Goal: Task Accomplishment & Management: Manage account settings

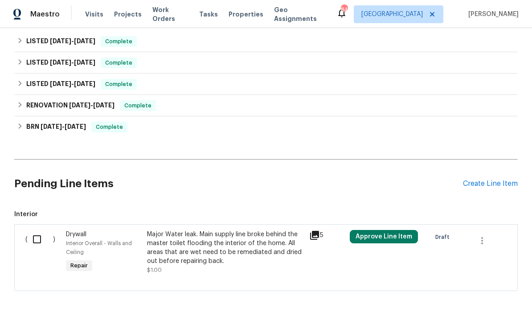
scroll to position [446, 0]
click at [486, 185] on div "Create Line Item" at bounding box center [490, 184] width 55 height 8
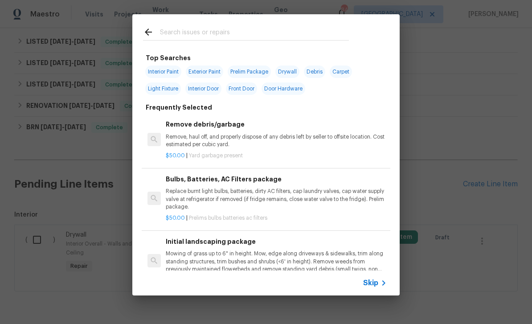
click at [177, 35] on input "text" at bounding box center [254, 33] width 189 height 13
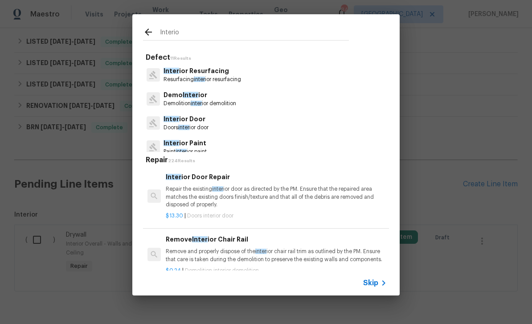
type input "Interior"
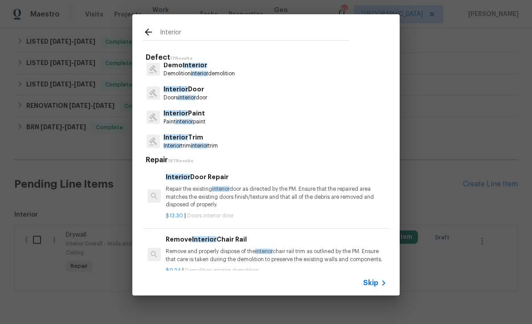
scroll to position [35, 0]
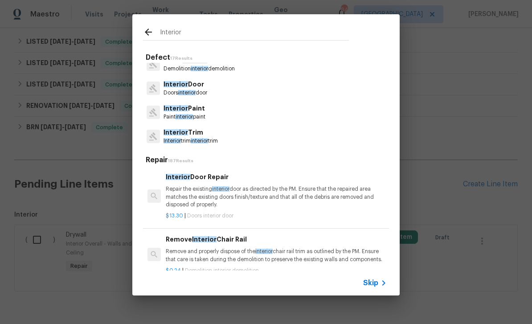
click at [182, 29] on input "Interior" at bounding box center [254, 33] width 189 height 13
click at [181, 34] on input "Interior" at bounding box center [254, 33] width 189 height 13
click at [181, 33] on input "Interior" at bounding box center [254, 33] width 189 height 13
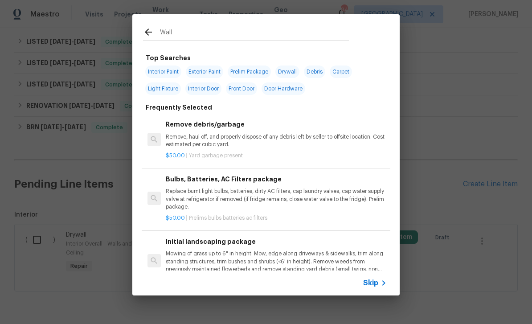
type input "Walls"
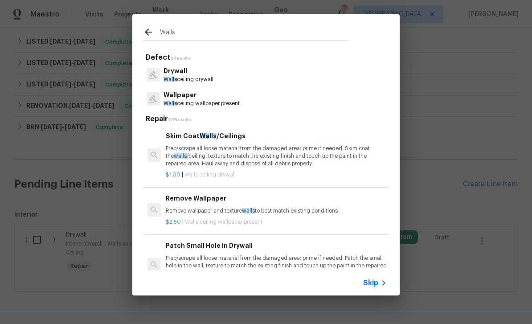
click at [183, 75] on p "Drywall" at bounding box center [189, 70] width 50 height 9
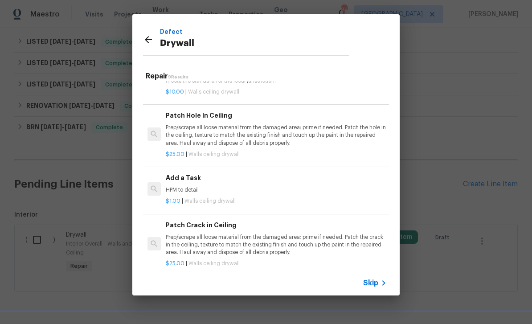
scroll to position [292, 0]
click at [325, 185] on p "HPM to detail" at bounding box center [276, 189] width 221 height 8
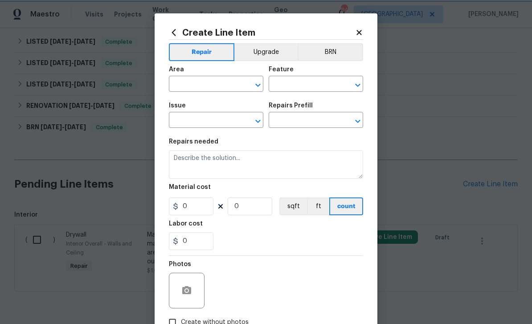
type input "Walls and Ceiling"
type input "Drywall"
type input "Add a Task $1.00"
type textarea "HPM to detail"
type input "1"
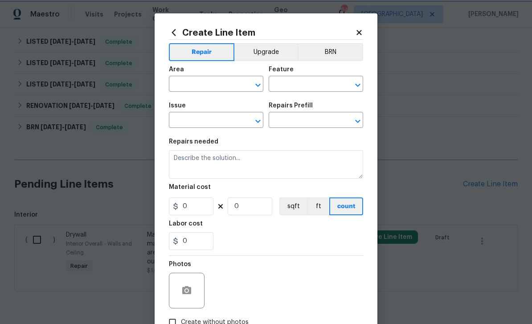
type input "1"
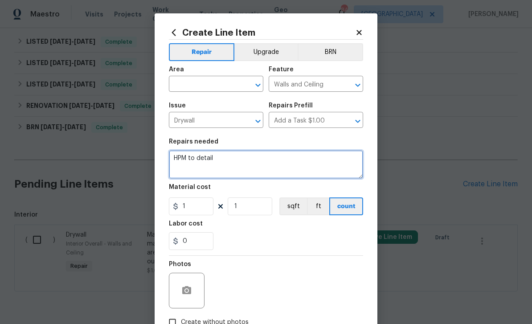
click at [214, 158] on textarea "HPM to detail" at bounding box center [266, 164] width 194 height 29
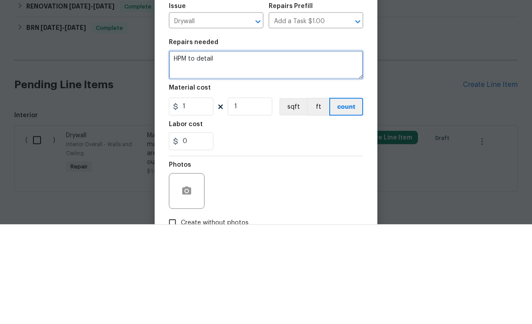
click at [208, 150] on textarea "HPM to detail" at bounding box center [266, 164] width 194 height 29
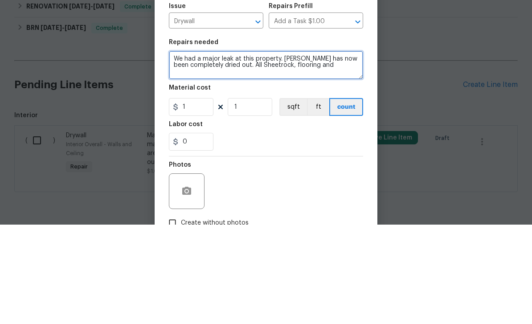
click at [279, 150] on textarea "We had a major leak at this property. House has now been completely dried out. …" at bounding box center [266, 164] width 194 height 29
click at [196, 150] on textarea "We had a major leak at this property. House has now been completely dried out. …" at bounding box center [266, 164] width 194 height 29
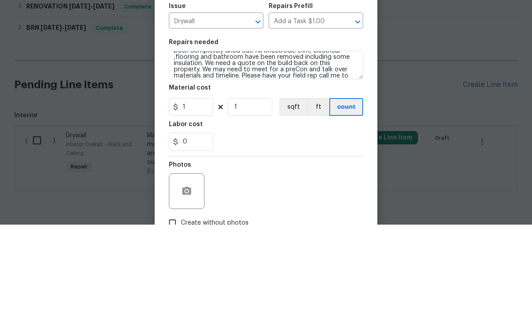
scroll to position [29, 0]
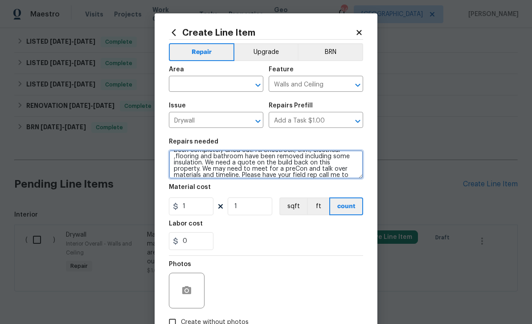
type textarea "We had a major leak at this property. House has now been completely dried out. …"
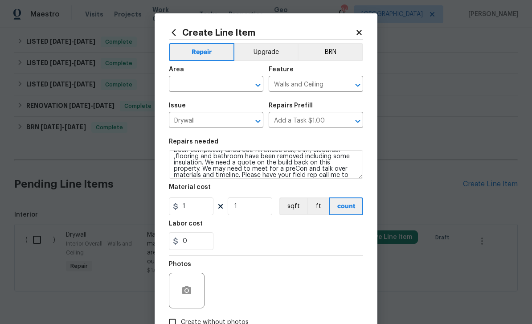
click at [188, 83] on input "text" at bounding box center [204, 85] width 70 height 14
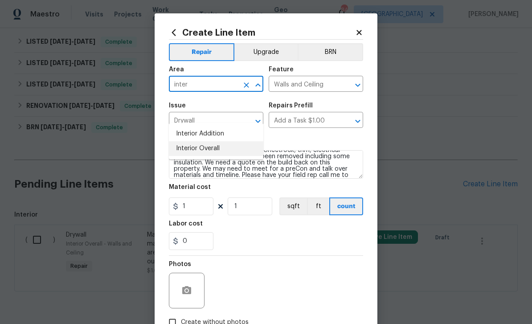
click at [192, 141] on li "Interior Overall" at bounding box center [216, 148] width 95 height 15
type input "Interior Overall"
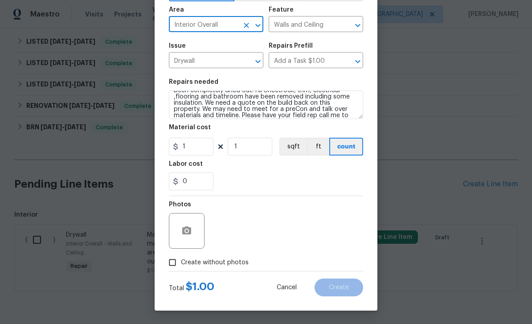
scroll to position [62, 0]
click at [175, 263] on input "Create without photos" at bounding box center [172, 262] width 17 height 17
checkbox input "true"
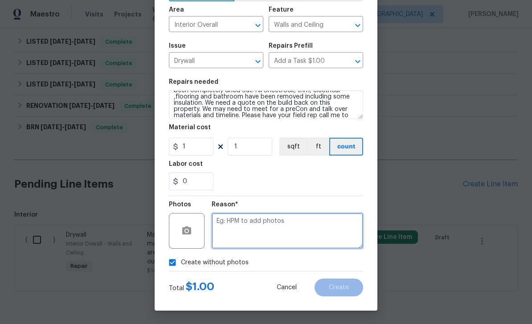
click at [333, 226] on textarea at bounding box center [288, 231] width 152 height 36
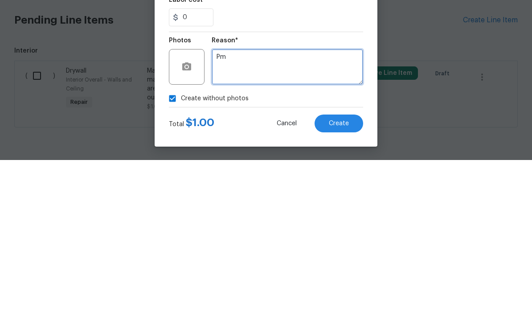
type textarea "Pm"
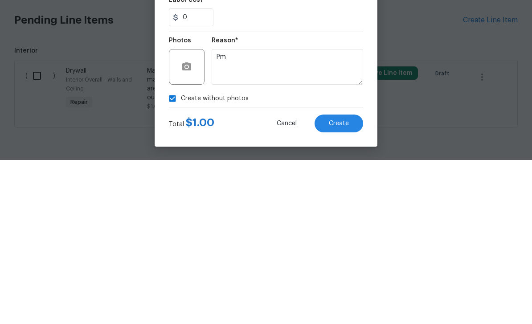
click at [346, 284] on span "Create" at bounding box center [339, 287] width 20 height 7
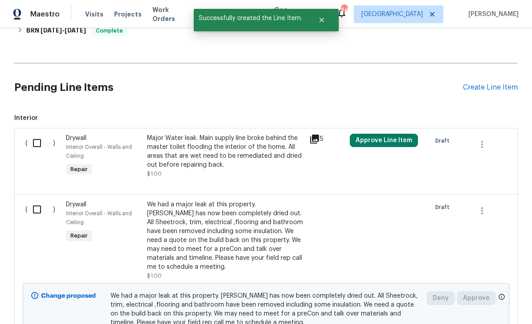
scroll to position [544, 0]
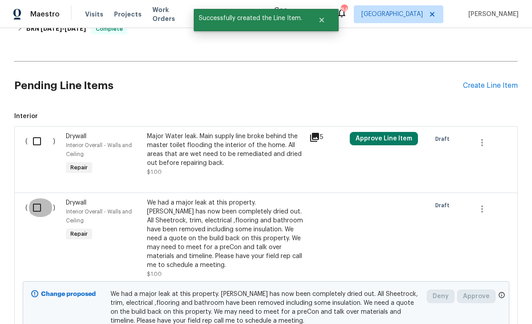
click at [41, 198] on input "checkbox" at bounding box center [40, 207] width 25 height 19
checkbox input "true"
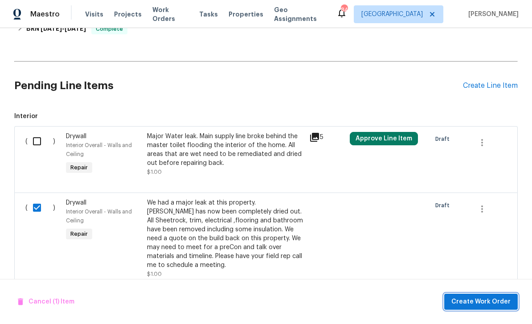
click at [482, 297] on span "Create Work Order" at bounding box center [481, 301] width 59 height 11
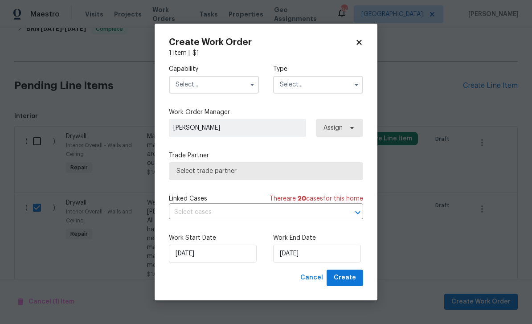
click at [200, 80] on input "text" at bounding box center [214, 85] width 90 height 18
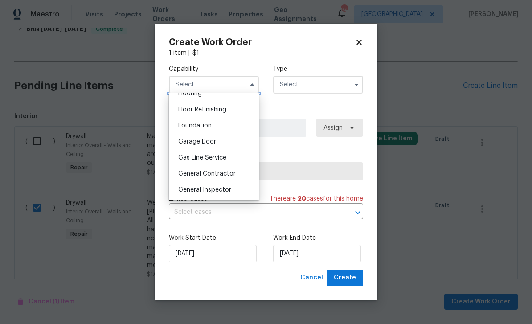
scroll to position [364, 0]
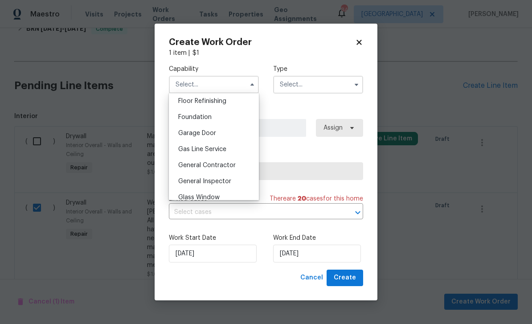
click at [189, 165] on span "General Contractor" at bounding box center [207, 165] width 58 height 6
type input "General Contractor"
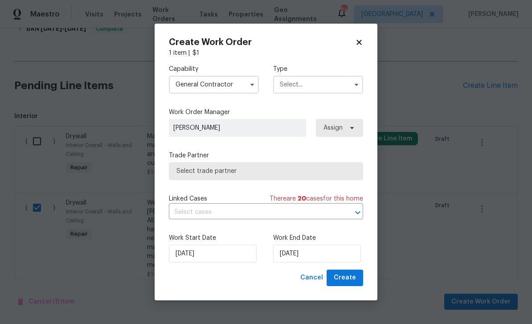
click at [337, 82] on input "text" at bounding box center [318, 85] width 90 height 18
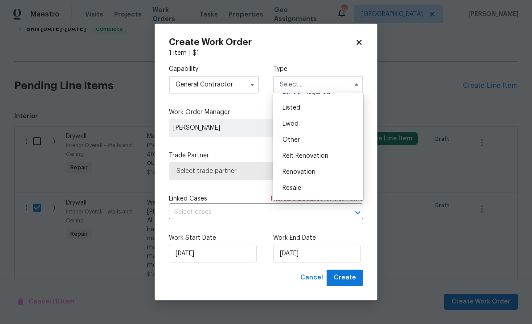
scroll to position [69, 0]
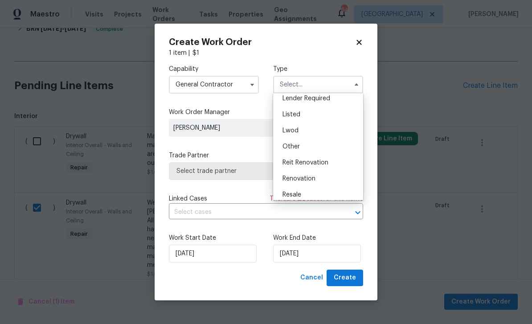
click at [318, 112] on div "Listed" at bounding box center [319, 115] width 86 height 16
type input "Listed"
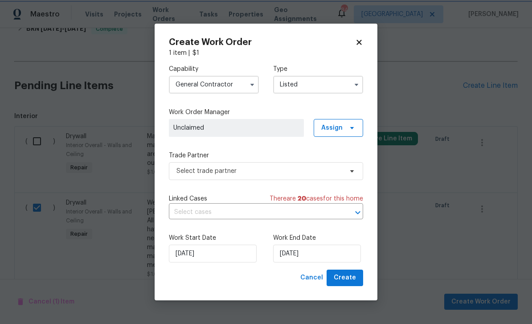
scroll to position [0, 0]
click at [342, 127] on span "Assign" at bounding box center [331, 127] width 21 height 9
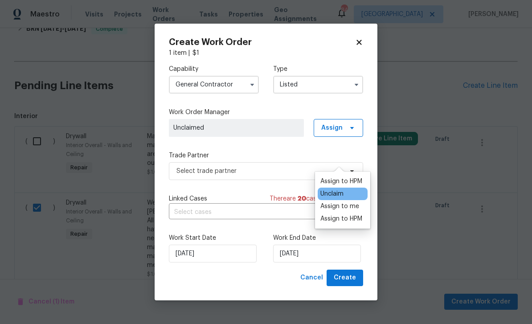
click at [350, 202] on div "Assign to me" at bounding box center [340, 206] width 39 height 9
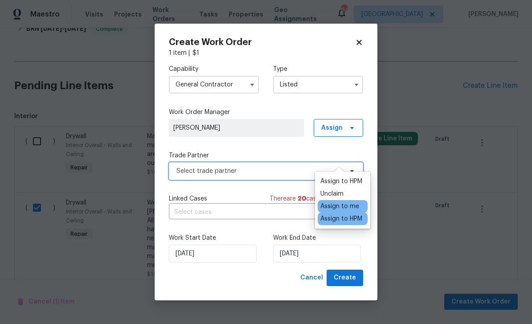
click at [288, 169] on span "Select trade partner" at bounding box center [260, 171] width 166 height 9
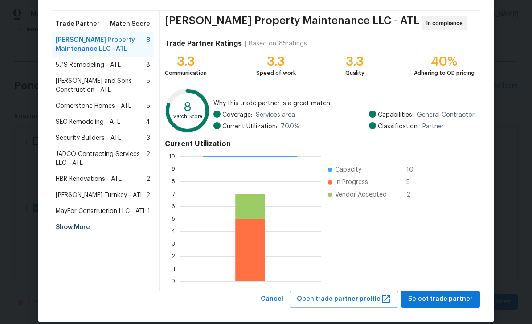
scroll to position [69, 0]
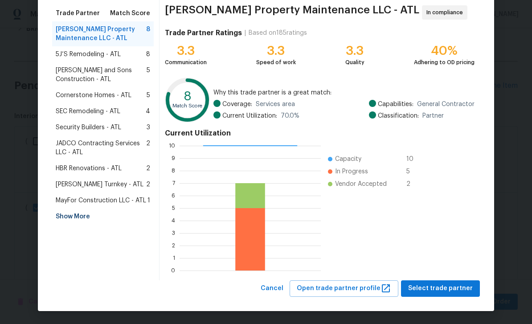
click at [64, 218] on div "Show More" at bounding box center [103, 217] width 102 height 16
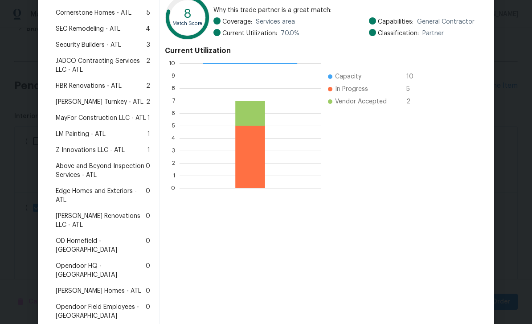
scroll to position [151, 0]
click at [72, 149] on span "Z Innovations LLC - ATL" at bounding box center [90, 150] width 69 height 9
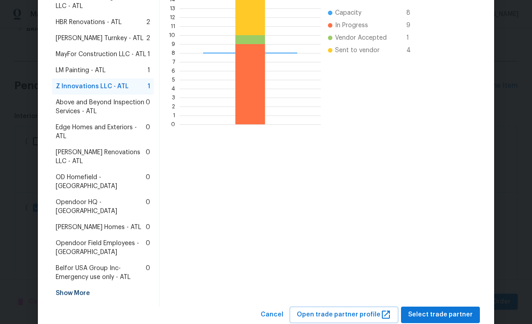
scroll to position [215, 0]
click at [442, 310] on span "Select trade partner" at bounding box center [440, 315] width 65 height 11
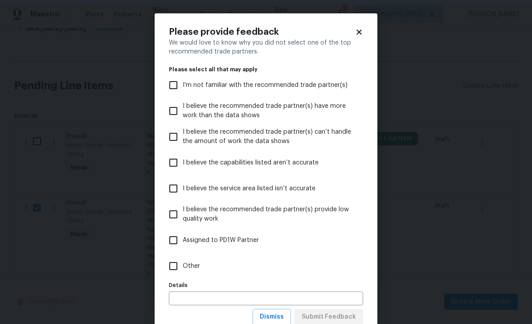
scroll to position [0, 0]
click at [177, 271] on input "Other" at bounding box center [173, 266] width 19 height 19
checkbox input "true"
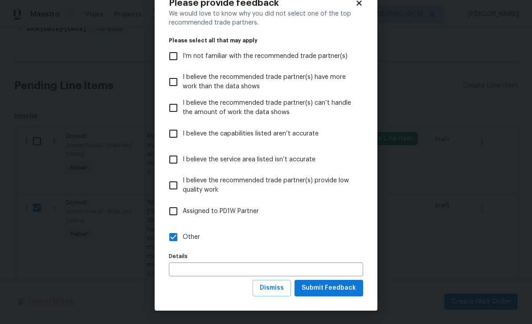
scroll to position [29, 0]
click at [349, 288] on span "Submit Feedback" at bounding box center [329, 288] width 54 height 11
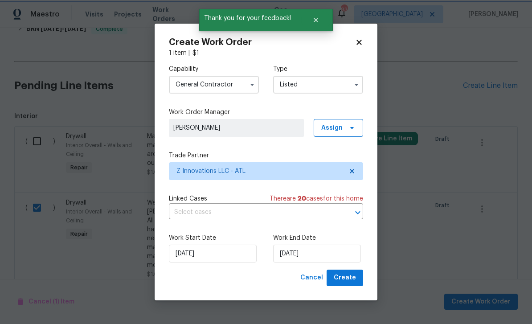
scroll to position [0, 0]
click at [354, 254] on input "[DATE]" at bounding box center [317, 254] width 88 height 18
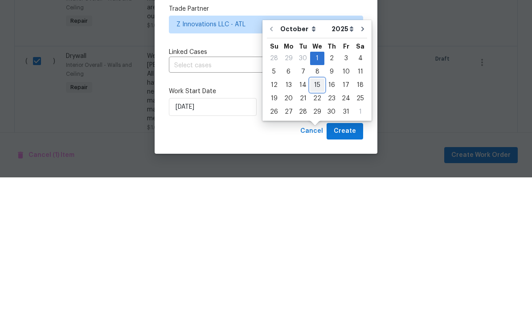
click at [320, 226] on div "15" at bounding box center [317, 232] width 14 height 12
type input "10/15/2025"
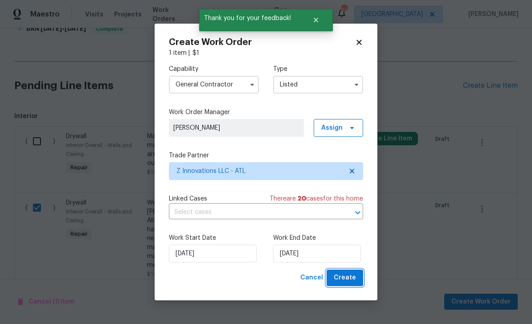
click at [346, 278] on span "Create" at bounding box center [345, 277] width 22 height 11
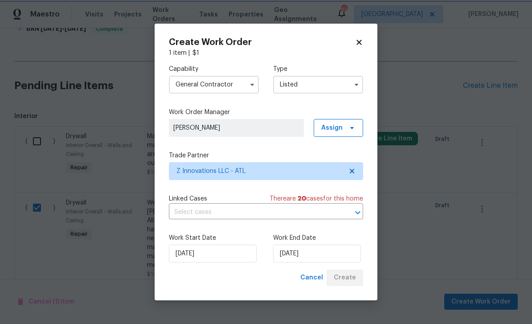
checkbox input "false"
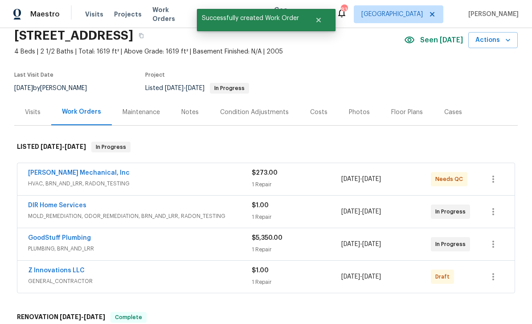
scroll to position [35, 0]
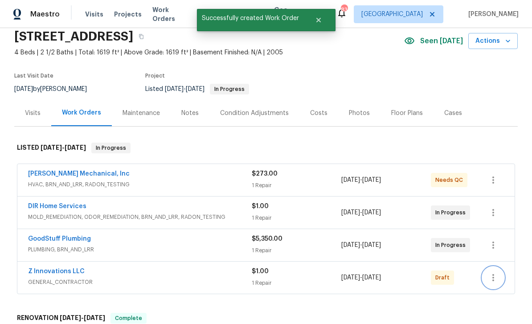
click at [499, 272] on icon "button" at bounding box center [493, 277] width 11 height 11
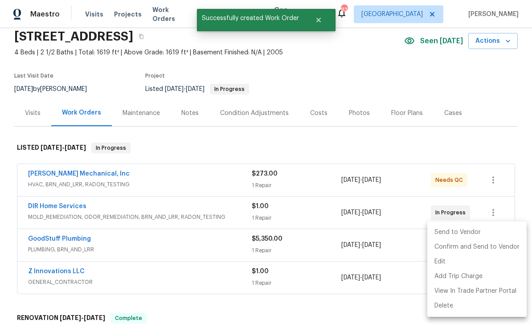
click at [477, 234] on li "Send to Vendor" at bounding box center [477, 232] width 99 height 15
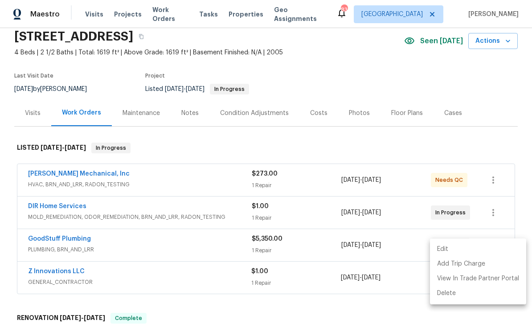
click at [505, 123] on div at bounding box center [266, 162] width 532 height 324
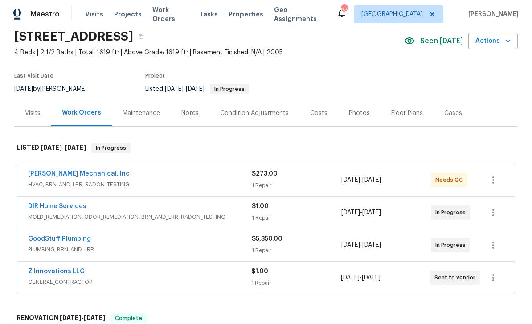
click at [62, 171] on link "[PERSON_NAME] Mechanical, Inc" at bounding box center [79, 174] width 102 height 6
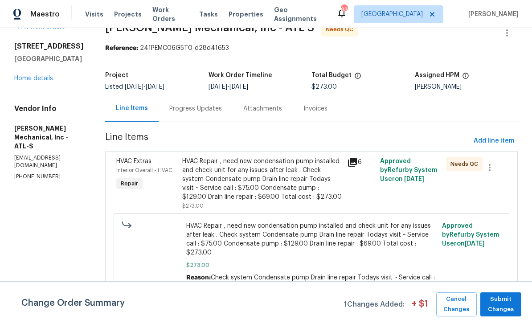
scroll to position [19, 0]
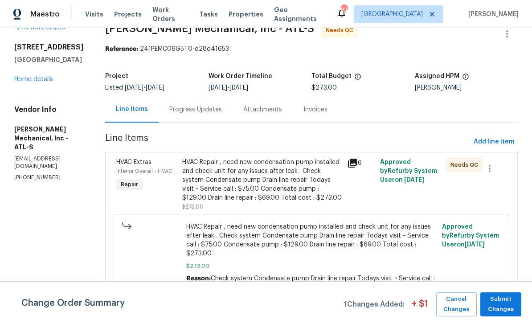
click at [203, 110] on div "Progress Updates" at bounding box center [195, 109] width 53 height 9
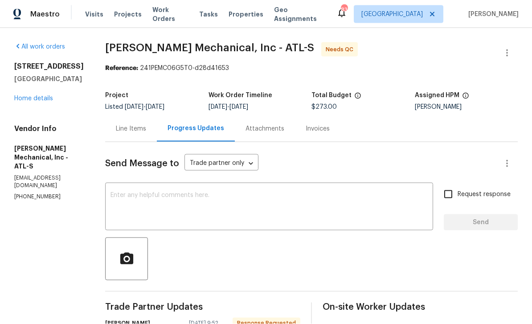
scroll to position [29, 0]
click at [146, 124] on div "Line Items" at bounding box center [131, 128] width 30 height 9
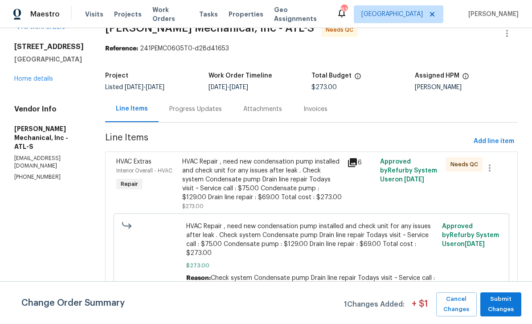
scroll to position [19, 0]
click at [148, 159] on span "HVAC Extras" at bounding box center [133, 162] width 35 height 6
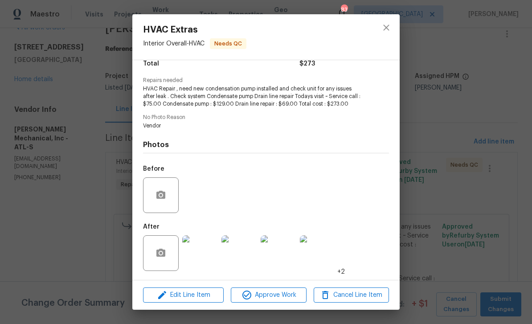
scroll to position [81, 0]
click at [201, 256] on img at bounding box center [200, 253] width 36 height 36
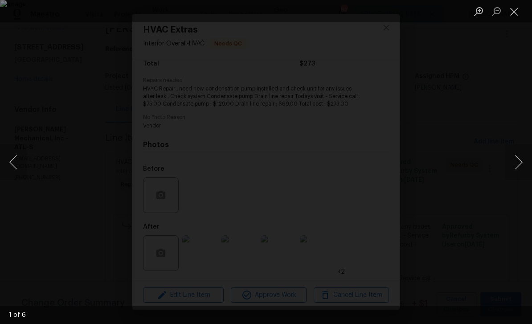
click at [516, 162] on button "Next image" at bounding box center [519, 162] width 27 height 36
click at [517, 161] on button "Next image" at bounding box center [519, 162] width 27 height 36
click at [518, 160] on button "Next image" at bounding box center [519, 162] width 27 height 36
click at [519, 160] on button "Next image" at bounding box center [519, 162] width 27 height 36
click at [519, 161] on button "Next image" at bounding box center [519, 162] width 27 height 36
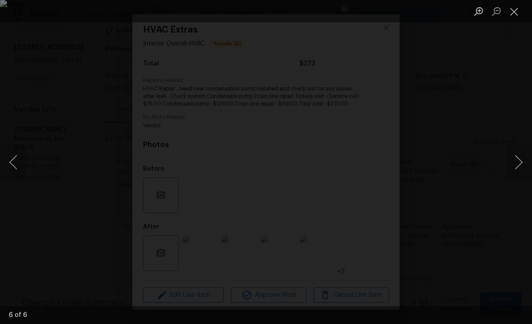
click at [516, 12] on button "Close lightbox" at bounding box center [515, 12] width 18 height 16
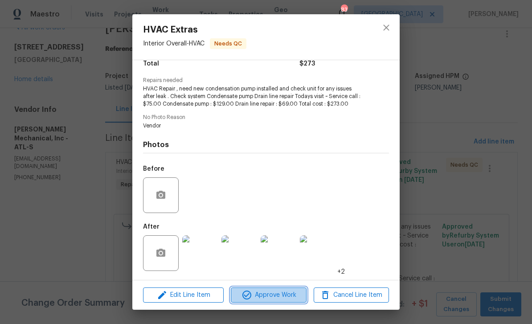
click at [289, 293] on span "Approve Work" at bounding box center [269, 295] width 70 height 11
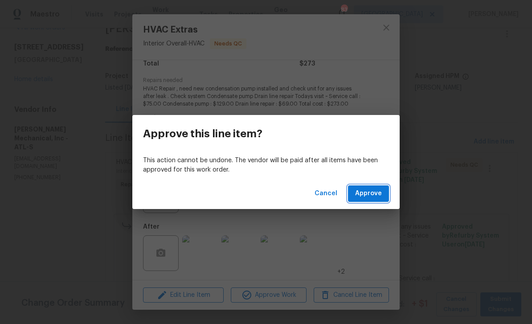
click at [374, 195] on span "Approve" at bounding box center [368, 193] width 27 height 11
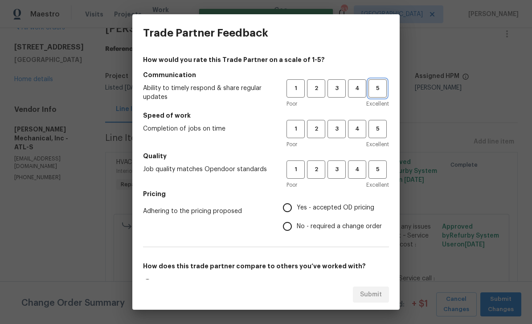
click at [378, 93] on span "5" at bounding box center [378, 88] width 16 height 10
click at [377, 127] on span "5" at bounding box center [378, 129] width 16 height 10
click at [381, 161] on button "5" at bounding box center [378, 169] width 18 height 18
click at [292, 206] on input "Yes - accepted OD pricing" at bounding box center [287, 207] width 19 height 19
radio input "true"
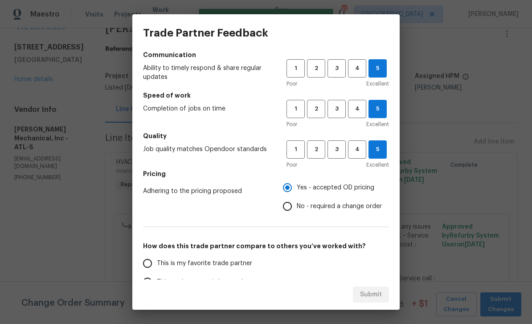
scroll to position [21, 0]
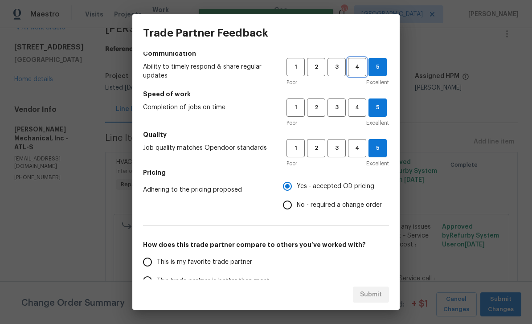
click at [358, 64] on span "4" at bounding box center [357, 67] width 16 height 10
click at [354, 108] on span "4" at bounding box center [357, 108] width 16 height 10
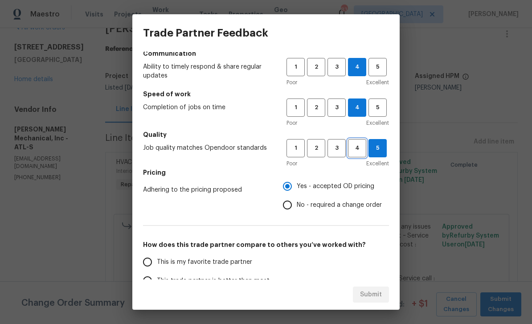
click at [362, 145] on span "4" at bounding box center [357, 148] width 16 height 10
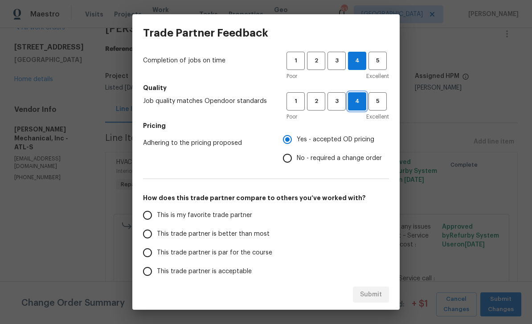
scroll to position [69, 0]
click at [146, 237] on input "This trade partner is better than most" at bounding box center [147, 233] width 19 height 19
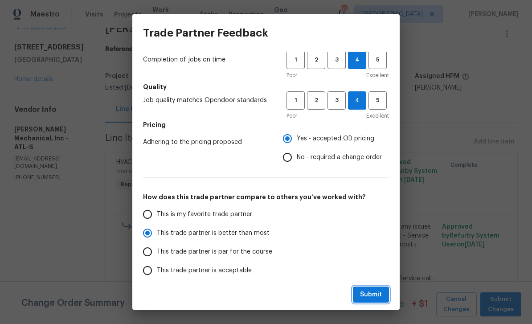
click at [374, 295] on span "Submit" at bounding box center [371, 294] width 22 height 11
radio input "true"
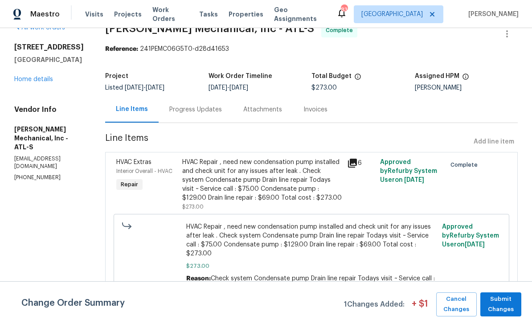
radio input "false"
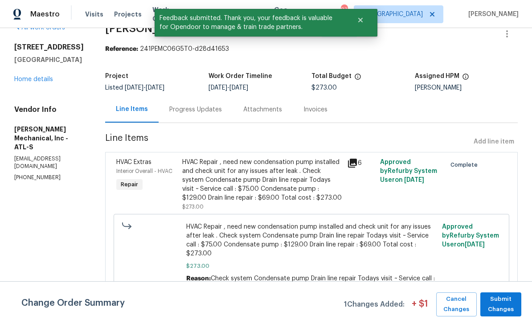
click at [30, 76] on link "Home details" at bounding box center [33, 79] width 39 height 6
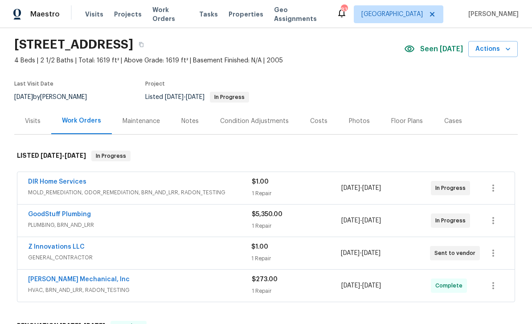
scroll to position [37, 0]
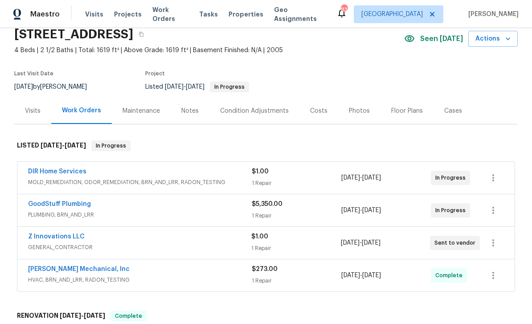
click at [48, 201] on link "GoodStuff Plumbing" at bounding box center [59, 204] width 63 height 6
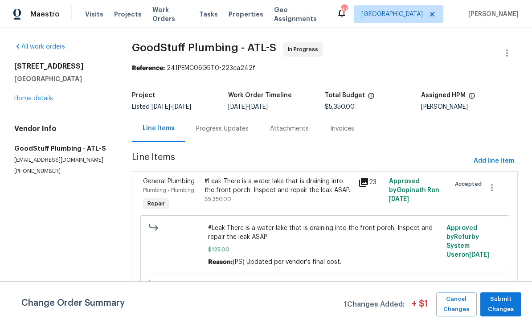
click at [206, 129] on div "Progress Updates" at bounding box center [222, 128] width 53 height 9
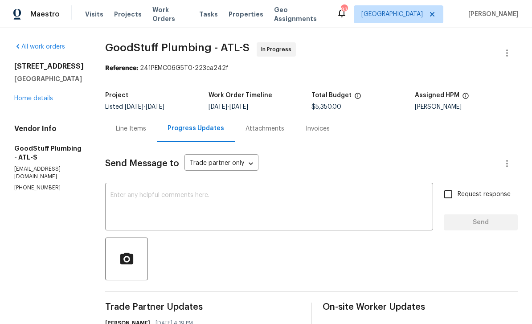
scroll to position [0, 0]
click at [146, 128] on div "Line Items" at bounding box center [131, 128] width 30 height 9
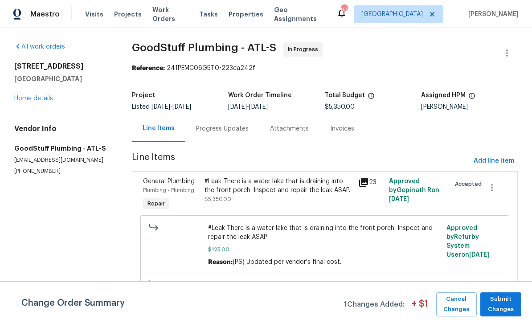
click at [186, 188] on span "Plumbing - Plumbing" at bounding box center [168, 190] width 51 height 5
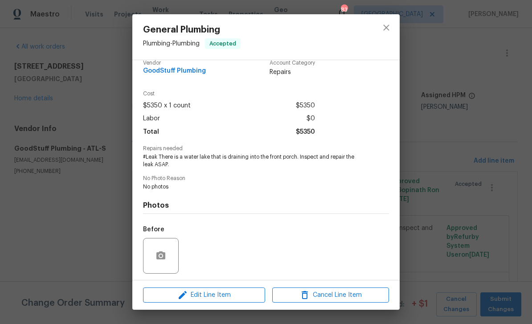
scroll to position [29, 0]
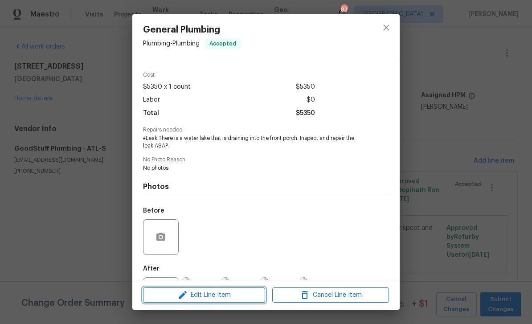
click at [184, 292] on icon "button" at bounding box center [182, 295] width 11 height 11
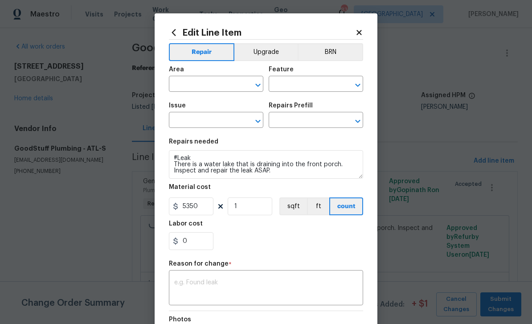
type input "Plumbing"
type input "General Plumbing"
type input "Add a Task $1.00"
click at [202, 208] on input "5350" at bounding box center [191, 206] width 45 height 18
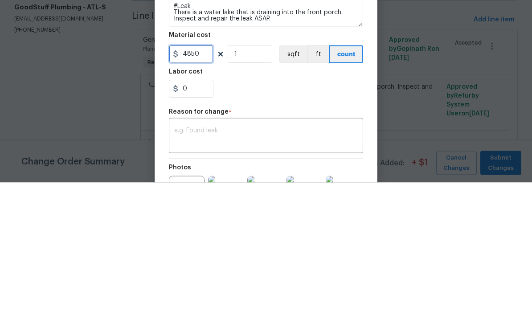
scroll to position [28, 0]
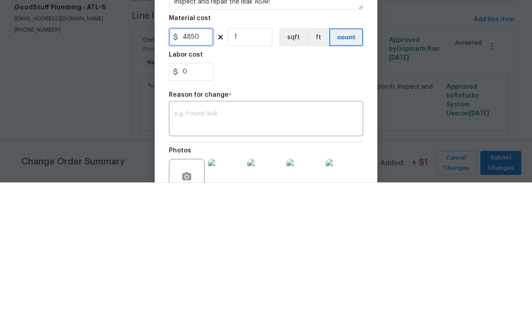
type input "4850"
click at [332, 252] on textarea at bounding box center [266, 261] width 184 height 19
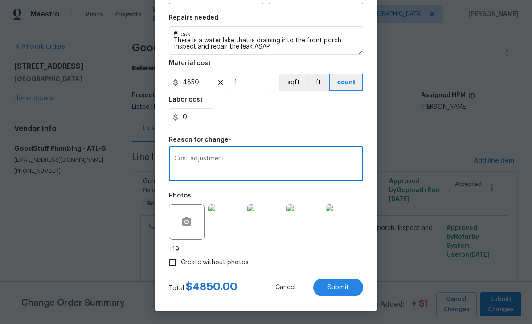
scroll to position [126, 0]
type textarea "Cost adjustment."
click at [345, 286] on span "Submit" at bounding box center [338, 287] width 21 height 7
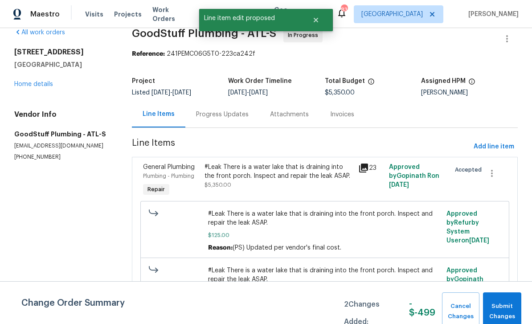
scroll to position [14, 0]
click at [165, 165] on span "General Plumbing" at bounding box center [169, 168] width 52 height 6
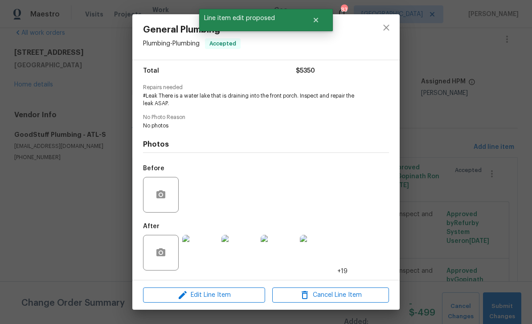
scroll to position [74, 0]
click at [329, 250] on img at bounding box center [318, 253] width 36 height 36
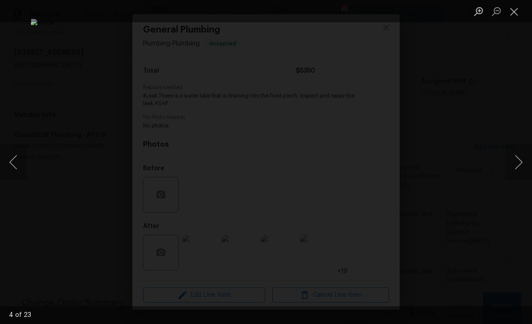
click at [516, 160] on button "Next image" at bounding box center [519, 162] width 27 height 36
click at [516, 163] on button "Next image" at bounding box center [519, 162] width 27 height 36
click at [514, 165] on button "Next image" at bounding box center [519, 162] width 27 height 36
click at [516, 166] on button "Next image" at bounding box center [519, 162] width 27 height 36
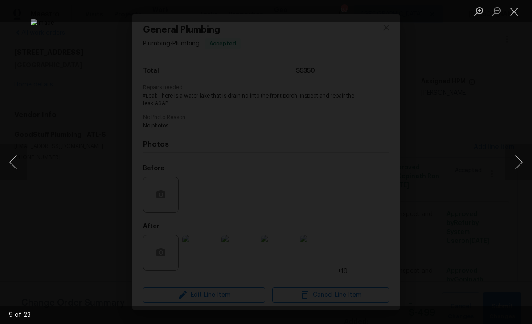
click at [516, 164] on button "Next image" at bounding box center [519, 162] width 27 height 36
click at [517, 164] on button "Next image" at bounding box center [519, 162] width 27 height 36
click at [518, 165] on button "Next image" at bounding box center [519, 162] width 27 height 36
click at [517, 165] on button "Next image" at bounding box center [519, 162] width 27 height 36
click at [518, 165] on button "Next image" at bounding box center [519, 162] width 27 height 36
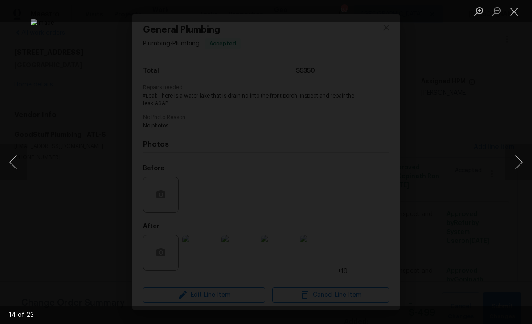
click at [517, 165] on button "Next image" at bounding box center [519, 162] width 27 height 36
click at [20, 165] on button "Previous image" at bounding box center [13, 162] width 27 height 36
click at [518, 165] on button "Next image" at bounding box center [519, 162] width 27 height 36
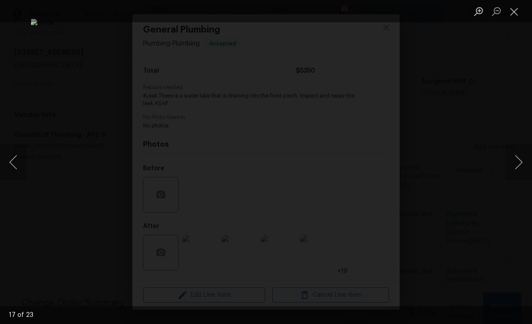
click at [518, 165] on button "Next image" at bounding box center [519, 162] width 27 height 36
click at [517, 165] on button "Next image" at bounding box center [519, 162] width 27 height 36
click at [518, 165] on button "Next image" at bounding box center [519, 162] width 27 height 36
click at [518, 164] on button "Next image" at bounding box center [519, 162] width 27 height 36
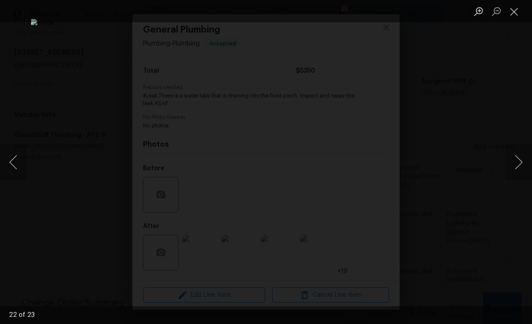
click at [518, 164] on button "Next image" at bounding box center [519, 162] width 27 height 36
click at [518, 165] on button "Next image" at bounding box center [519, 162] width 27 height 36
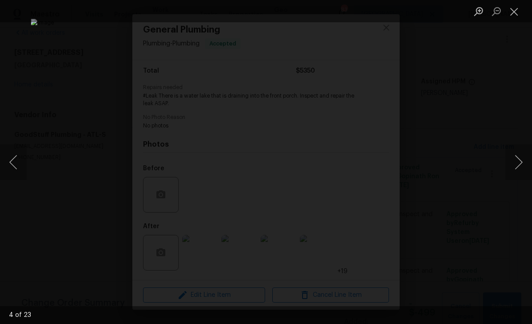
click at [518, 164] on button "Next image" at bounding box center [519, 162] width 27 height 36
click at [519, 164] on button "Next image" at bounding box center [519, 162] width 27 height 36
click at [518, 164] on button "Next image" at bounding box center [519, 162] width 27 height 36
click at [518, 165] on button "Next image" at bounding box center [519, 162] width 27 height 36
click at [518, 164] on button "Next image" at bounding box center [519, 162] width 27 height 36
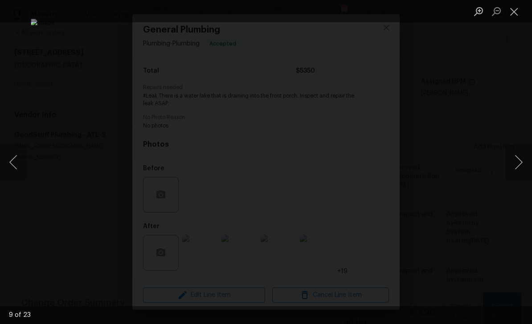
click at [517, 165] on button "Next image" at bounding box center [519, 162] width 27 height 36
click at [518, 165] on button "Next image" at bounding box center [519, 162] width 27 height 36
click at [514, 10] on button "Close lightbox" at bounding box center [515, 12] width 18 height 16
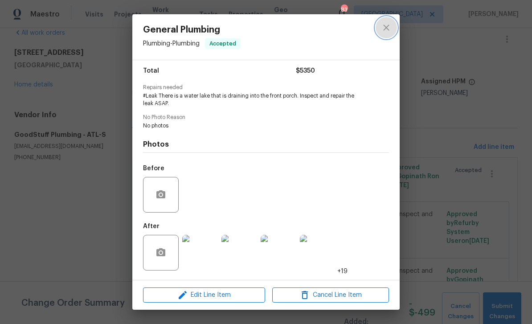
click at [388, 28] on icon "close" at bounding box center [386, 27] width 11 height 11
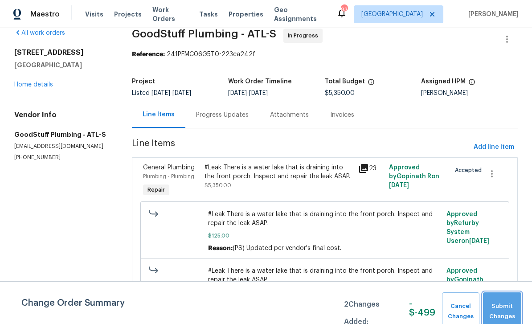
click at [505, 309] on span "Submit Changes" at bounding box center [502, 311] width 29 height 21
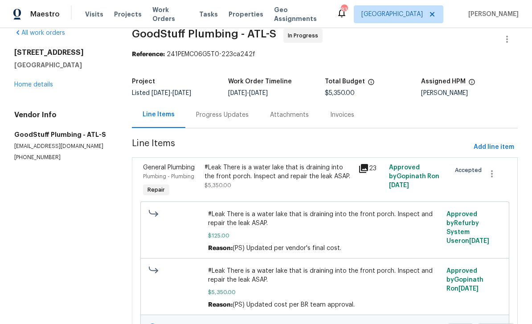
click at [33, 82] on link "Home details" at bounding box center [33, 85] width 39 height 6
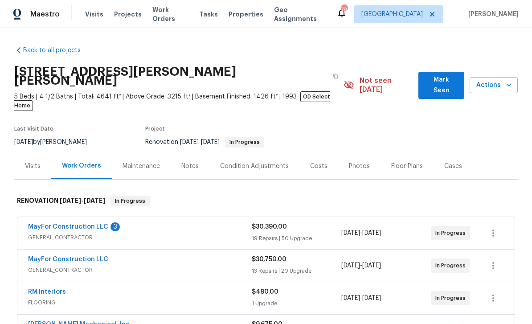
click at [62, 224] on link "MayFor Construction LLC" at bounding box center [68, 227] width 80 height 6
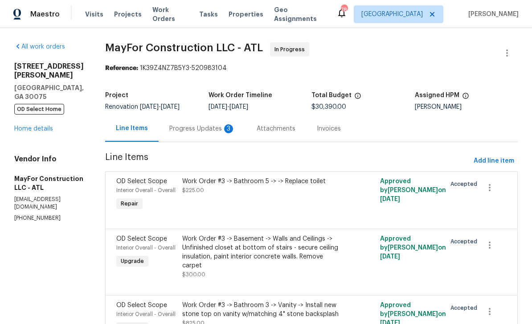
click at [196, 128] on div "Progress Updates 3" at bounding box center [202, 128] width 66 height 9
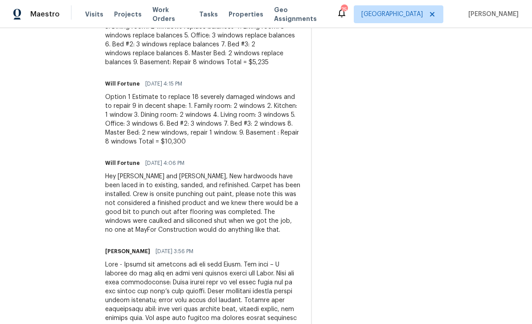
scroll to position [283, 0]
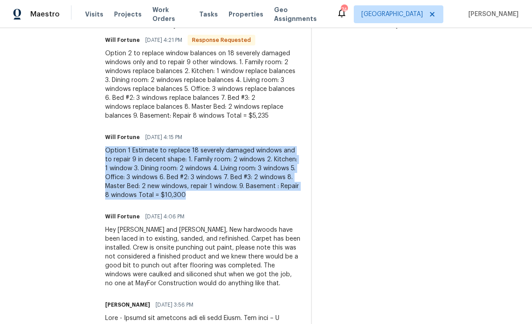
copy div "Option 1 Estimate to replace 18 severely damaged windows and to repair 9 in dec…"
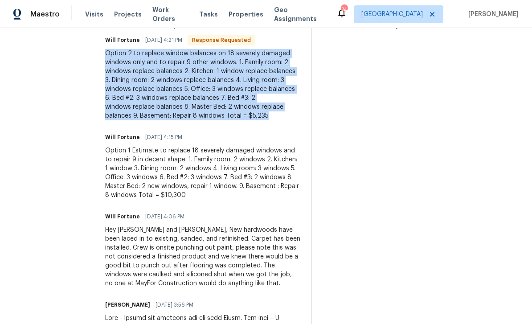
copy div "Option 2 to replace window balances on 18 severely damaged windows only and to …"
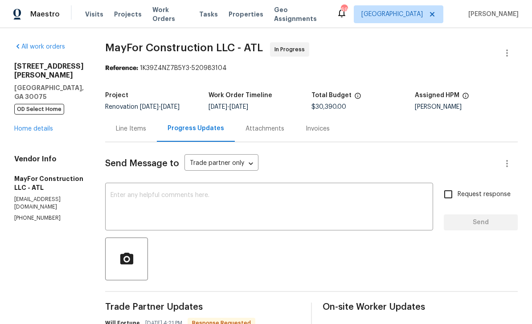
scroll to position [0, 0]
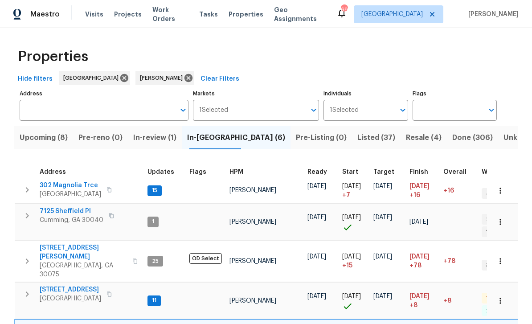
scroll to position [189, 0]
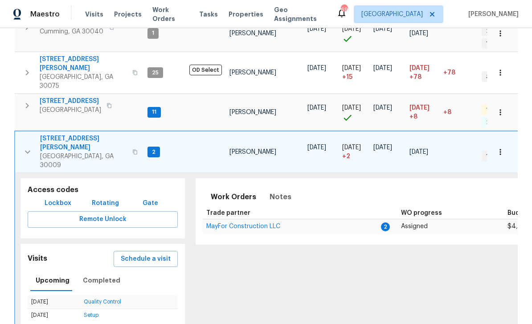
click at [28, 147] on icon "button" at bounding box center [27, 152] width 11 height 11
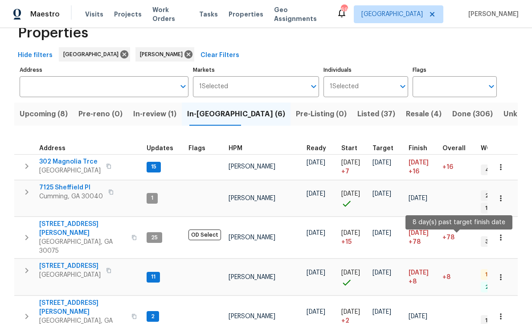
scroll to position [0, 0]
click at [64, 262] on span "144 Oak Haven Dr" at bounding box center [70, 266] width 62 height 9
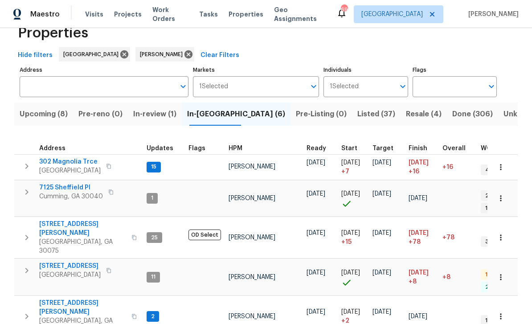
click at [41, 108] on span "Upcoming (8)" at bounding box center [44, 114] width 48 height 12
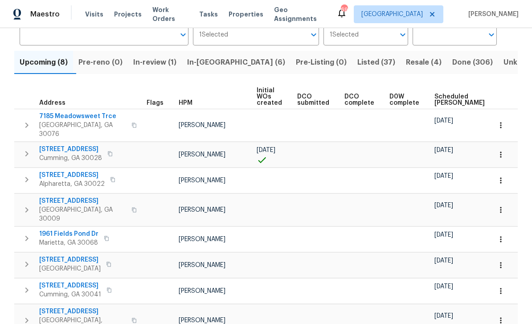
scroll to position [75, 0]
click at [438, 99] on span "Scheduled COE" at bounding box center [460, 100] width 50 height 12
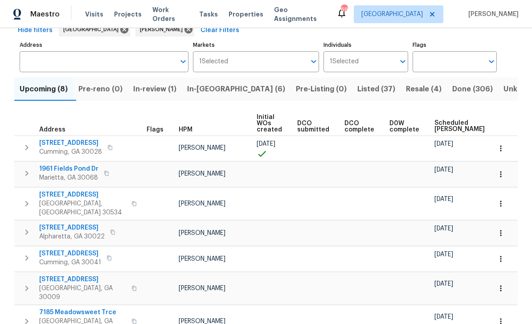
scroll to position [49, 0]
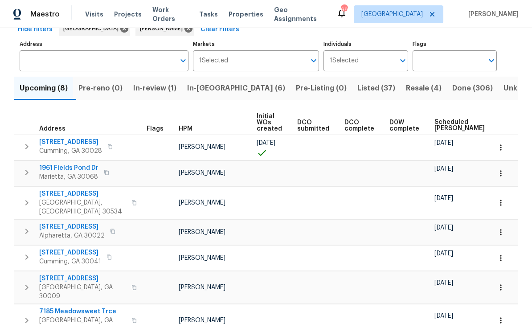
click at [59, 169] on span "1961 Fields Pond Dr" at bounding box center [68, 168] width 59 height 9
click at [61, 195] on span "10 Knollwood Ct" at bounding box center [82, 193] width 87 height 9
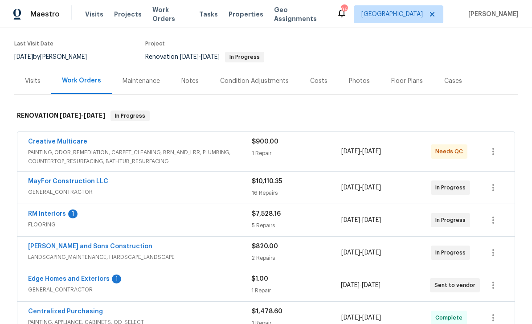
scroll to position [68, 0]
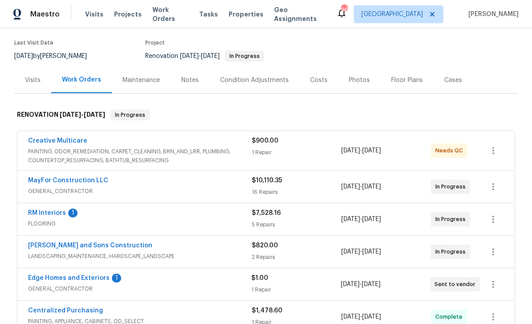
click at [47, 141] on link "Creative Multicare" at bounding box center [57, 141] width 59 height 6
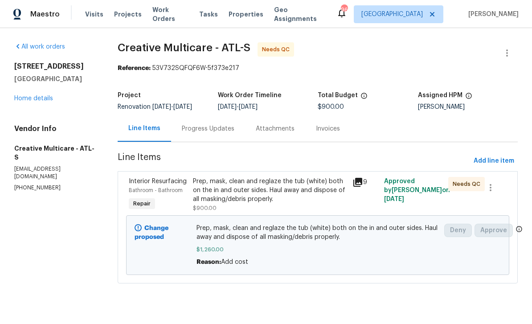
click at [35, 99] on link "Home details" at bounding box center [33, 98] width 39 height 6
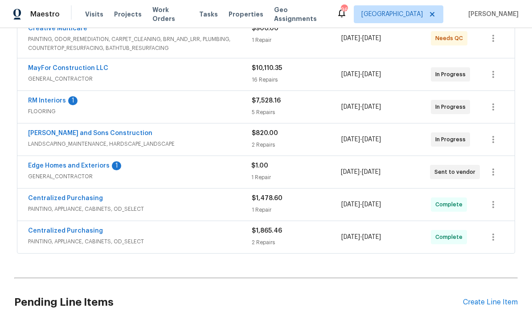
scroll to position [180, 0]
click at [49, 102] on link "RM Interiors" at bounding box center [47, 101] width 38 height 6
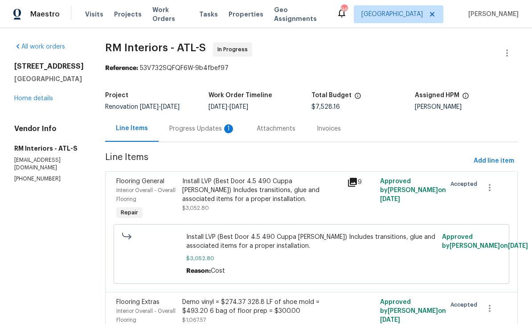
click at [185, 128] on div "Progress Updates 1" at bounding box center [202, 128] width 66 height 9
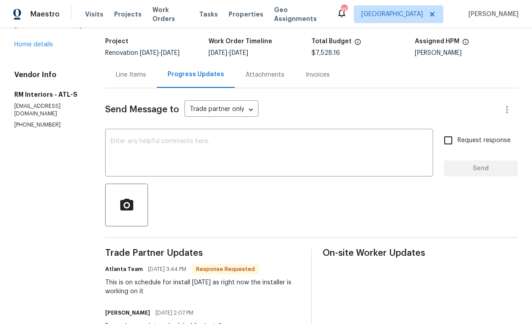
scroll to position [48, 0]
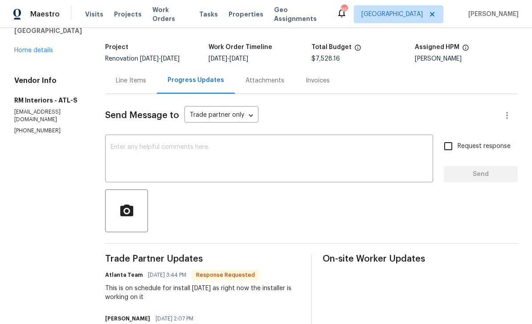
click at [115, 146] on textarea at bounding box center [269, 159] width 317 height 31
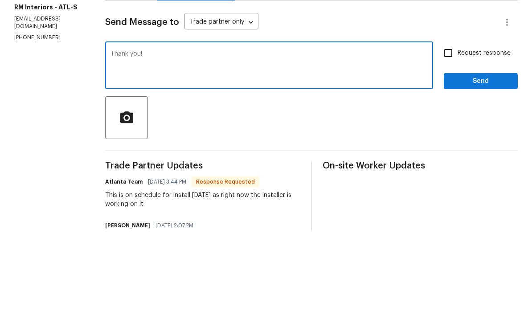
type textarea "Thank you!"
click at [450, 137] on input "Request response" at bounding box center [448, 146] width 19 height 19
checkbox input "true"
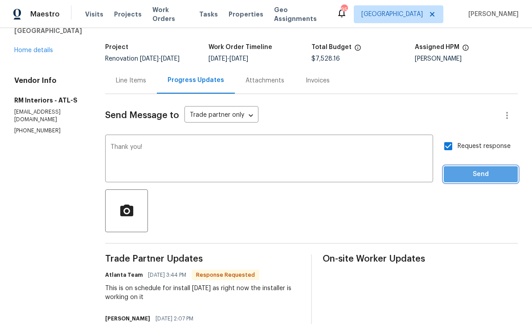
click at [474, 169] on span "Send" at bounding box center [481, 174] width 60 height 11
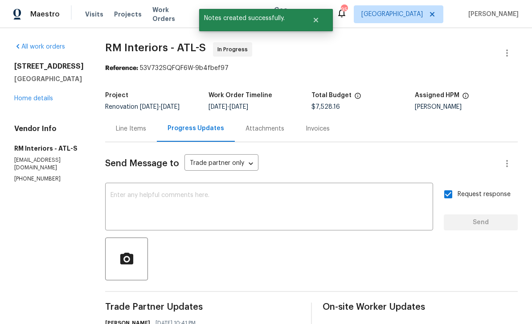
click at [33, 95] on link "Home details" at bounding box center [33, 98] width 39 height 6
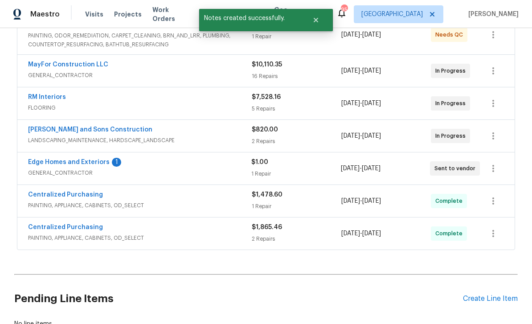
scroll to position [185, 0]
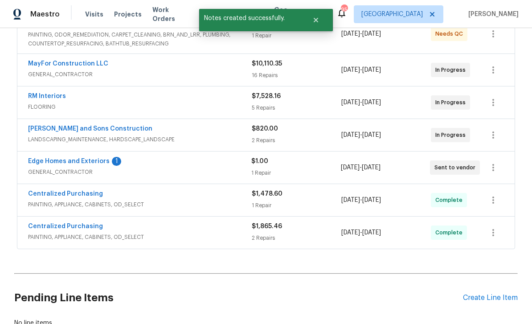
click at [54, 158] on link "Edge Homes and Exteriors" at bounding box center [69, 161] width 82 height 6
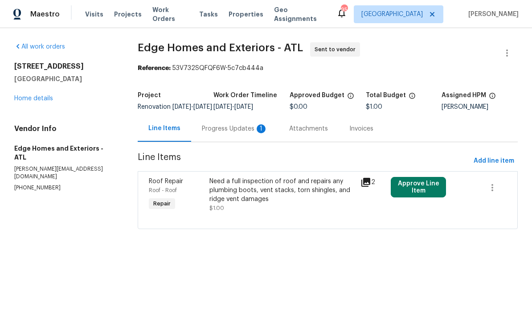
click at [222, 132] on div "Progress Updates 1" at bounding box center [235, 128] width 66 height 9
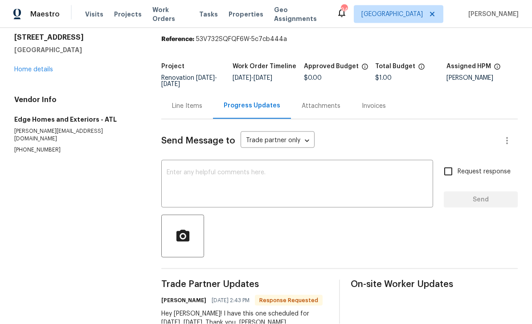
scroll to position [24, 0]
click at [194, 169] on textarea at bounding box center [297, 184] width 261 height 31
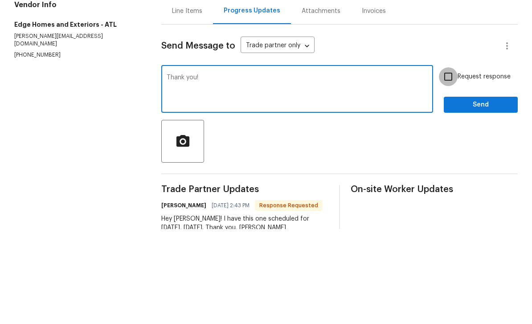
type textarea "Thank you!"
click at [446, 162] on input "Request response" at bounding box center [448, 171] width 19 height 19
checkbox input "true"
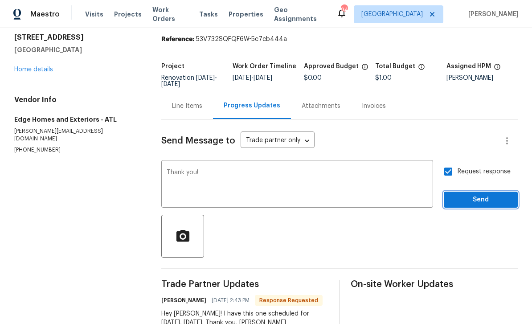
click at [482, 194] on span "Send" at bounding box center [481, 199] width 60 height 11
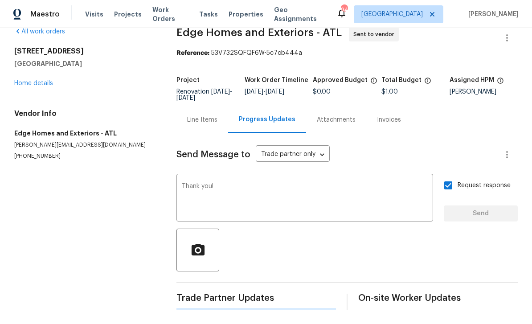
scroll to position [0, 0]
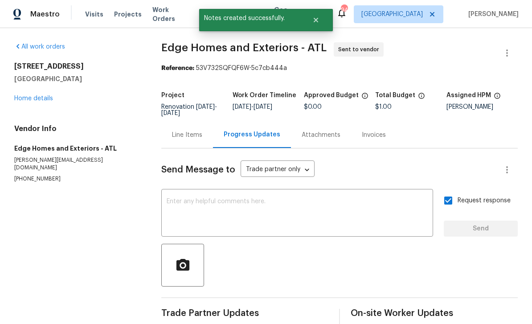
click at [27, 95] on link "Home details" at bounding box center [33, 98] width 39 height 6
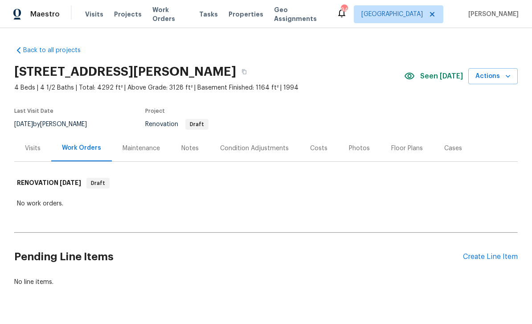
click at [187, 153] on div "Notes" at bounding box center [190, 148] width 39 height 26
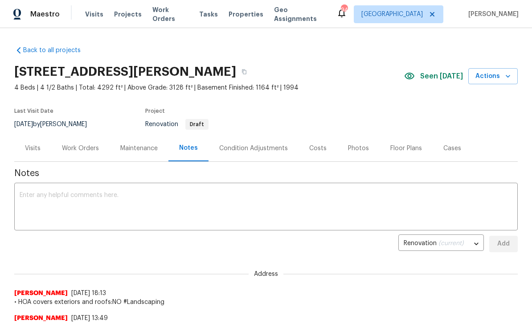
click at [78, 147] on div "Work Orders" at bounding box center [80, 148] width 37 height 9
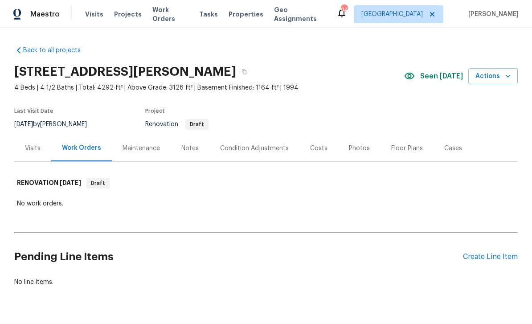
click at [485, 258] on div "Create Line Item" at bounding box center [490, 257] width 55 height 8
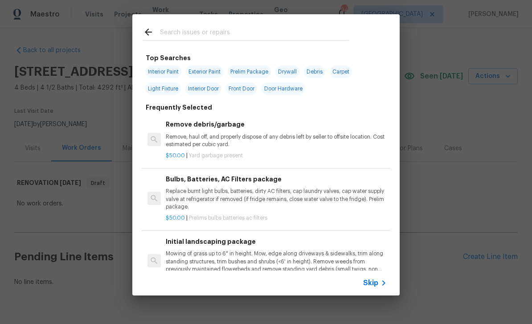
click at [178, 34] on input "text" at bounding box center [254, 33] width 189 height 13
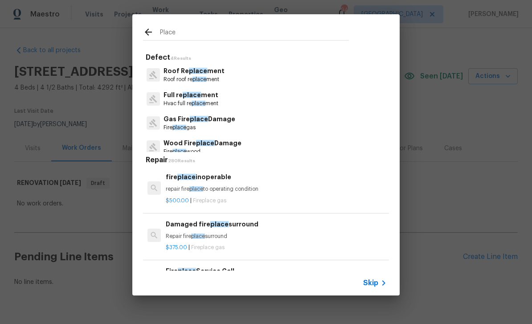
click at [189, 32] on input "Place" at bounding box center [254, 33] width 189 height 13
type input "Place holder"
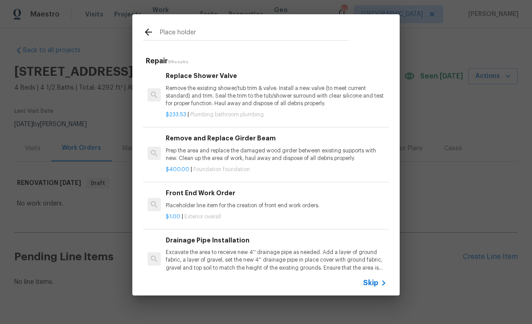
scroll to position [229, 0]
click at [312, 202] on p "Placeholder line item for the creation of front end work orders." at bounding box center [276, 206] width 221 height 8
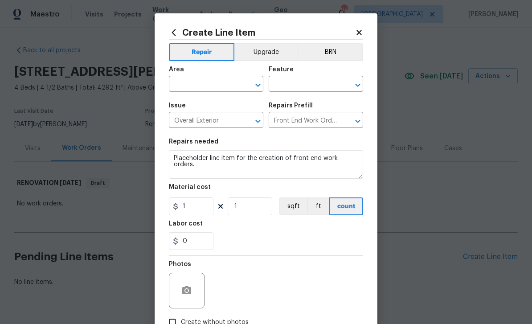
click at [185, 82] on input "text" at bounding box center [204, 85] width 70 height 14
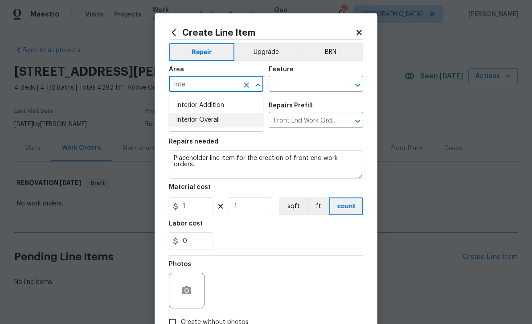
click at [183, 120] on li "Interior Overall" at bounding box center [216, 120] width 95 height 15
type input "Interior Overall"
click at [323, 87] on input "text" at bounding box center [304, 85] width 70 height 14
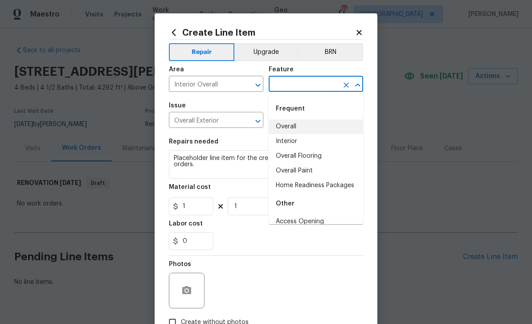
click at [294, 128] on li "Overall" at bounding box center [316, 126] width 95 height 15
type input "Overall"
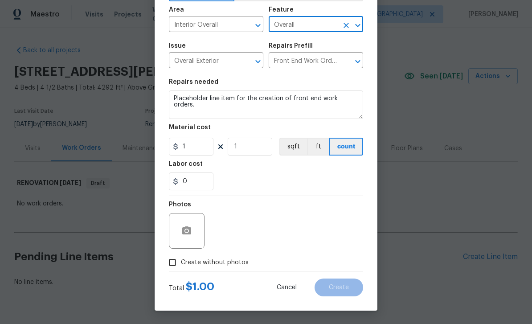
scroll to position [62, 0]
click at [176, 264] on input "Create without photos" at bounding box center [172, 262] width 17 height 17
checkbox input "true"
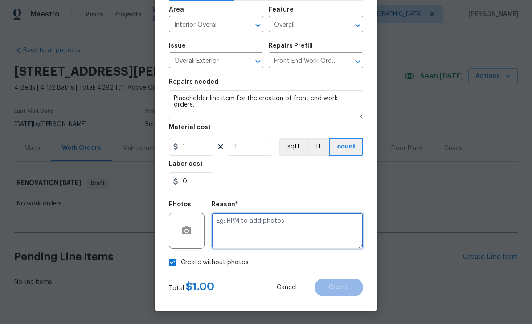
click at [329, 231] on textarea at bounding box center [288, 231] width 152 height 36
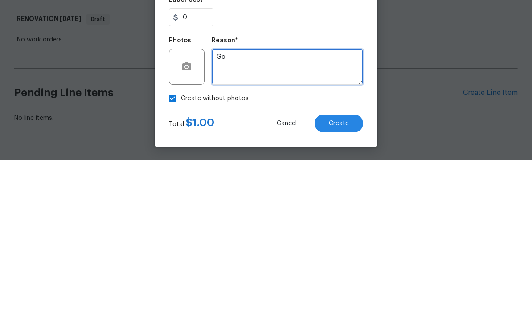
type textarea "Gc"
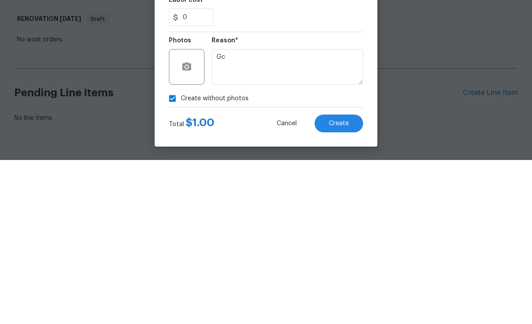
click at [349, 279] on button "Create" at bounding box center [339, 288] width 49 height 18
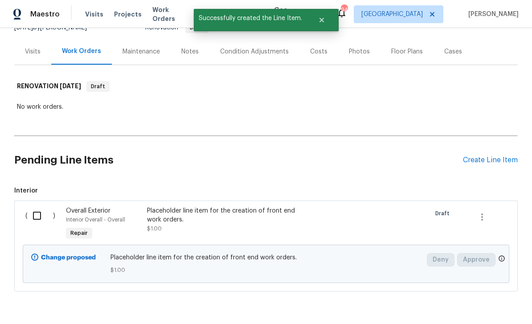
scroll to position [96, 0]
click at [493, 156] on div "Create Line Item" at bounding box center [490, 160] width 55 height 8
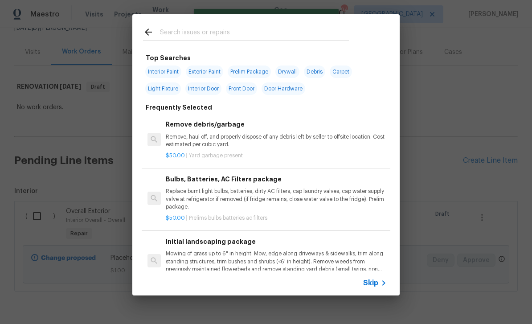
click at [175, 31] on input "text" at bounding box center [254, 33] width 189 height 13
type input "Strat"
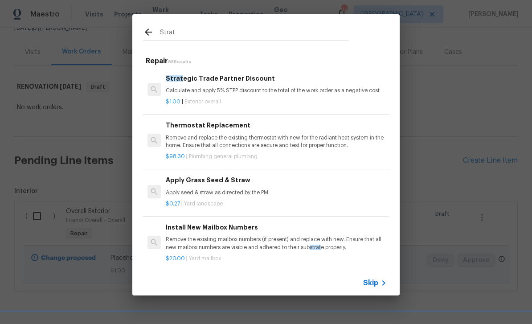
click at [195, 81] on h6 "Strat egic Trade Partner Discount" at bounding box center [276, 79] width 221 height 10
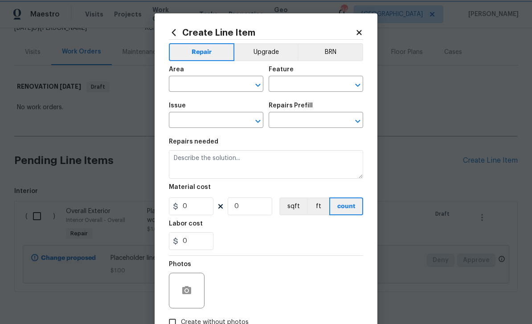
type input "Overall Exterior"
type input "Strategic Trade Partner Discount $1.00"
type textarea "Calculate and apply 5% STPP discount to the total of the work order as a negati…"
type input "1"
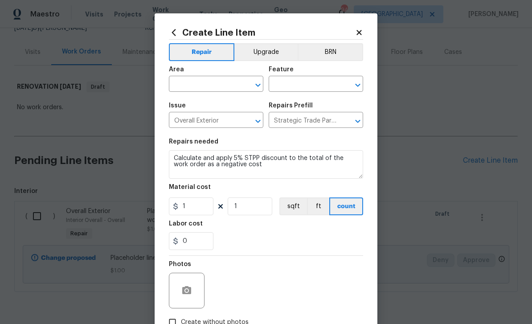
click at [189, 83] on input "text" at bounding box center [204, 85] width 70 height 14
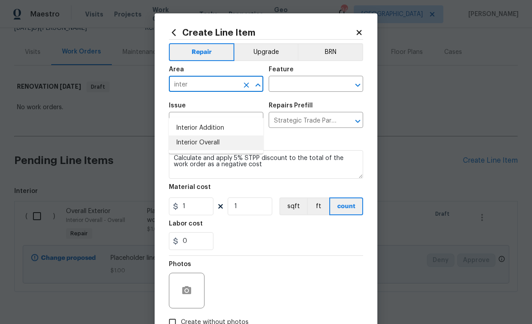
click at [189, 136] on li "Interior Overall" at bounding box center [216, 143] width 95 height 15
type input "Interior Overall"
click at [323, 84] on input "text" at bounding box center [304, 85] width 70 height 14
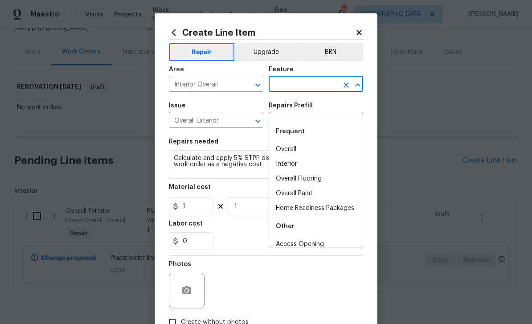
click at [298, 142] on li "Overall" at bounding box center [316, 149] width 95 height 15
type input "Overall"
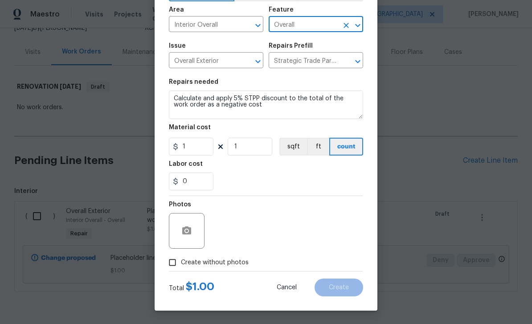
scroll to position [62, 0]
click at [171, 263] on input "Create without photos" at bounding box center [172, 262] width 17 height 17
checkbox input "true"
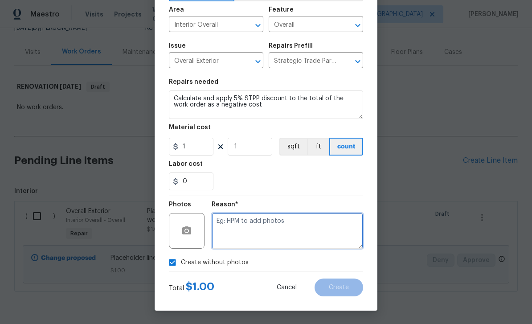
click at [333, 228] on textarea at bounding box center [288, 231] width 152 height 36
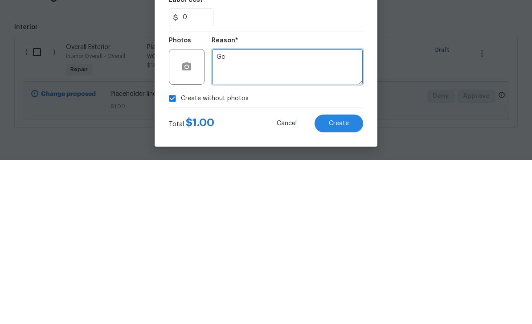
type textarea "Gc"
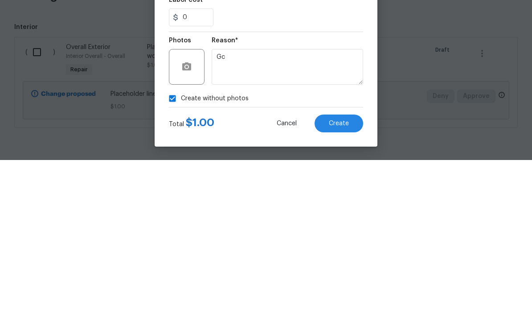
click at [350, 279] on button "Create" at bounding box center [339, 288] width 49 height 18
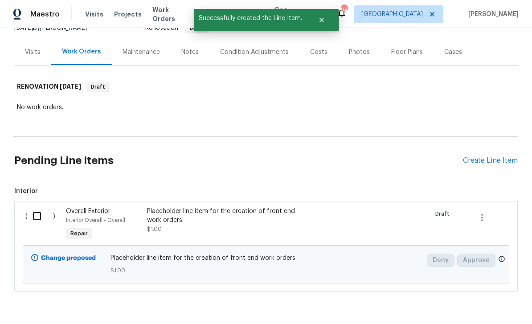
scroll to position [28, 0]
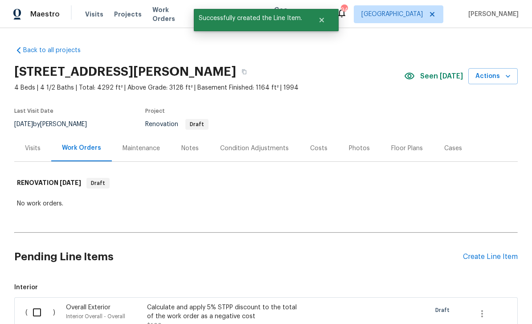
click at [479, 253] on div "Create Line Item" at bounding box center [490, 257] width 55 height 8
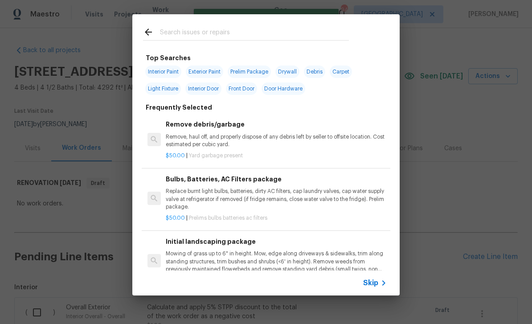
click at [175, 27] on input "text" at bounding box center [254, 33] width 189 height 13
type input "Ini"
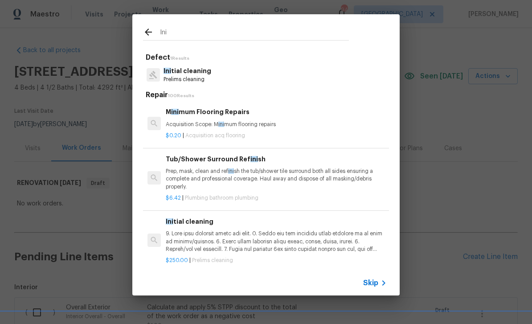
click at [178, 76] on p "Prelims cleaning" at bounding box center [188, 80] width 48 height 8
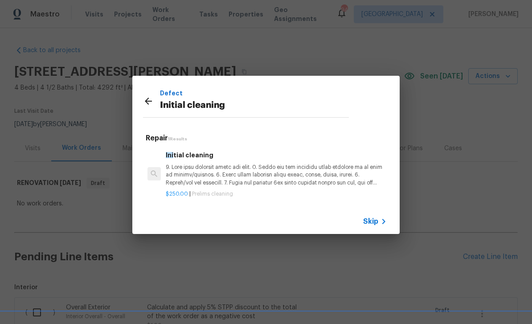
click at [179, 170] on p at bounding box center [276, 175] width 221 height 23
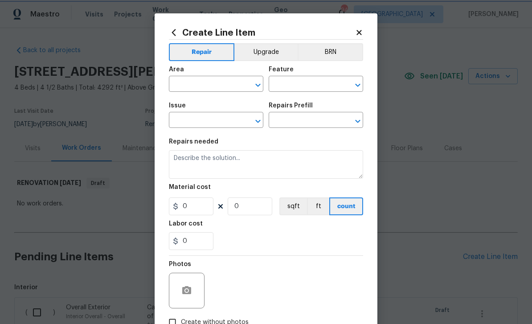
type input "Home Readiness Packages"
type input "Initial cleaning"
type textarea "1. Wipe down exterior doors and trim. 2. Clean out all exterior light fixtures …"
type input "1"
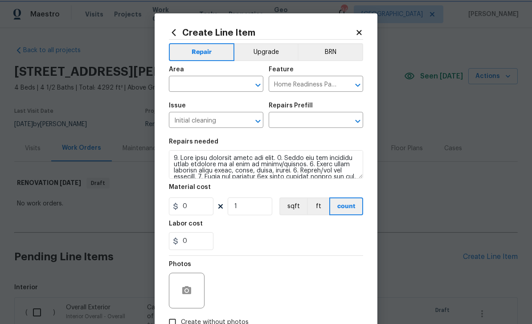
type input "Initial cleaning $250.00"
type input "250"
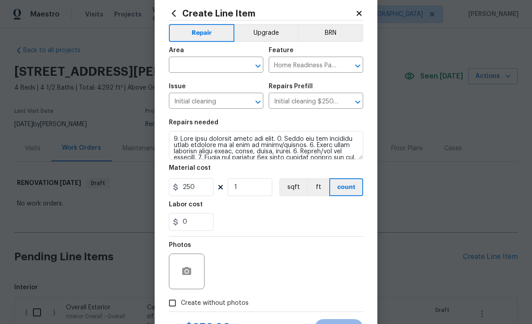
scroll to position [21, 0]
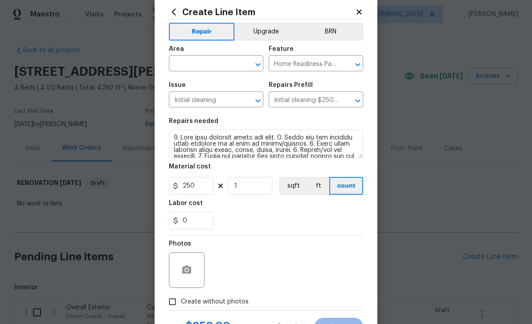
click at [187, 64] on input "text" at bounding box center [204, 65] width 70 height 14
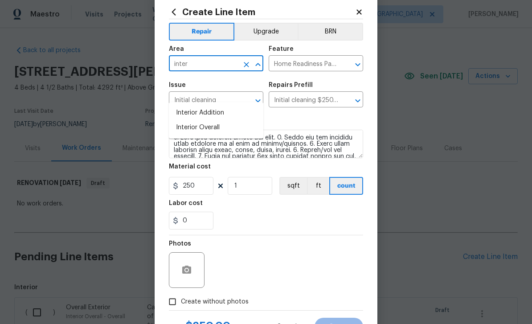
click at [190, 120] on li "Interior Overall" at bounding box center [216, 127] width 95 height 15
type input "Interior Overall"
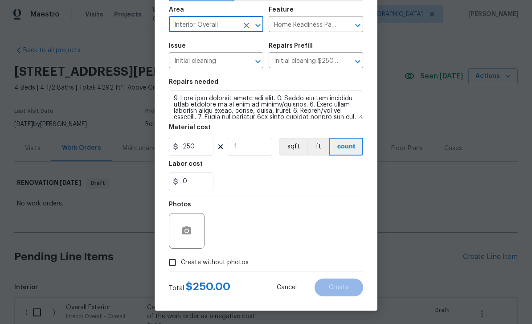
scroll to position [62, 0]
click at [177, 266] on input "Create without photos" at bounding box center [172, 262] width 17 height 17
checkbox input "true"
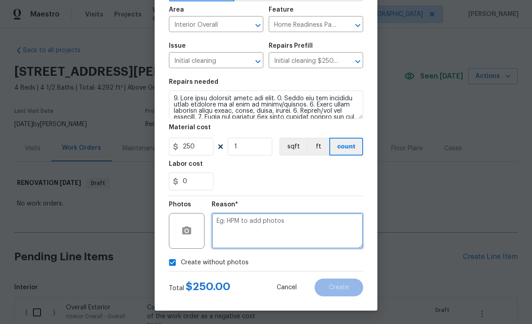
click at [327, 230] on textarea at bounding box center [288, 231] width 152 height 36
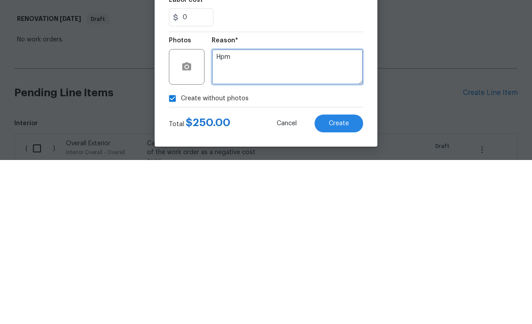
type textarea "Hpm"
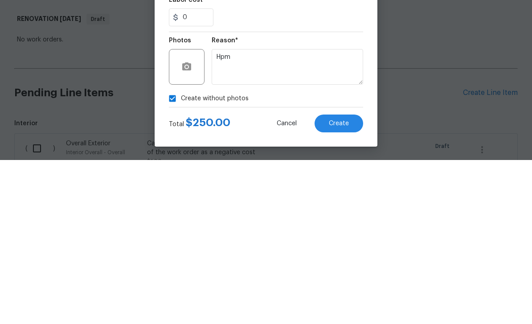
click at [346, 279] on button "Create" at bounding box center [339, 288] width 49 height 18
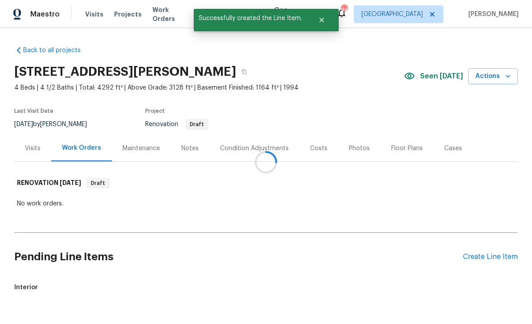
scroll to position [28, 0]
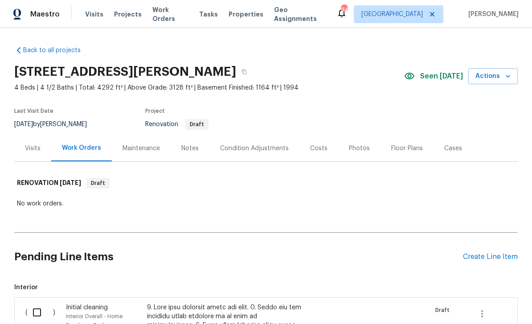
click at [275, 144] on div "Condition Adjustments" at bounding box center [254, 148] width 69 height 9
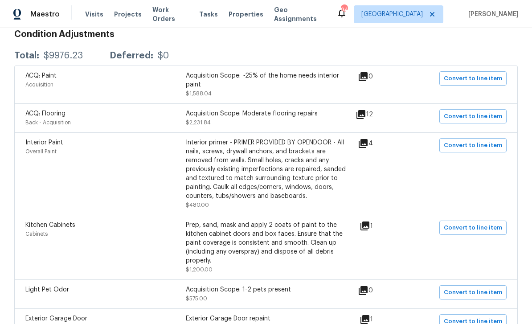
scroll to position [165, 0]
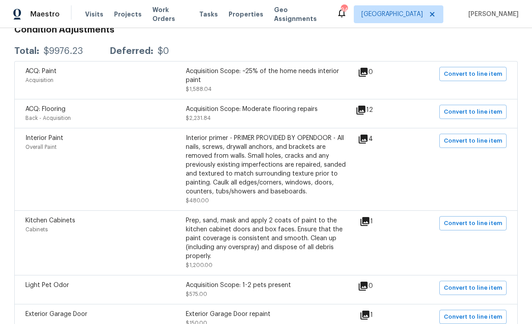
click at [368, 140] on icon at bounding box center [363, 139] width 9 height 9
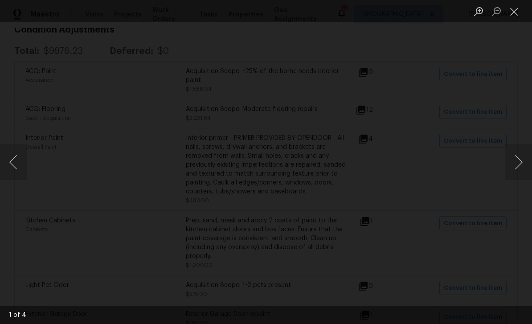
click at [520, 165] on button "Next image" at bounding box center [519, 162] width 27 height 36
click at [517, 165] on button "Next image" at bounding box center [519, 162] width 27 height 36
click at [517, 164] on button "Next image" at bounding box center [519, 162] width 27 height 36
click at [516, 163] on button "Next image" at bounding box center [519, 162] width 27 height 36
click at [516, 165] on button "Next image" at bounding box center [519, 162] width 27 height 36
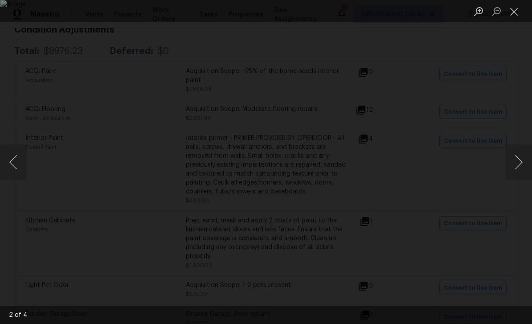
click at [516, 165] on button "Next image" at bounding box center [519, 162] width 27 height 36
click at [517, 165] on button "Next image" at bounding box center [519, 162] width 27 height 36
click at [514, 13] on button "Close lightbox" at bounding box center [515, 12] width 18 height 16
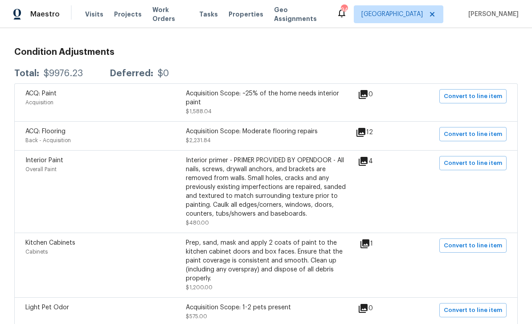
scroll to position [144, 0]
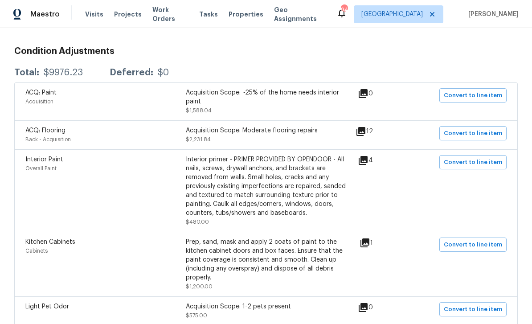
click at [366, 127] on icon at bounding box center [361, 131] width 9 height 9
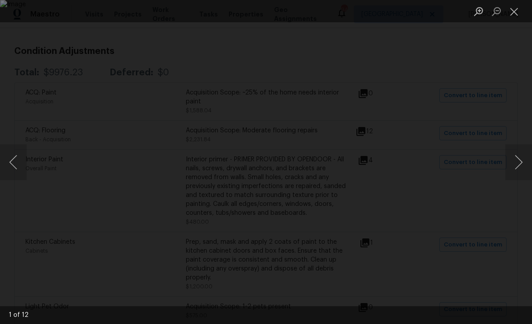
click at [516, 163] on button "Next image" at bounding box center [519, 162] width 27 height 36
click at [518, 163] on button "Next image" at bounding box center [519, 162] width 27 height 36
click at [519, 162] on button "Next image" at bounding box center [519, 162] width 27 height 36
click at [518, 162] on button "Next image" at bounding box center [519, 162] width 27 height 36
click at [515, 163] on button "Next image" at bounding box center [519, 162] width 27 height 36
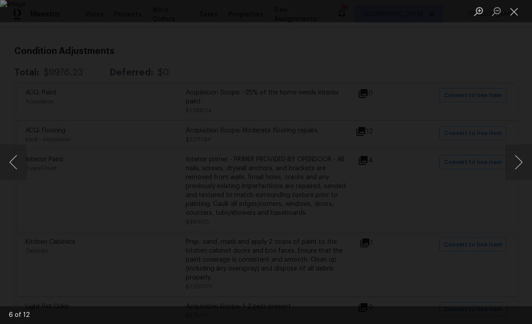
click at [516, 162] on button "Next image" at bounding box center [519, 162] width 27 height 36
click at [518, 161] on button "Next image" at bounding box center [519, 162] width 27 height 36
click at [520, 160] on button "Next image" at bounding box center [519, 162] width 27 height 36
click at [517, 15] on button "Close lightbox" at bounding box center [515, 12] width 18 height 16
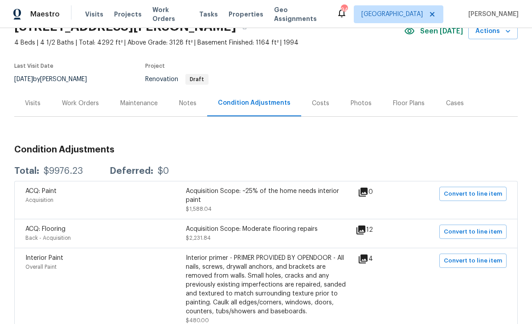
scroll to position [44, 0]
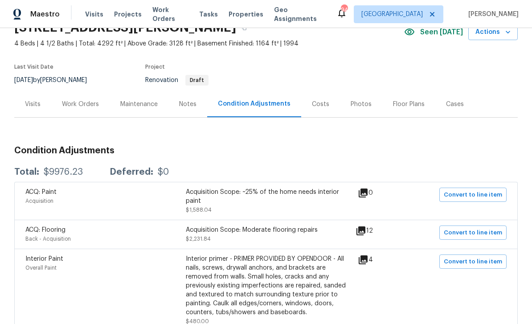
click at [78, 100] on div "Work Orders" at bounding box center [80, 104] width 37 height 9
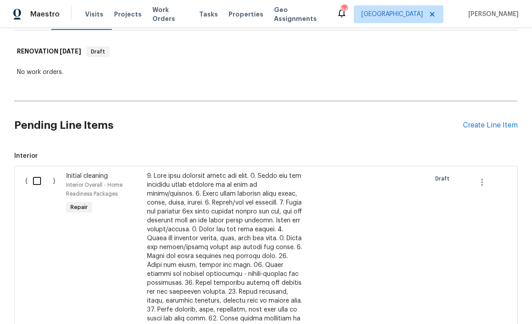
scroll to position [129, 0]
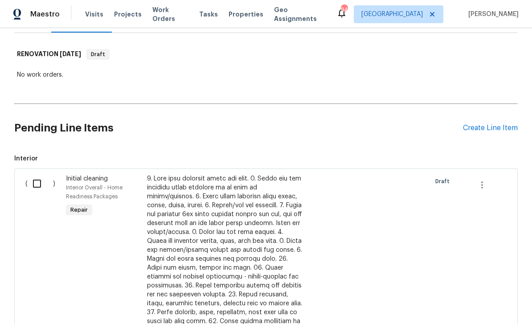
click at [493, 124] on div "Create Line Item" at bounding box center [490, 128] width 55 height 8
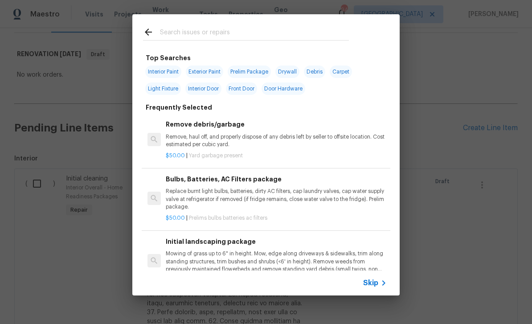
click at [162, 70] on span "Interior Paint" at bounding box center [163, 72] width 36 height 12
type input "Interior Paint"
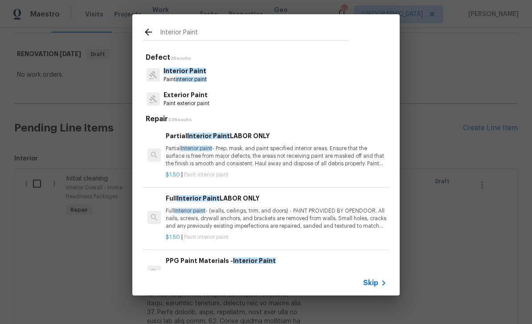
click at [335, 214] on p "Full Interior paint - (walls, ceilings, trim, and doors) - PAINT PROVIDED BY OP…" at bounding box center [276, 218] width 221 height 23
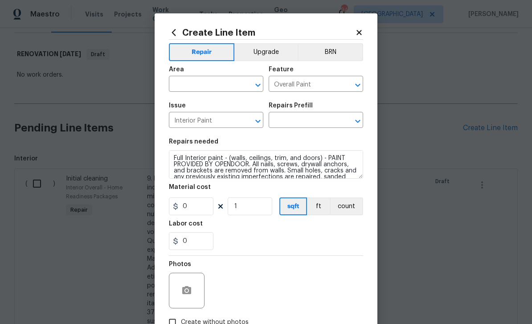
type input "Full Interior Paint LABOR ONLY $1.50"
type input "1.5"
click at [362, 32] on icon at bounding box center [359, 33] width 8 height 8
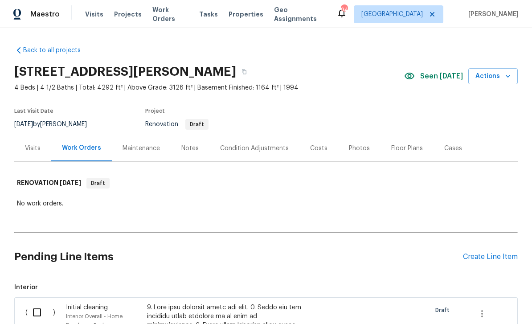
click at [484, 253] on div "Create Line Item" at bounding box center [490, 257] width 55 height 8
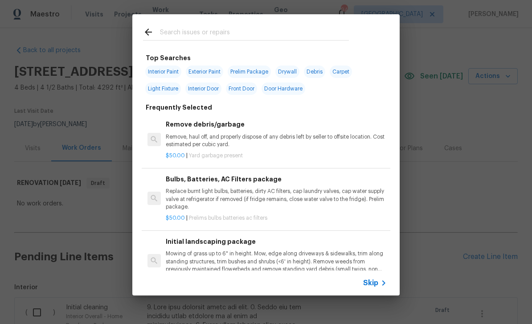
click at [162, 69] on span "Interior Paint" at bounding box center [163, 72] width 36 height 12
type input "Interior Paint"
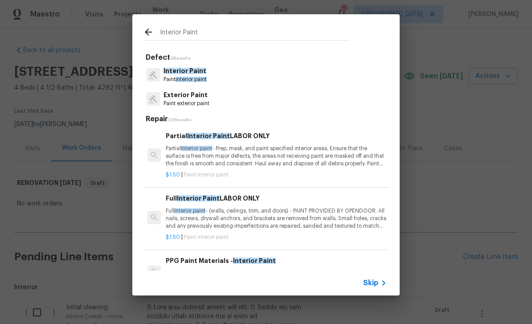
click at [337, 209] on p "Full Interior paint - (walls, ceilings, trim, and doors) - PAINT PROVIDED BY OP…" at bounding box center [276, 218] width 221 height 23
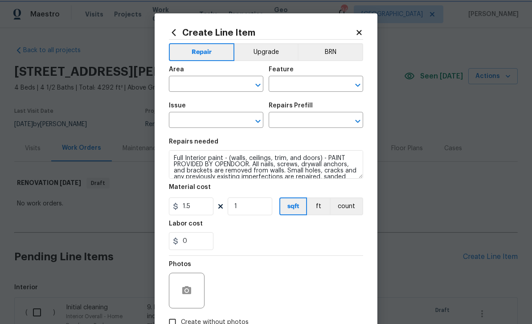
type input "Overall Paint"
type input "Interior Paint"
type input "Full Interior Paint LABOR ONLY $1.50"
click at [246, 210] on input "1" at bounding box center [250, 206] width 45 height 18
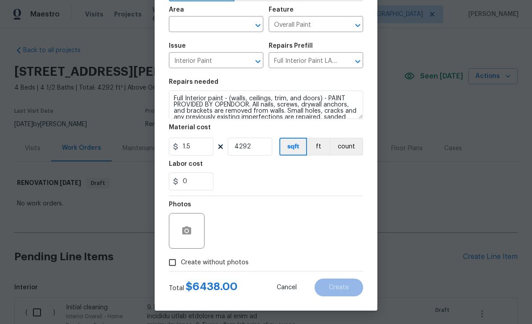
scroll to position [62, 0]
type input "4292"
click at [174, 262] on input "Create without photos" at bounding box center [172, 262] width 17 height 17
checkbox input "true"
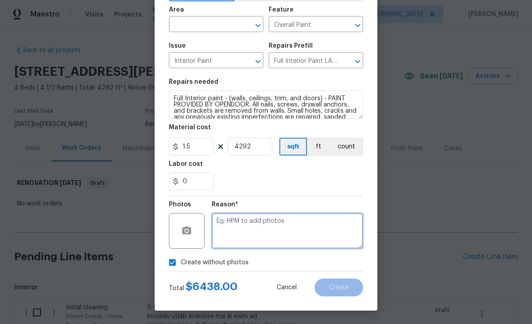
click at [340, 234] on textarea at bounding box center [288, 231] width 152 height 36
type textarea "Hpm"
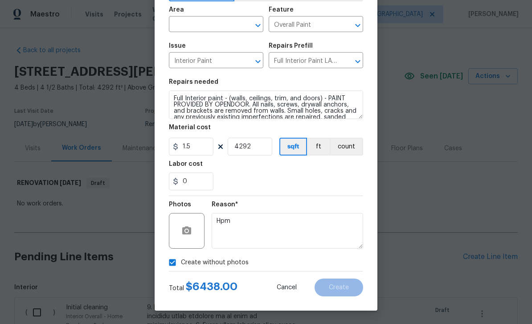
click at [217, 24] on input "text" at bounding box center [204, 25] width 70 height 14
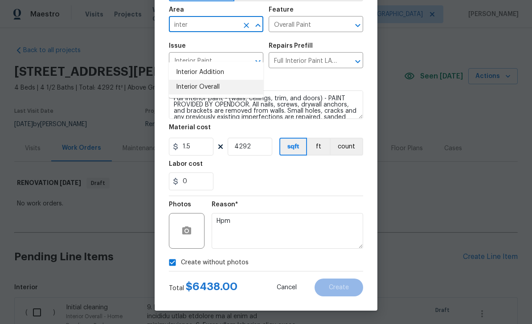
click at [187, 80] on li "Interior Overall" at bounding box center [216, 87] width 95 height 15
type input "Interior Overall"
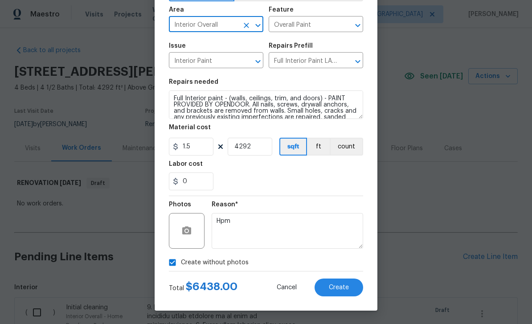
click at [350, 288] on button "Create" at bounding box center [339, 288] width 49 height 18
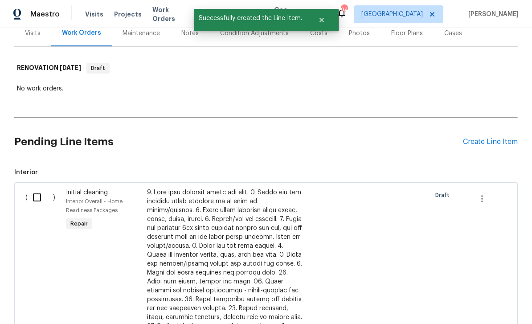
scroll to position [123, 0]
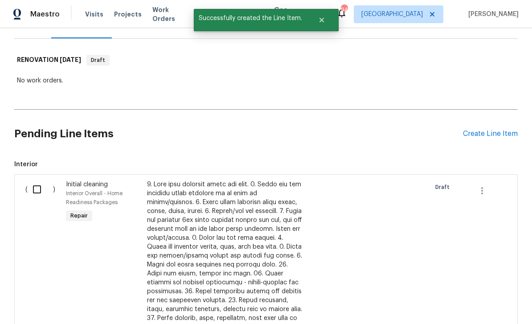
click at [38, 180] on input "checkbox" at bounding box center [40, 189] width 25 height 19
checkbox input "true"
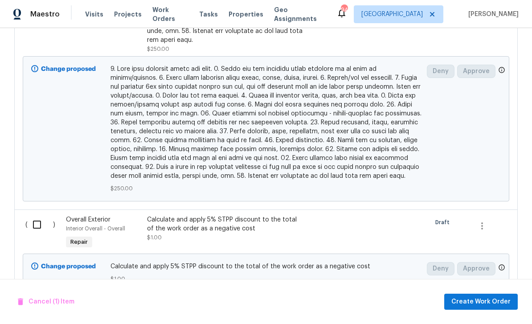
click at [39, 215] on input "checkbox" at bounding box center [40, 224] width 25 height 19
checkbox input "true"
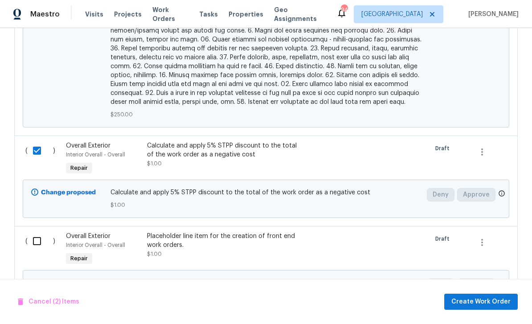
click at [36, 232] on input "checkbox" at bounding box center [40, 241] width 25 height 19
checkbox input "true"
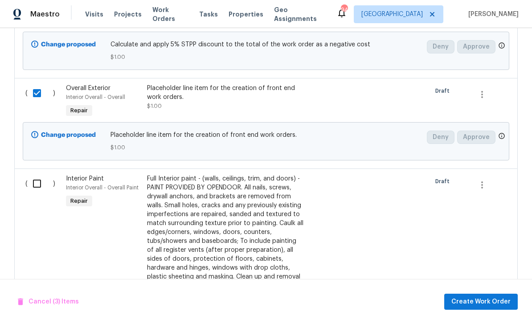
click at [40, 174] on input "checkbox" at bounding box center [40, 183] width 25 height 19
checkbox input "true"
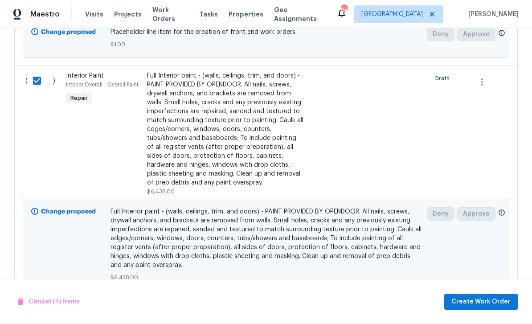
scroll to position [824, 0]
click at [485, 304] on span "Create Work Order" at bounding box center [481, 301] width 59 height 11
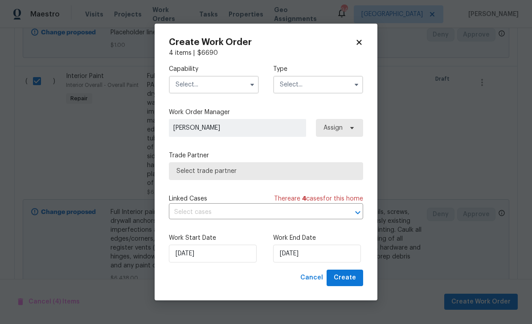
click at [193, 82] on input "text" at bounding box center [214, 85] width 90 height 18
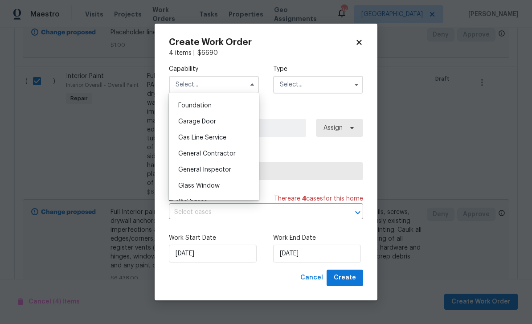
scroll to position [378, 0]
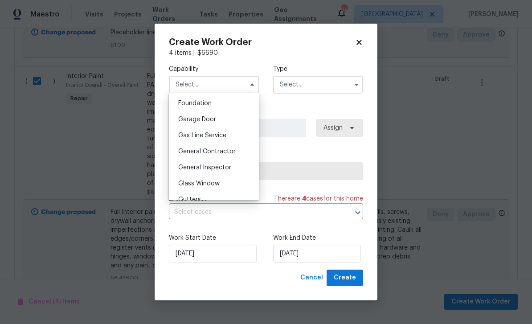
click at [181, 151] on span "General Contractor" at bounding box center [207, 151] width 58 height 6
type input "General Contractor"
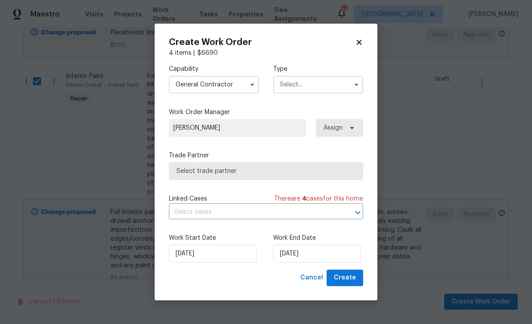
click at [337, 86] on input "text" at bounding box center [318, 85] width 90 height 18
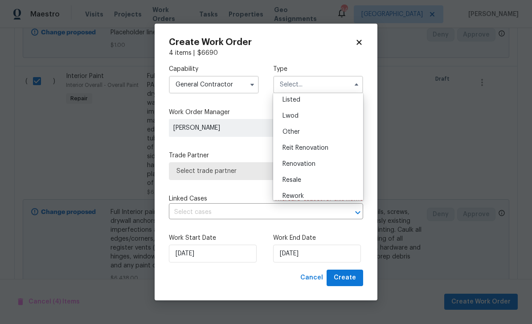
scroll to position [85, 0]
click at [337, 161] on div "Renovation" at bounding box center [319, 163] width 86 height 16
type input "Renovation"
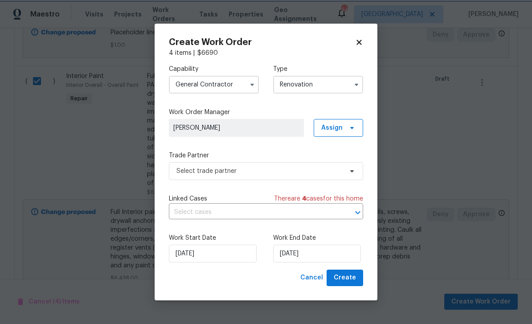
scroll to position [0, 0]
click at [347, 253] on input "10/10/2025" at bounding box center [317, 254] width 88 height 18
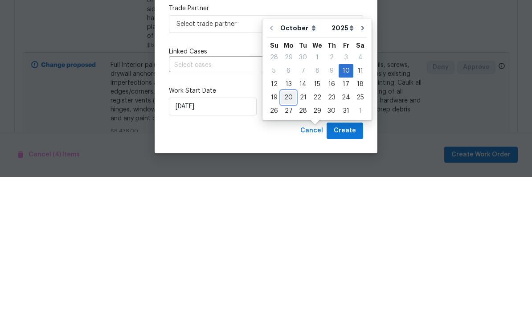
click at [289, 239] on div "20" at bounding box center [288, 245] width 15 height 12
type input "10/20/2025"
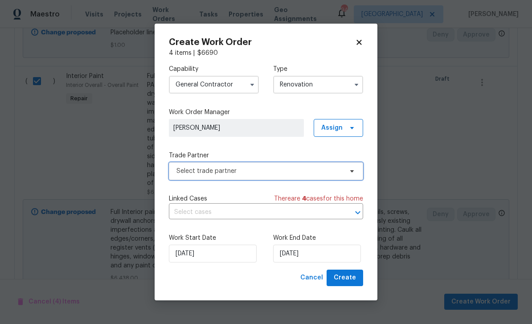
click at [338, 168] on span "Select trade partner" at bounding box center [260, 171] width 166 height 9
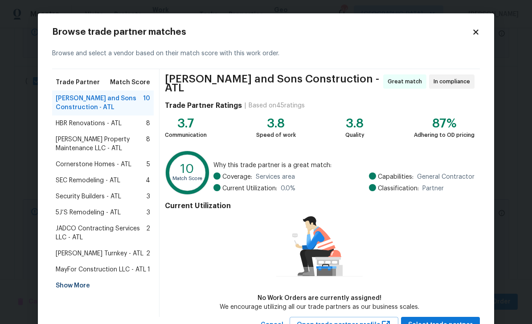
click at [67, 213] on span "5J’S Remodeling - ATL" at bounding box center [88, 212] width 65 height 9
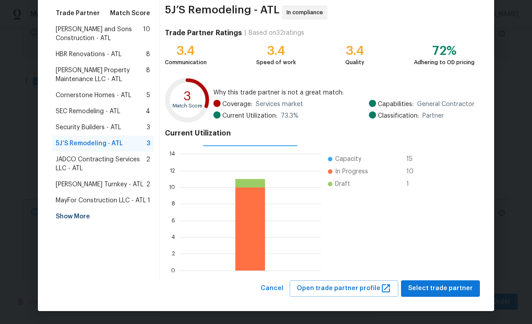
scroll to position [69, 0]
click at [454, 290] on span "Select trade partner" at bounding box center [440, 288] width 65 height 11
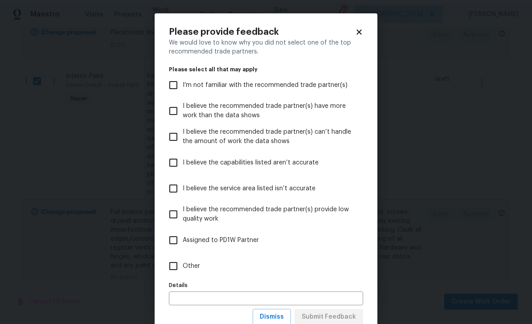
scroll to position [0, 0]
click at [175, 270] on input "Other" at bounding box center [173, 266] width 19 height 19
checkbox input "true"
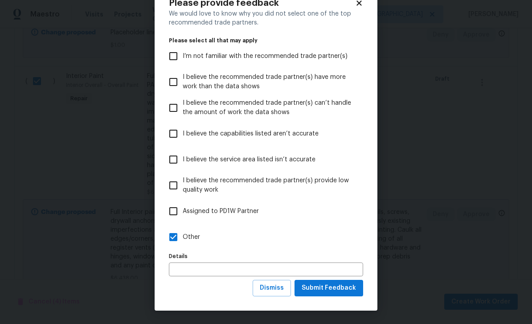
scroll to position [29, 0]
click at [346, 288] on span "Submit Feedback" at bounding box center [329, 288] width 54 height 11
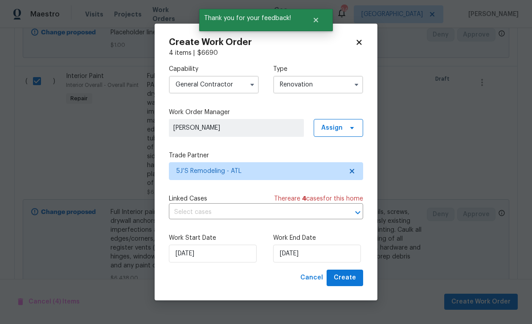
scroll to position [0, 0]
click at [352, 281] on span "Create" at bounding box center [345, 277] width 22 height 11
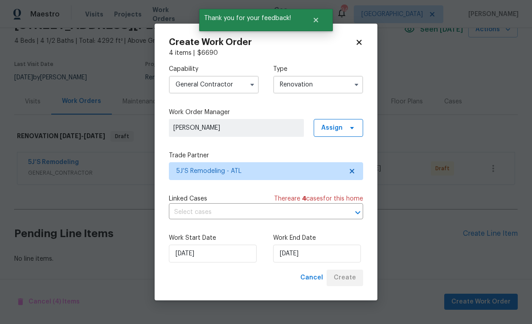
scroll to position [18, 0]
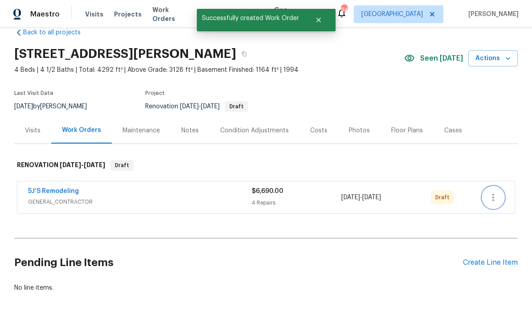
click at [499, 187] on button "button" at bounding box center [493, 197] width 21 height 21
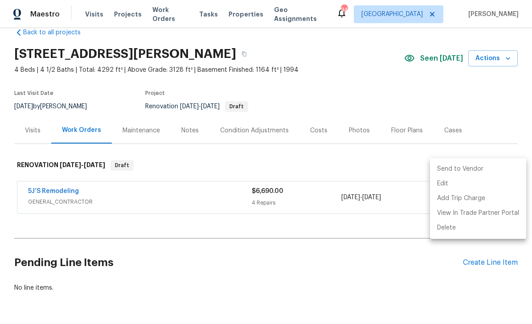
click at [456, 169] on li "Send to Vendor" at bounding box center [478, 169] width 96 height 15
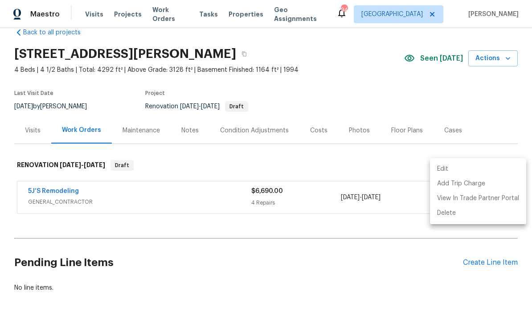
click at [431, 244] on div at bounding box center [266, 162] width 532 height 324
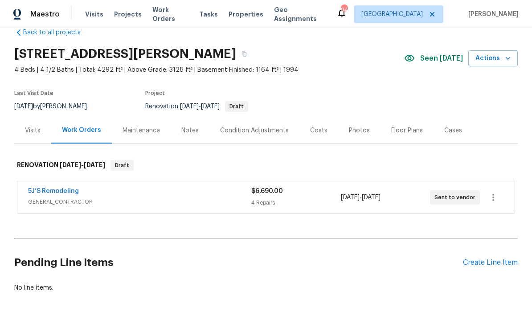
click at [489, 259] on div "Create Line Item" at bounding box center [490, 263] width 55 height 8
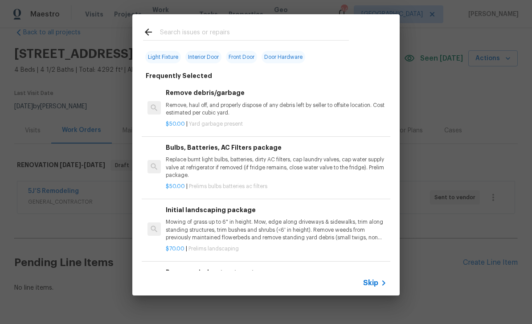
scroll to position [44, 0]
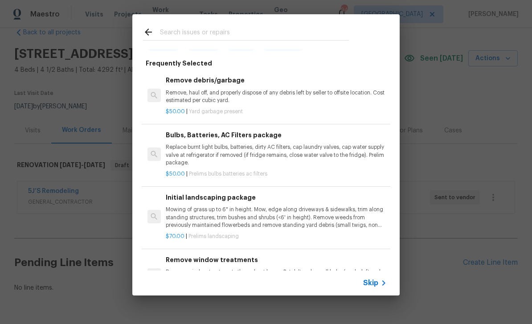
click at [345, 213] on p "Mowing of grass up to 6" in height. Mow, edge along driveways & sidewalks, trim…" at bounding box center [276, 217] width 221 height 23
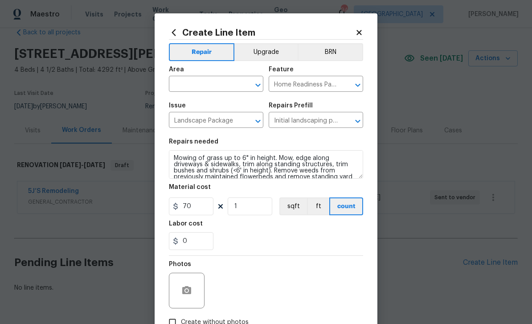
click at [186, 84] on input "text" at bounding box center [204, 85] width 70 height 14
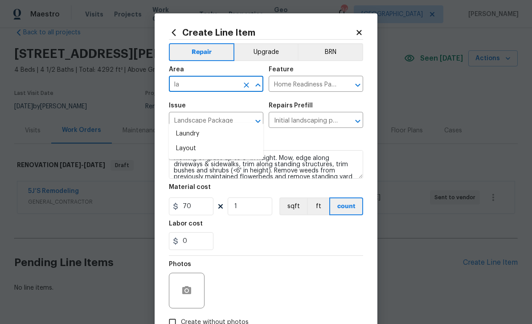
type input "l"
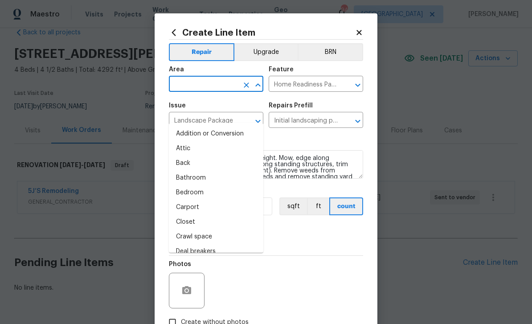
type input "i"
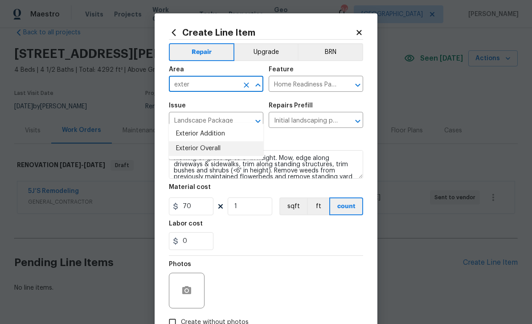
click at [189, 141] on li "Exterior Overall" at bounding box center [216, 148] width 95 height 15
type input "Exterior Overall"
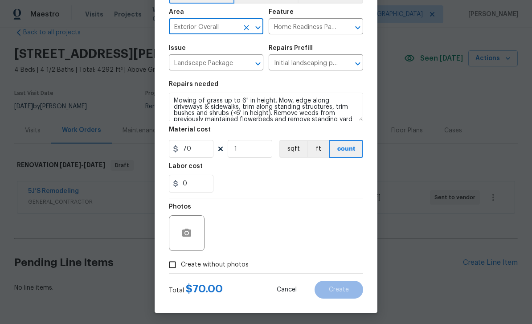
scroll to position [58, 0]
click at [174, 269] on input "Create without photos" at bounding box center [172, 264] width 17 height 17
checkbox input "true"
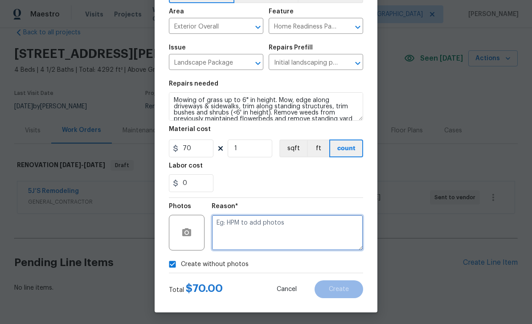
click at [338, 233] on textarea at bounding box center [288, 233] width 152 height 36
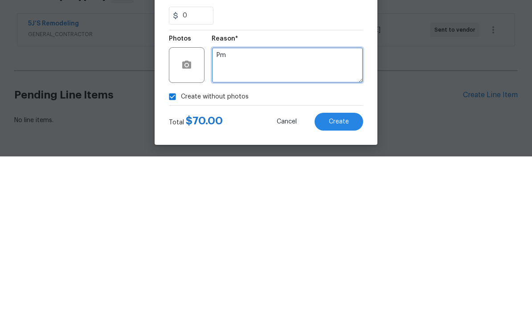
type textarea "Pm"
click at [345, 286] on span "Create" at bounding box center [339, 289] width 20 height 7
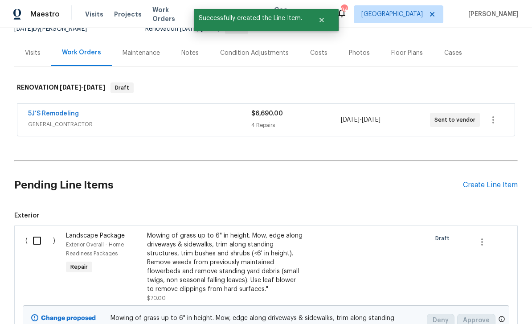
scroll to position [96, 0]
click at [38, 231] on input "checkbox" at bounding box center [40, 240] width 25 height 19
checkbox input "true"
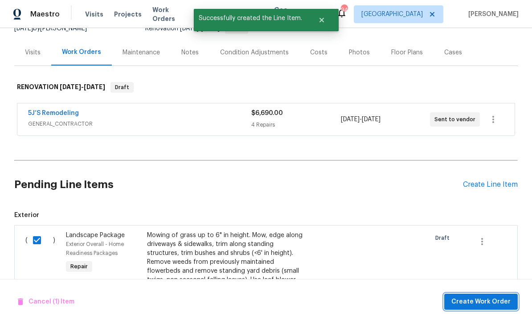
click at [479, 298] on span "Create Work Order" at bounding box center [481, 301] width 59 height 11
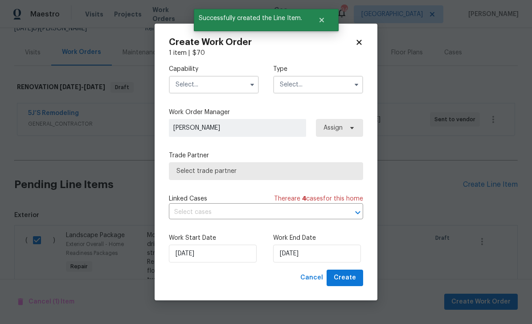
click at [193, 84] on input "text" at bounding box center [214, 85] width 90 height 18
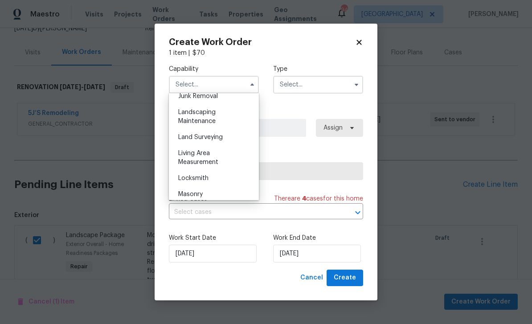
scroll to position [578, 0]
click at [184, 117] on div "Landscaping Maintenance" at bounding box center [214, 116] width 86 height 25
type input "Landscaping Maintenance"
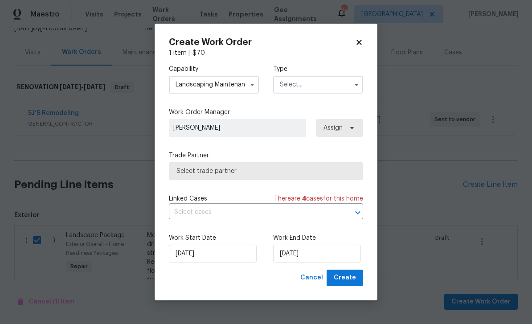
click at [334, 82] on input "text" at bounding box center [318, 85] width 90 height 18
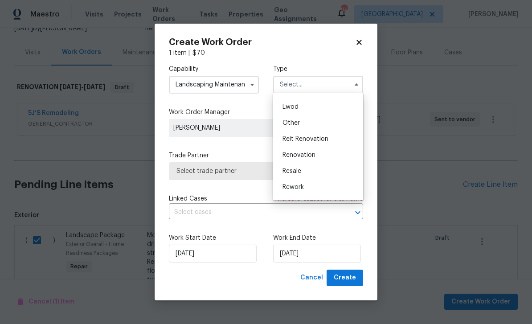
scroll to position [97, 0]
click at [329, 150] on div "Renovation" at bounding box center [319, 151] width 86 height 16
type input "Renovation"
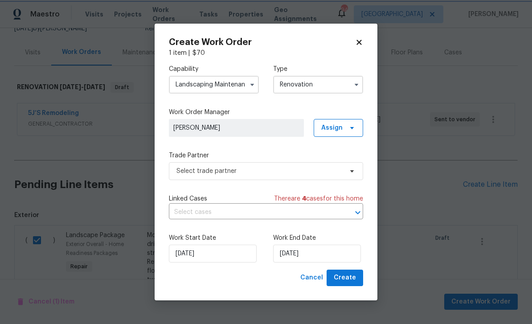
scroll to position [0, 0]
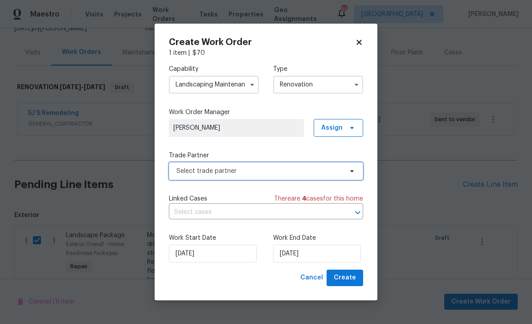
click at [351, 172] on icon at bounding box center [352, 171] width 7 height 7
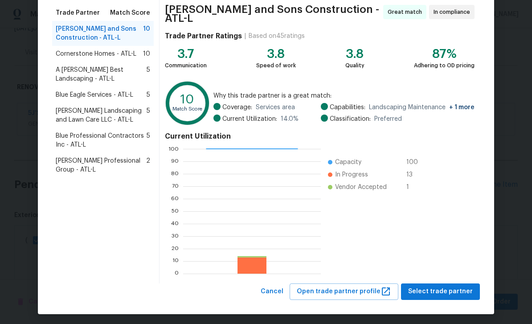
scroll to position [69, 0]
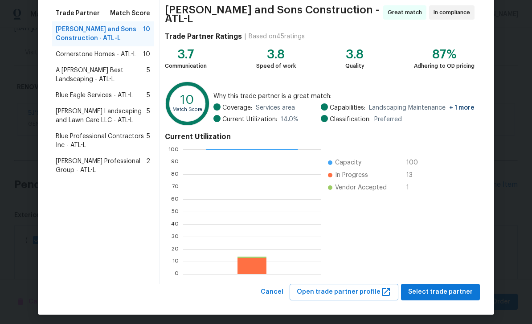
click at [454, 287] on span "Select trade partner" at bounding box center [440, 292] width 65 height 11
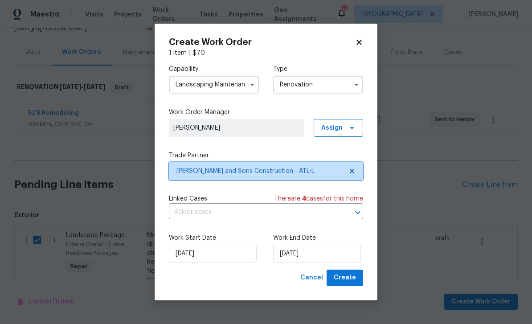
scroll to position [0, 0]
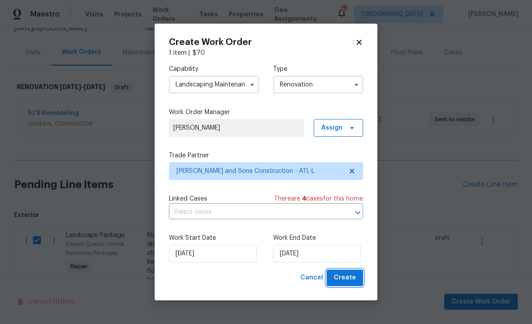
click at [352, 278] on span "Create" at bounding box center [345, 277] width 22 height 11
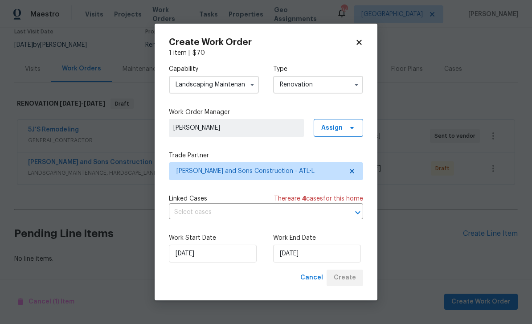
scroll to position [50, 0]
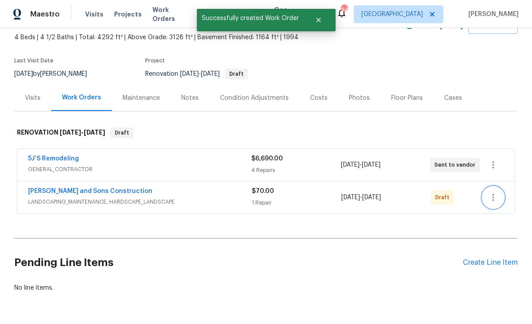
click at [496, 192] on icon "button" at bounding box center [493, 197] width 11 height 11
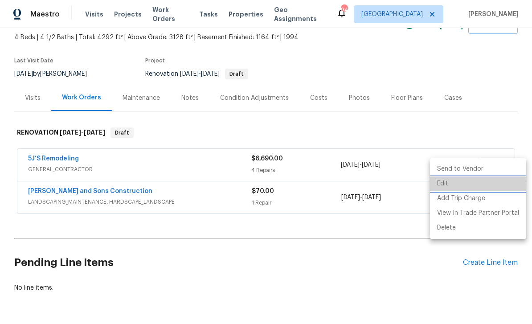
click at [465, 186] on li "Edit" at bounding box center [478, 184] width 96 height 15
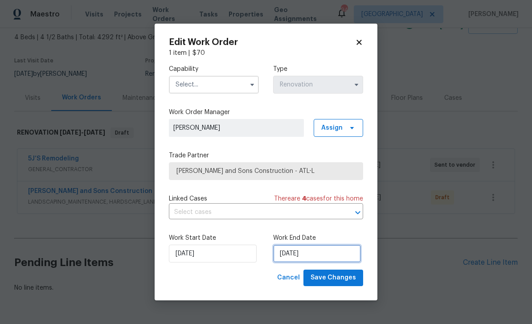
click at [342, 255] on input "10/10/2025" at bounding box center [317, 254] width 88 height 18
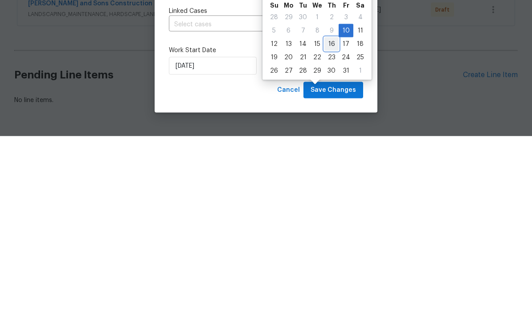
click at [333, 226] on div "16" at bounding box center [332, 232] width 14 height 12
type input "10/16/2025"
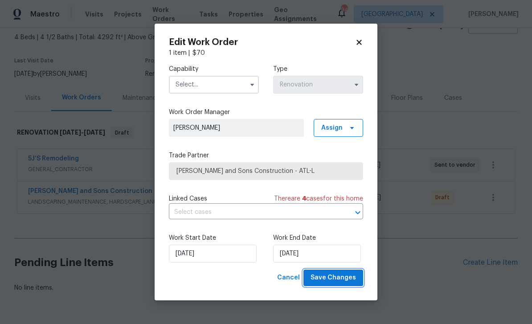
click at [347, 276] on span "Save Changes" at bounding box center [333, 277] width 45 height 11
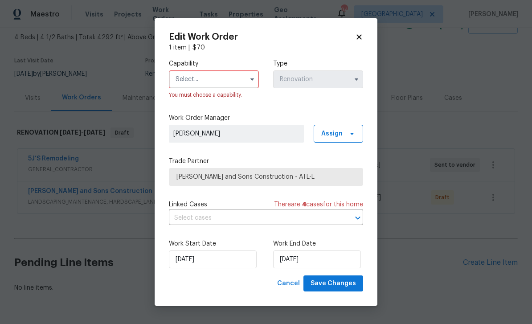
click at [232, 76] on input "text" at bounding box center [214, 79] width 90 height 18
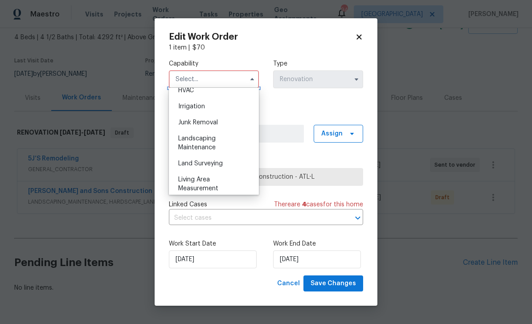
scroll to position [547, 0]
click at [206, 137] on span "Landscaping Maintenance" at bounding box center [196, 142] width 37 height 15
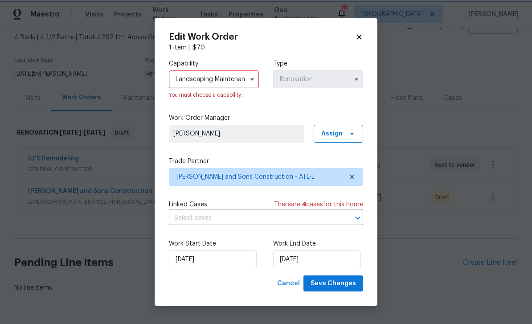
type input "Landscaping Maintenance"
click at [351, 288] on span "Save Changes" at bounding box center [333, 283] width 45 height 11
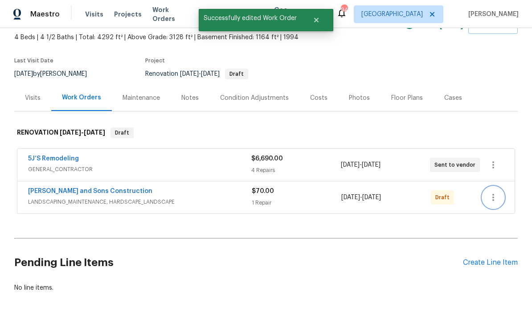
click at [495, 192] on icon "button" at bounding box center [493, 197] width 11 height 11
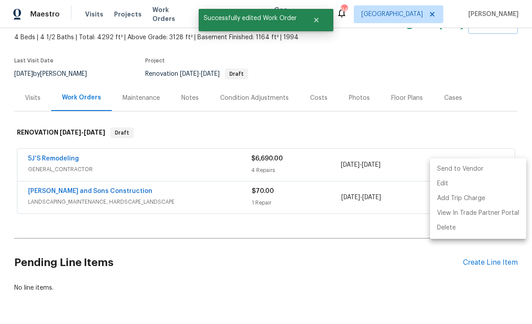
click at [478, 170] on li "Send to Vendor" at bounding box center [478, 169] width 96 height 15
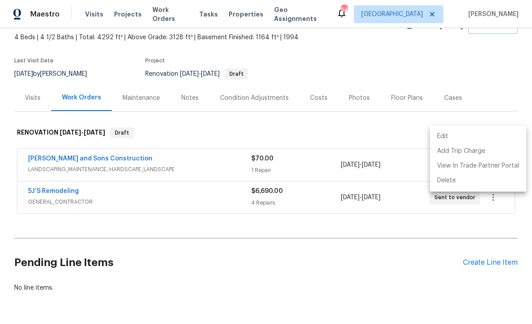
click at [494, 234] on div at bounding box center [266, 162] width 532 height 324
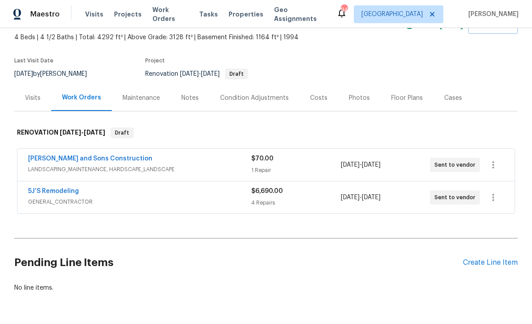
click at [493, 259] on div "Create Line Item" at bounding box center [490, 263] width 55 height 8
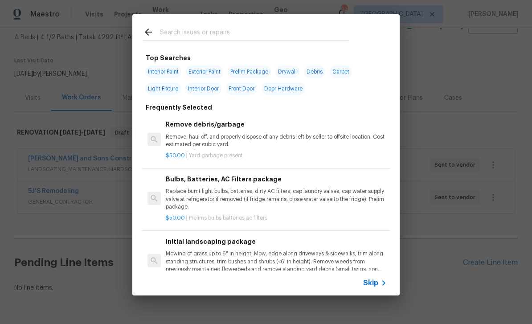
click at [172, 32] on input "text" at bounding box center [254, 33] width 189 height 13
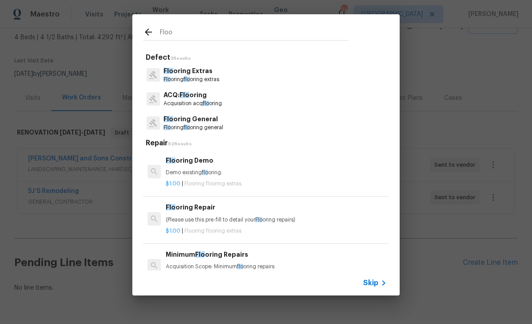
type input "Floor"
click at [178, 75] on p "Floor ing Extras" at bounding box center [192, 70] width 56 height 9
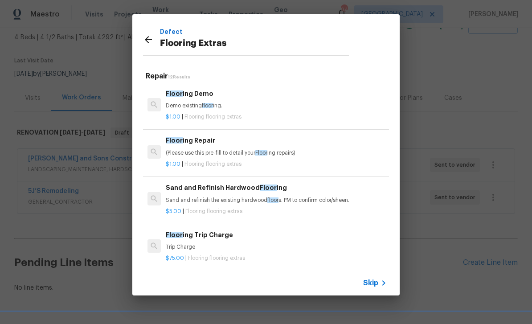
click at [182, 97] on h6 "Floor ing Demo" at bounding box center [276, 94] width 221 height 10
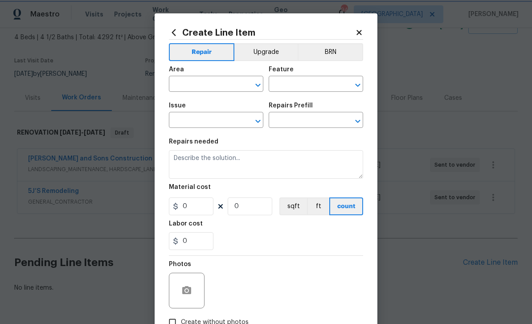
type input "Overall Flooring"
type input "Flooring Extras"
type input "Flooring Demo $1.00"
type textarea "Demo existing flooring."
type input "1"
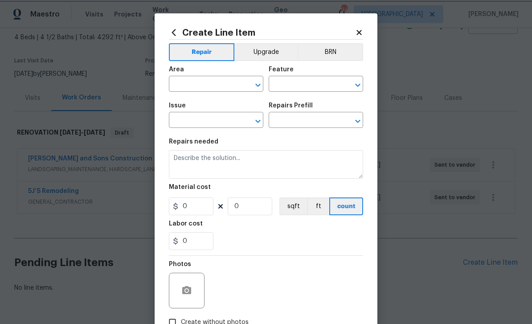
type input "1"
click at [189, 82] on input "text" at bounding box center [204, 85] width 70 height 14
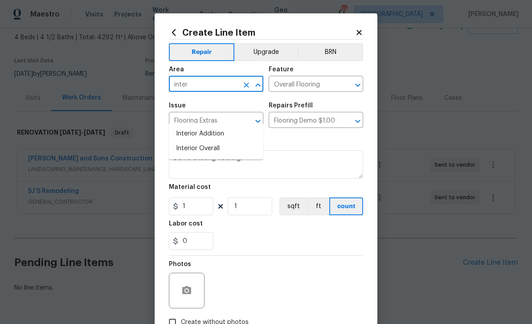
click at [191, 141] on li "Interior Overall" at bounding box center [216, 148] width 95 height 15
type input "Interior Overall"
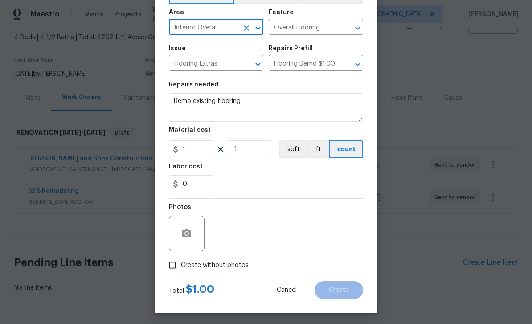
scroll to position [60, 0]
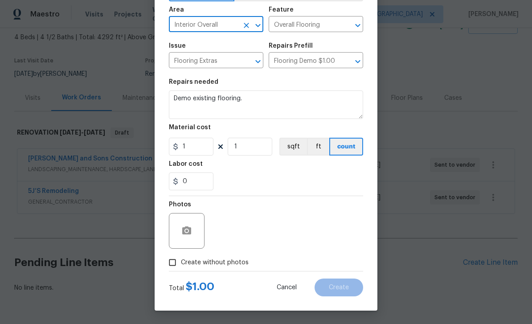
click at [174, 266] on input "Create without photos" at bounding box center [172, 262] width 17 height 17
checkbox input "true"
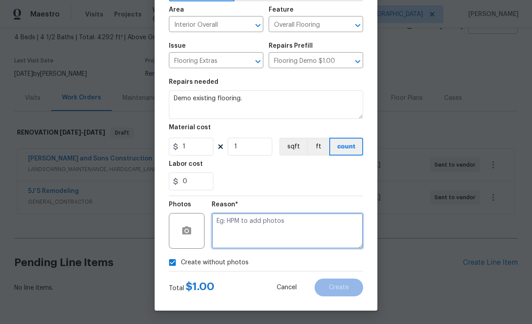
click at [336, 234] on textarea at bounding box center [288, 231] width 152 height 36
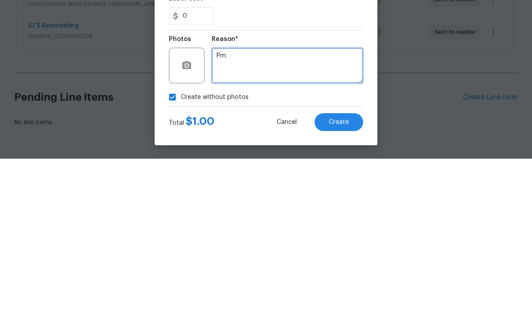
scroll to position [62, 0]
type textarea "Pm"
click at [346, 284] on span "Create" at bounding box center [339, 287] width 20 height 7
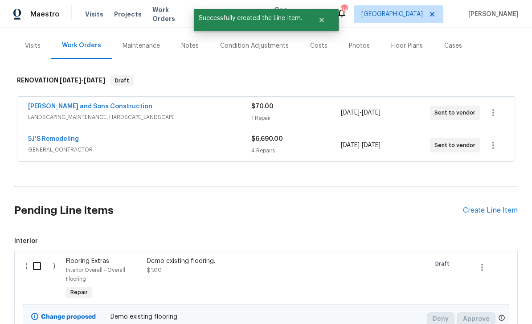
scroll to position [104, 0]
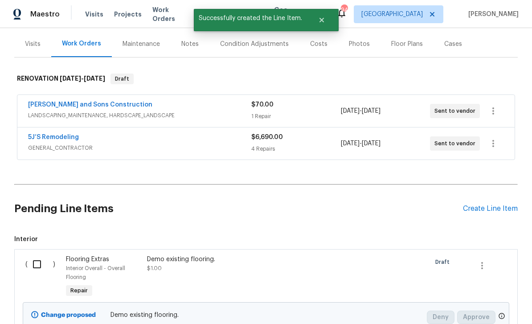
click at [38, 255] on input "checkbox" at bounding box center [40, 264] width 25 height 19
checkbox input "true"
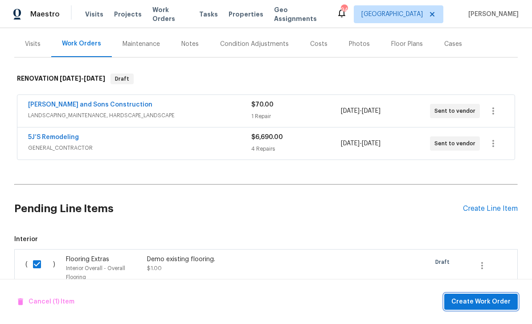
click at [474, 301] on span "Create Work Order" at bounding box center [481, 301] width 59 height 11
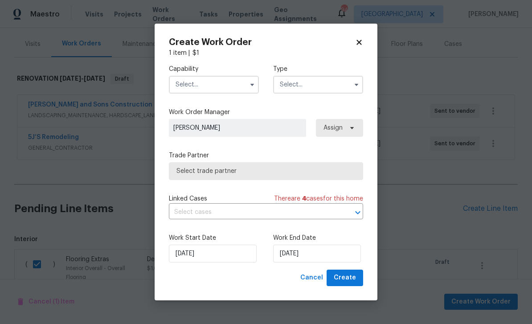
click at [188, 82] on input "text" at bounding box center [214, 85] width 90 height 18
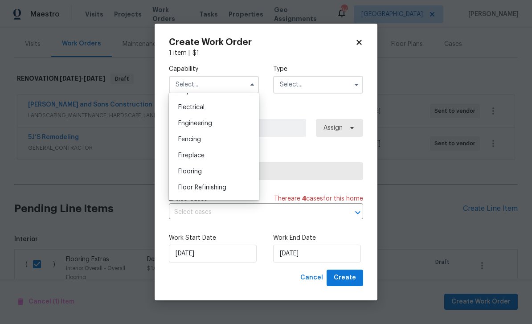
scroll to position [279, 0]
click at [182, 172] on span "Flooring" at bounding box center [190, 171] width 24 height 6
type input "Flooring"
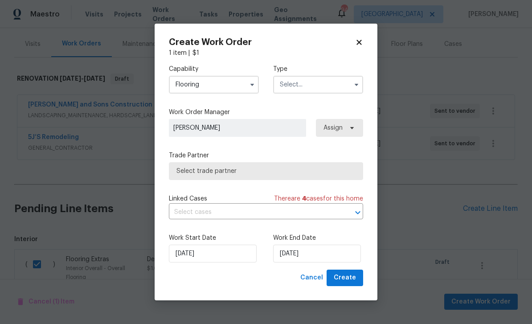
click at [338, 82] on input "text" at bounding box center [318, 85] width 90 height 18
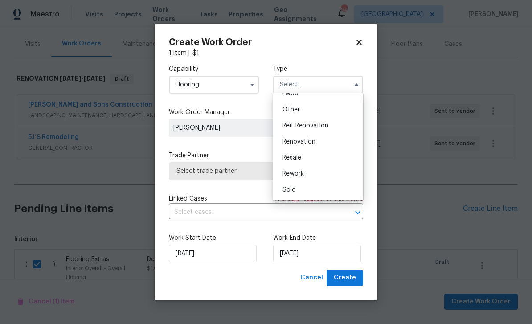
scroll to position [106, 0]
click at [341, 141] on div "Renovation" at bounding box center [319, 142] width 86 height 16
type input "Renovation"
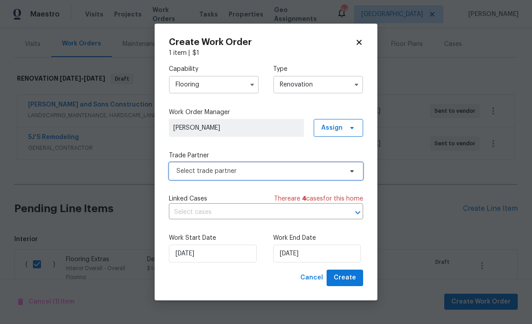
click at [350, 170] on icon at bounding box center [352, 171] width 7 height 7
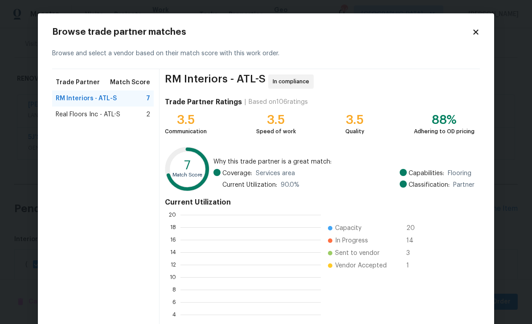
scroll to position [1, 1]
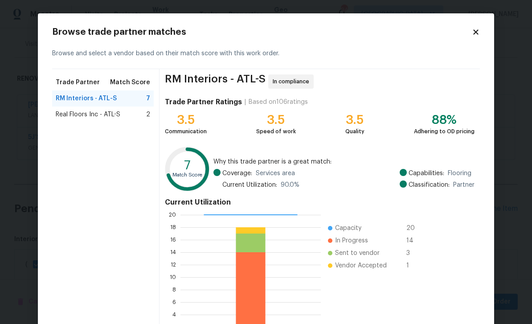
click at [67, 113] on span "Real Floors Inc - ATL-S" at bounding box center [88, 114] width 65 height 9
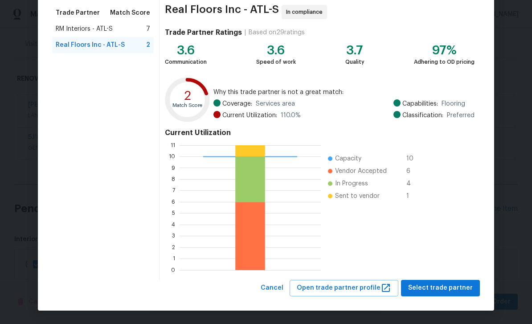
scroll to position [69, 0]
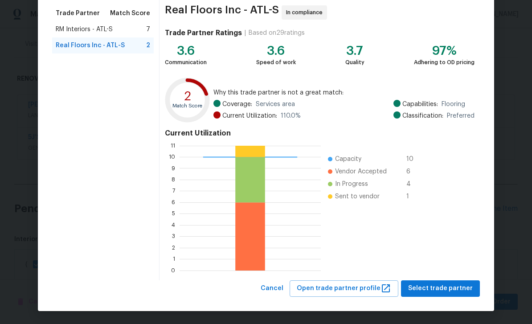
click at [79, 29] on span "RM Interiors - ATL-S" at bounding box center [84, 29] width 57 height 9
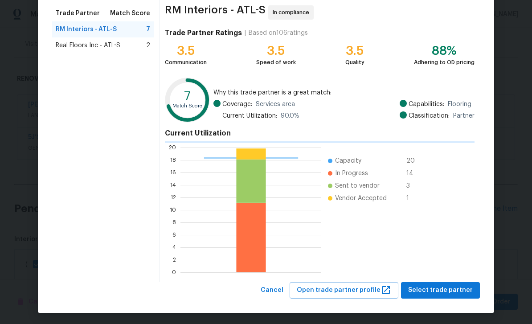
scroll to position [125, 140]
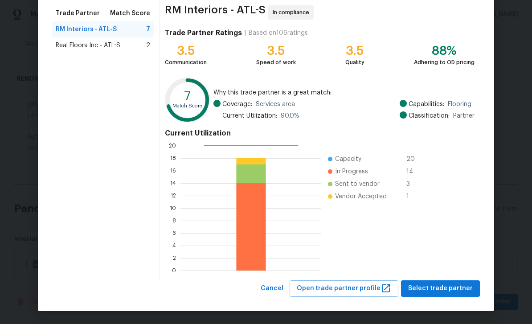
click at [86, 48] on span "Real Floors Inc - ATL-S" at bounding box center [88, 45] width 65 height 9
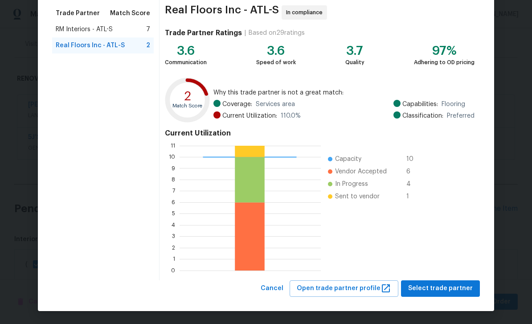
click at [81, 30] on span "RM Interiors - ATL-S" at bounding box center [84, 29] width 57 height 9
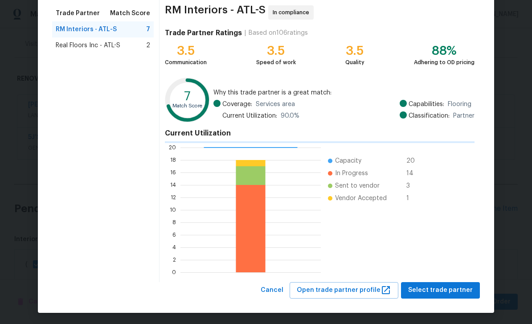
scroll to position [125, 140]
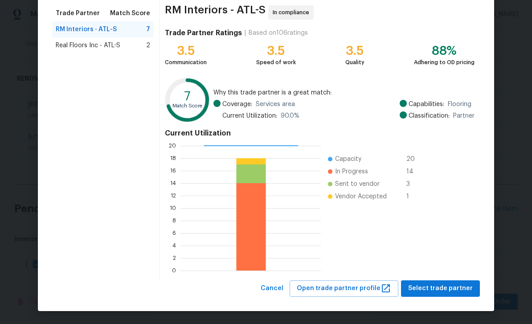
click at [79, 48] on span "Real Floors Inc - ATL-S" at bounding box center [88, 45] width 65 height 9
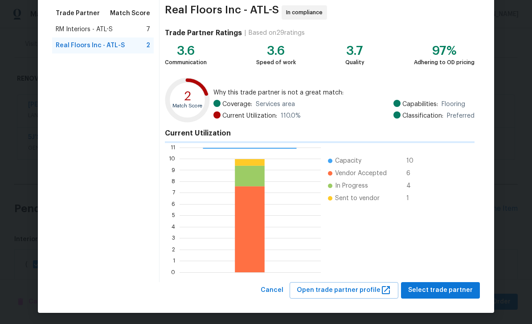
scroll to position [125, 141]
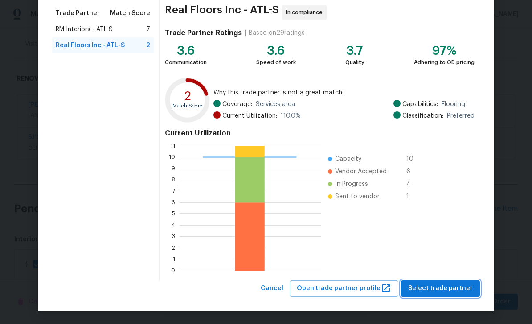
click at [463, 289] on span "Select trade partner" at bounding box center [440, 288] width 65 height 11
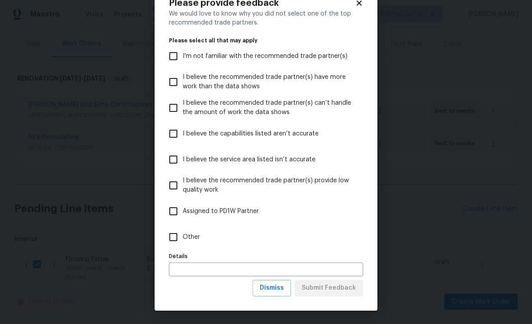
scroll to position [29, 0]
click at [175, 236] on input "Other" at bounding box center [173, 237] width 19 height 19
checkbox input "true"
click at [354, 290] on span "Submit Feedback" at bounding box center [329, 288] width 54 height 11
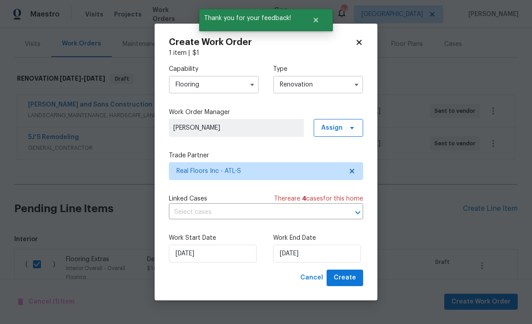
scroll to position [0, 0]
click at [345, 255] on input "10/10/2025" at bounding box center [317, 254] width 88 height 18
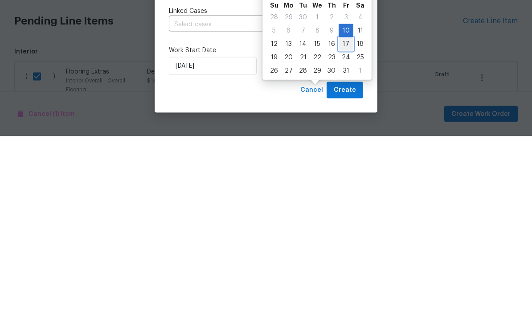
click at [346, 226] on div "17" at bounding box center [346, 232] width 15 height 12
type input "10/17/2025"
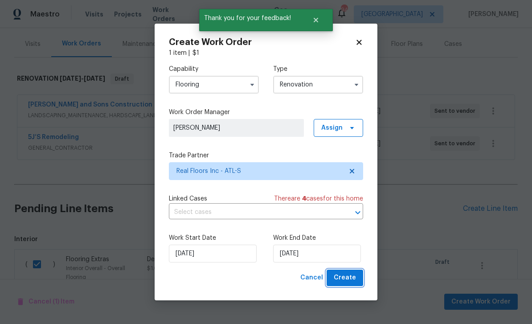
click at [349, 279] on span "Create" at bounding box center [345, 277] width 22 height 11
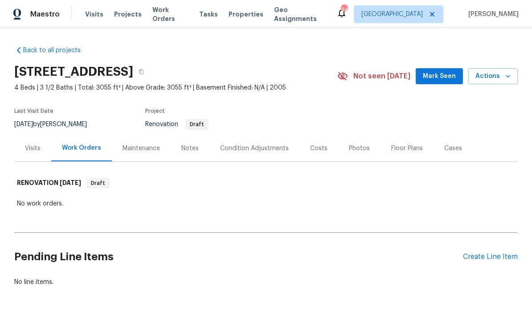
click at [263, 148] on div "Condition Adjustments" at bounding box center [254, 148] width 69 height 9
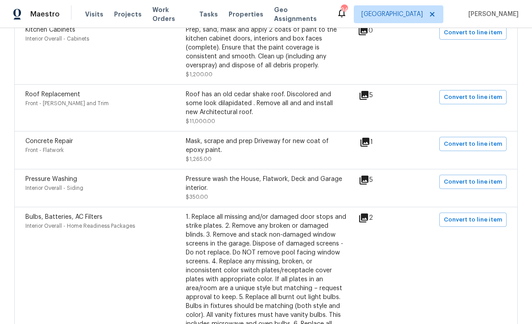
scroll to position [613, 0]
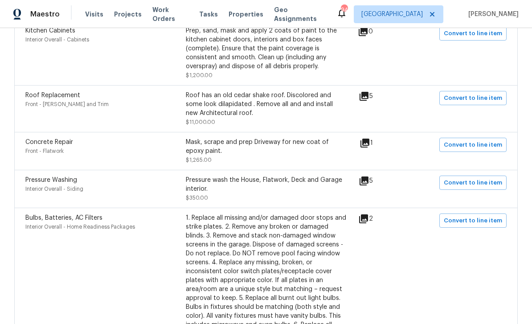
click at [369, 99] on icon at bounding box center [364, 96] width 9 height 9
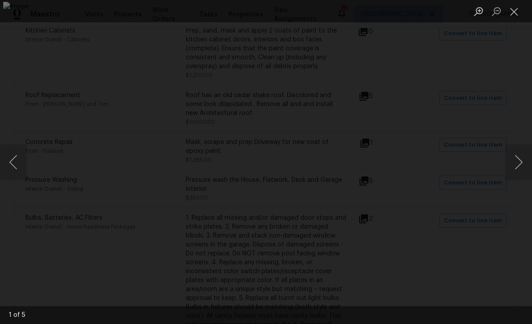
click at [521, 161] on button "Next image" at bounding box center [519, 162] width 27 height 36
click at [521, 163] on button "Next image" at bounding box center [519, 162] width 27 height 36
click at [522, 161] on button "Next image" at bounding box center [519, 162] width 27 height 36
click at [518, 165] on button "Next image" at bounding box center [519, 162] width 27 height 36
click at [22, 161] on button "Previous image" at bounding box center [13, 162] width 27 height 36
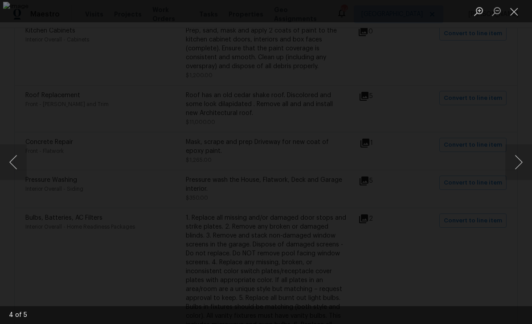
click at [514, 12] on button "Close lightbox" at bounding box center [515, 12] width 18 height 16
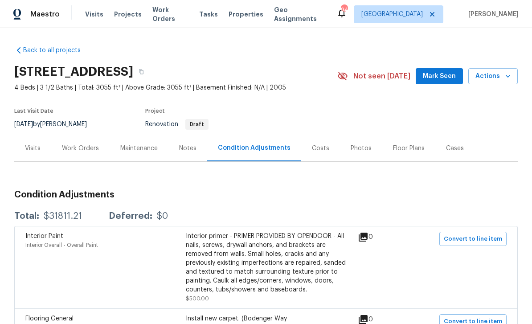
scroll to position [0, 0]
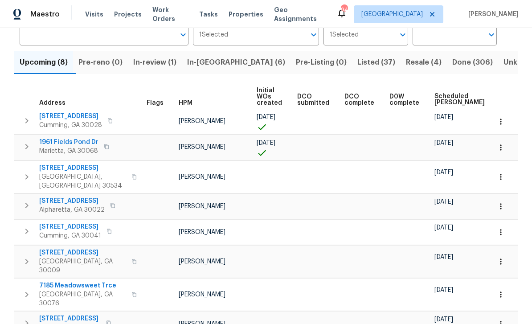
scroll to position [75, 0]
click at [59, 197] on span "[STREET_ADDRESS]" at bounding box center [72, 201] width 66 height 9
click at [67, 223] on span "[STREET_ADDRESS]" at bounding box center [70, 227] width 62 height 9
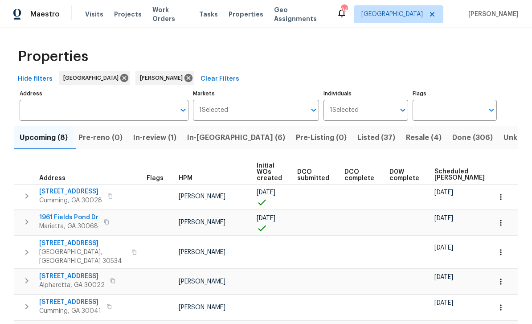
scroll to position [0, 0]
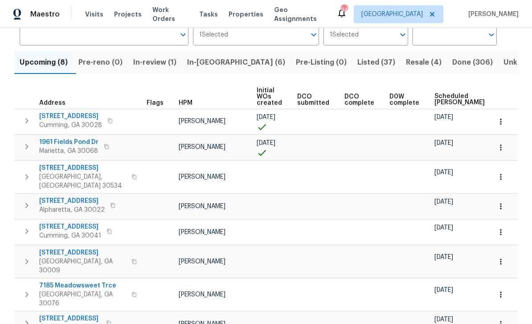
scroll to position [75, 0]
click at [63, 249] on span "[STREET_ADDRESS]" at bounding box center [82, 253] width 87 height 9
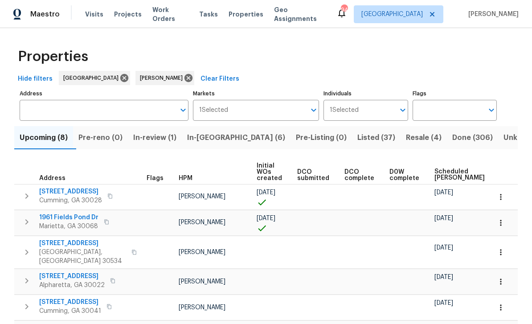
click at [218, 135] on span "In-reno (6)" at bounding box center [236, 138] width 98 height 12
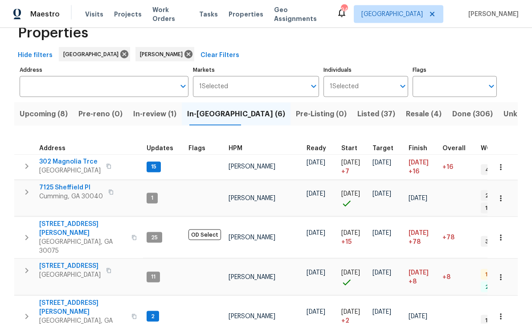
scroll to position [29, 0]
click at [358, 108] on span "Listed (37)" at bounding box center [377, 114] width 38 height 12
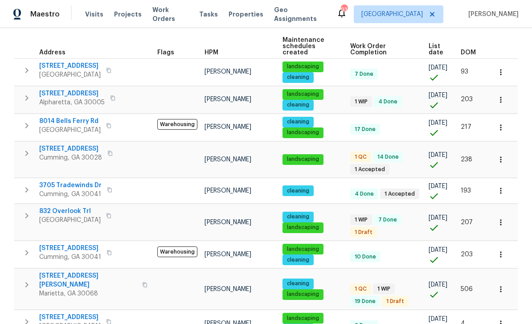
scroll to position [134, 0]
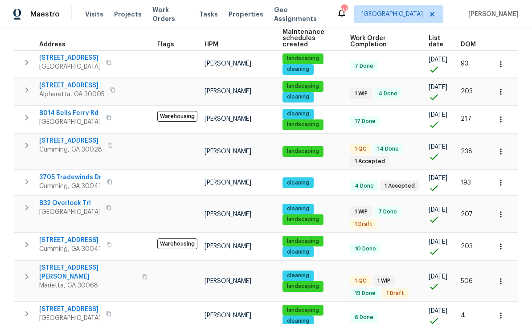
click at [62, 136] on span "[STREET_ADDRESS]" at bounding box center [70, 140] width 63 height 9
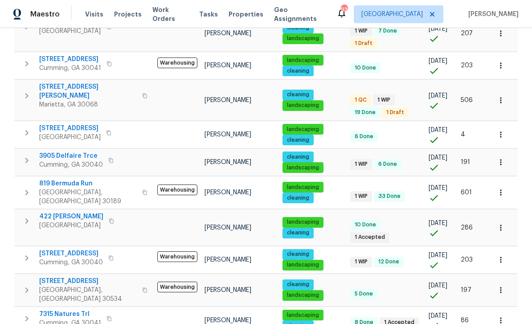
scroll to position [314, 0]
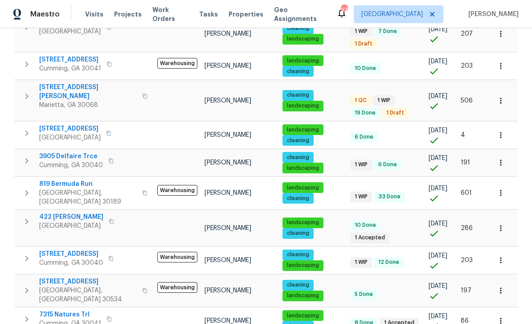
click at [66, 180] on span "819 Bermuda Run" at bounding box center [88, 184] width 98 height 9
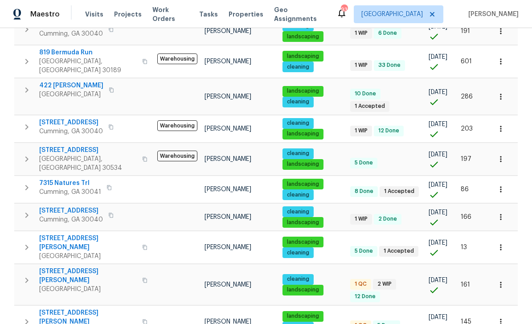
scroll to position [454, 0]
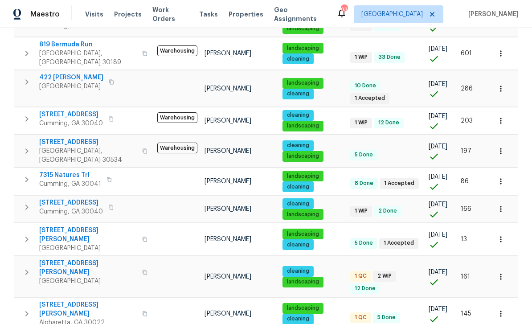
click at [65, 259] on span "294 Farm Ridge Dr NE" at bounding box center [88, 268] width 98 height 18
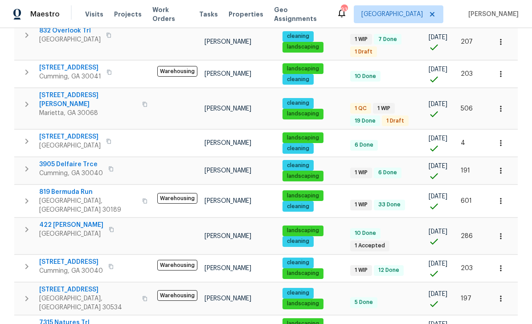
scroll to position [306, 0]
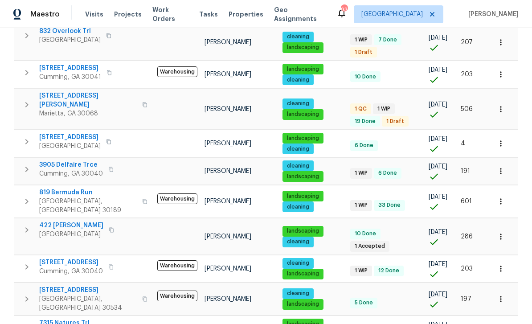
click at [66, 188] on span "819 Bermuda Run" at bounding box center [88, 192] width 98 height 9
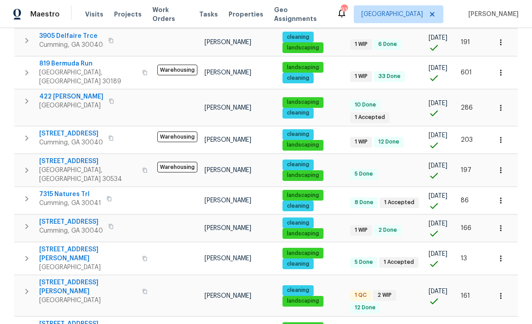
scroll to position [441, 0]
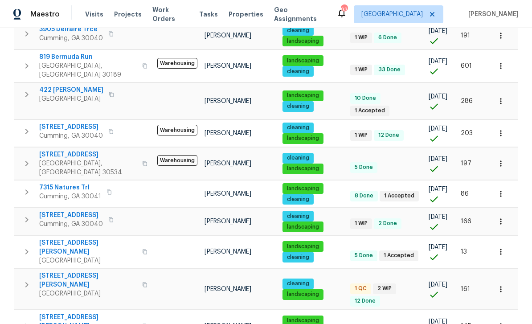
click at [66, 271] on span "294 Farm Ridge Dr NE" at bounding box center [88, 280] width 98 height 18
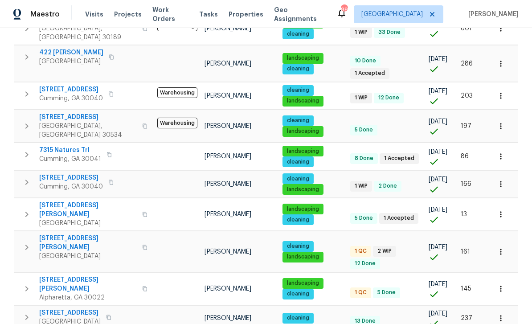
scroll to position [490, 0]
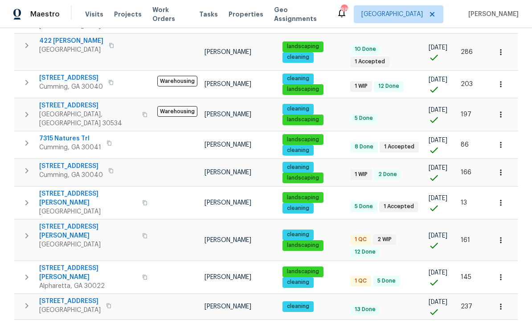
click at [64, 264] on span "4345 Park Brooke Trce" at bounding box center [88, 273] width 98 height 18
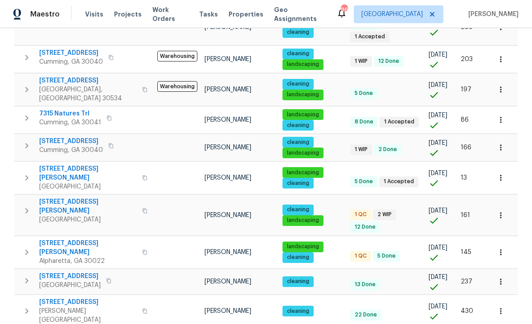
scroll to position [519, 0]
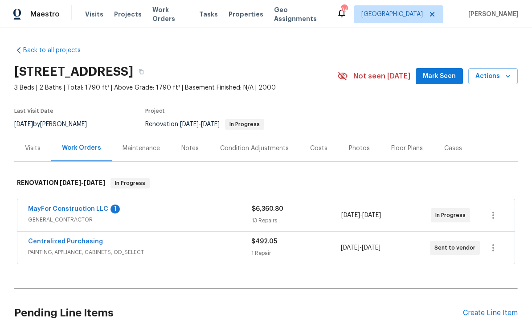
click at [58, 206] on link "MayFor Construction LLC" at bounding box center [68, 209] width 80 height 6
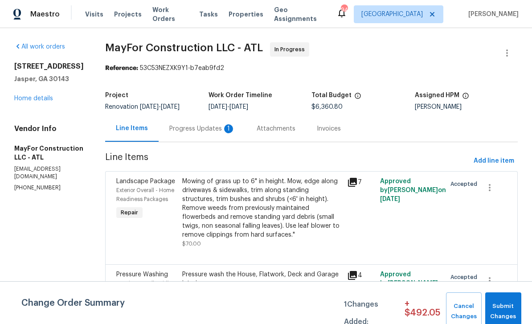
click at [198, 130] on div "Progress Updates 1" at bounding box center [202, 128] width 66 height 9
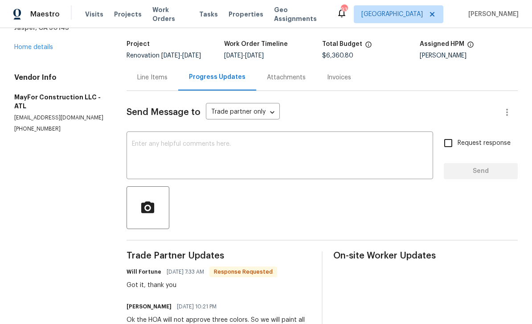
scroll to position [51, 0]
click at [145, 149] on textarea at bounding box center [280, 156] width 296 height 31
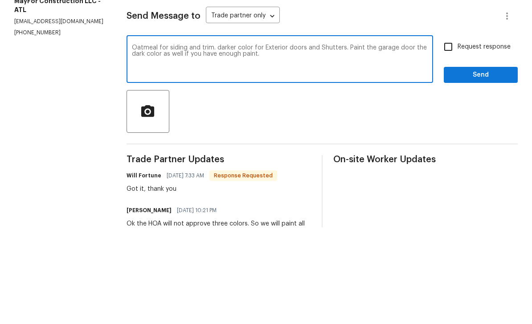
type textarea "Oatmeal for siding and trim. darker color for Exterior doors and Shutters. Pain…"
click at [451, 134] on input "Request response" at bounding box center [448, 143] width 19 height 19
checkbox input "true"
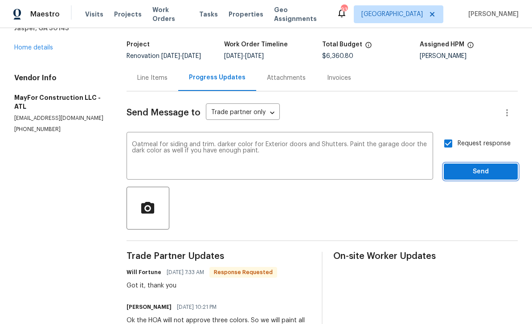
click at [480, 166] on span "Send" at bounding box center [481, 171] width 60 height 11
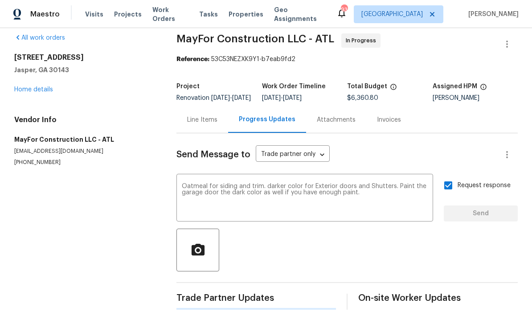
scroll to position [0, 0]
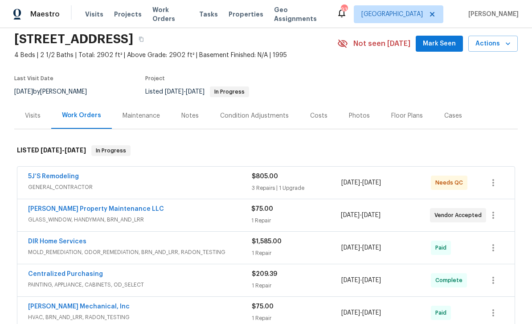
scroll to position [34, 0]
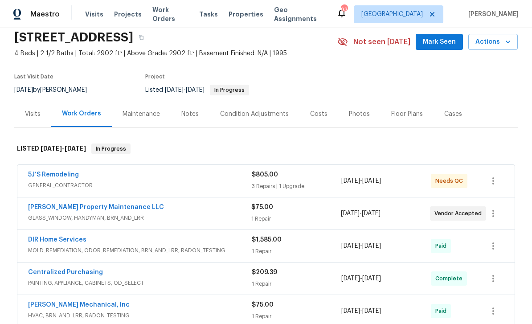
click at [48, 174] on link "5J’S Remodeling" at bounding box center [53, 175] width 51 height 6
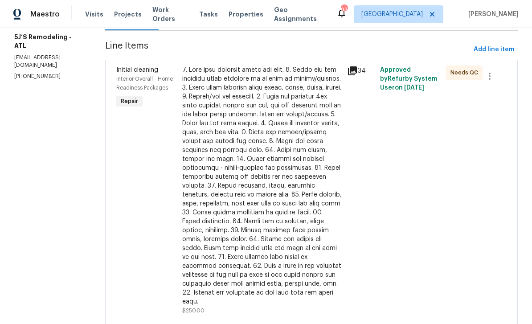
scroll to position [113, 0]
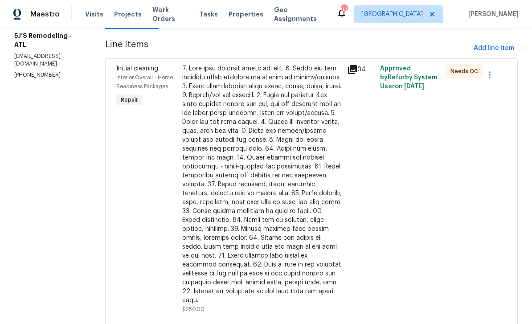
click at [138, 182] on div "Initial cleaning Interior Overall - Home Readiness Packages Repair" at bounding box center [147, 189] width 66 height 255
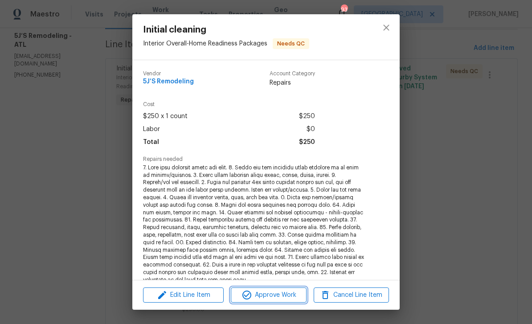
click at [287, 295] on span "Approve Work" at bounding box center [269, 295] width 70 height 11
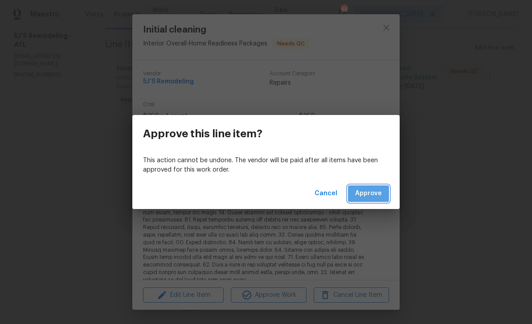
click at [374, 189] on span "Approve" at bounding box center [368, 193] width 27 height 11
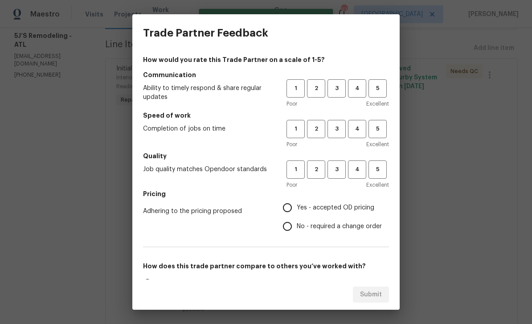
scroll to position [0, 0]
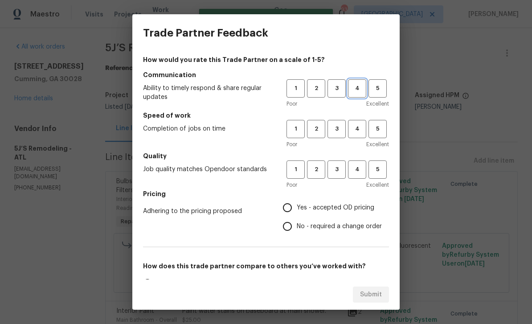
click at [355, 90] on span "4" at bounding box center [357, 88] width 16 height 10
click at [359, 128] on span "4" at bounding box center [357, 129] width 16 height 10
click at [360, 169] on span "4" at bounding box center [357, 170] width 16 height 10
click at [294, 206] on input "Yes - accepted OD pricing" at bounding box center [287, 207] width 19 height 19
radio input "true"
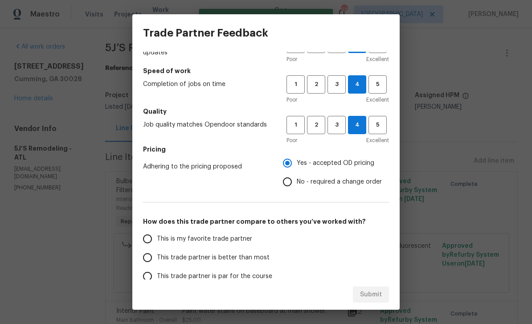
scroll to position [53, 0]
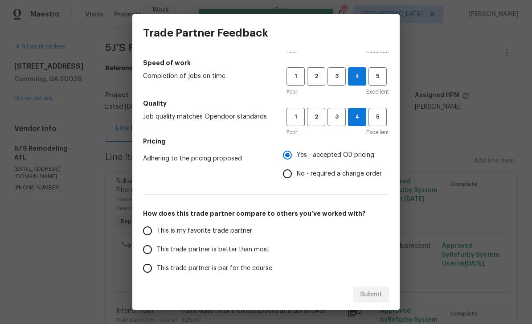
click at [144, 250] on input "This trade partner is better than most" at bounding box center [147, 249] width 19 height 19
click at [378, 294] on span "Submit" at bounding box center [371, 294] width 22 height 11
radio input "true"
radio input "false"
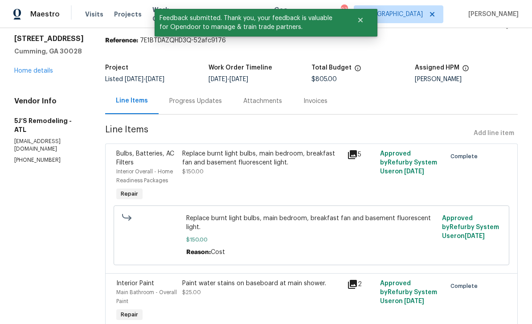
scroll to position [27, 0]
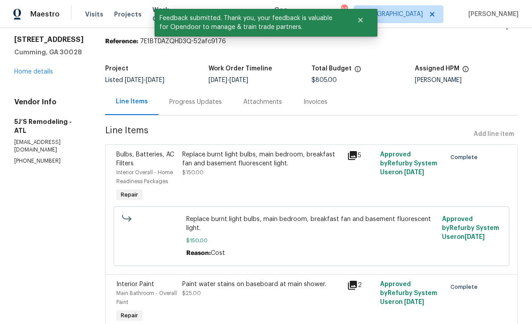
click at [186, 108] on div "Progress Updates" at bounding box center [196, 102] width 74 height 26
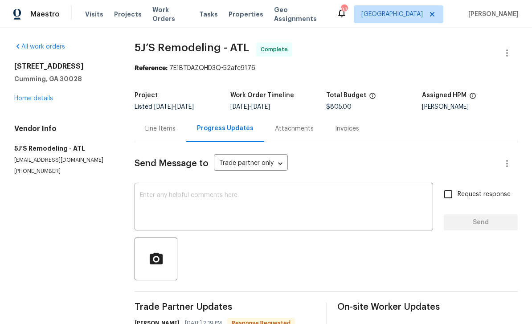
click at [159, 130] on div "Line Items" at bounding box center [160, 128] width 30 height 9
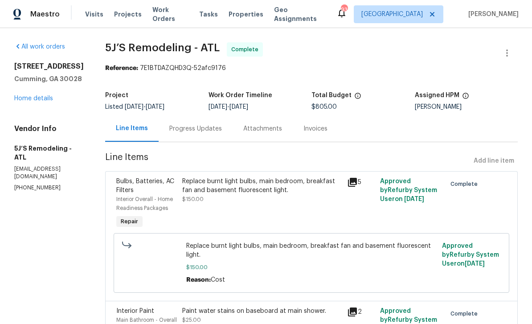
click at [29, 101] on link "Home details" at bounding box center [33, 98] width 39 height 6
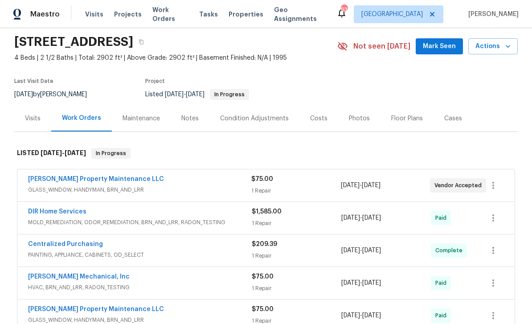
scroll to position [31, 0]
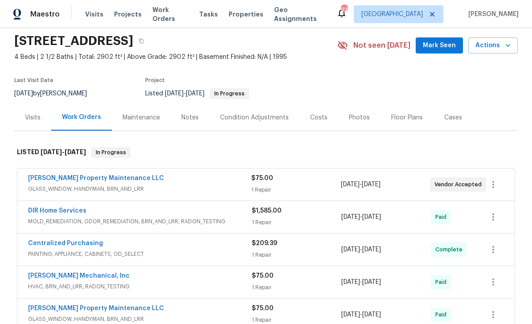
click at [58, 176] on link "[PERSON_NAME] Property Maintenance LLC" at bounding box center [96, 178] width 136 height 6
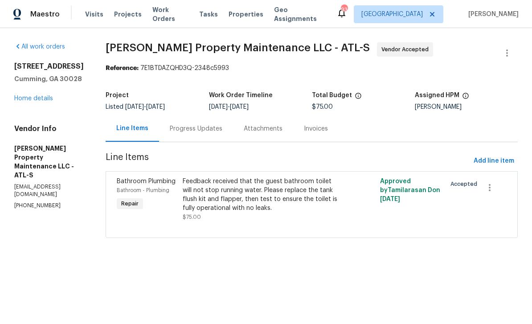
click at [36, 98] on link "Home details" at bounding box center [33, 98] width 39 height 6
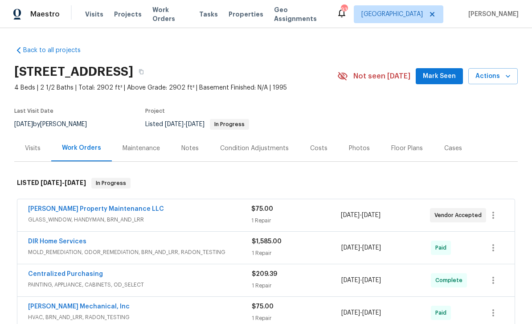
click at [443, 70] on button "Mark Seen" at bounding box center [439, 76] width 47 height 16
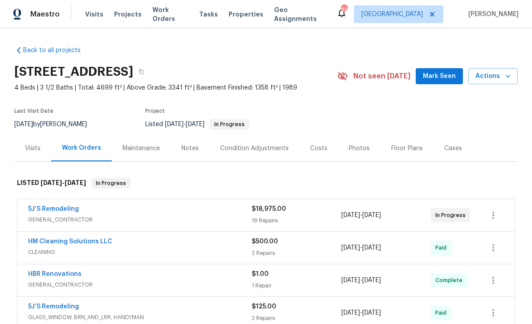
scroll to position [18, 0]
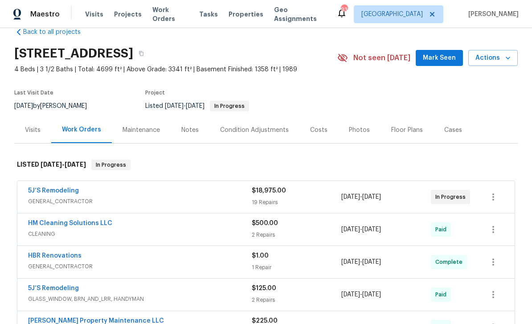
click at [45, 190] on link "5J’S Remodeling" at bounding box center [53, 191] width 51 height 6
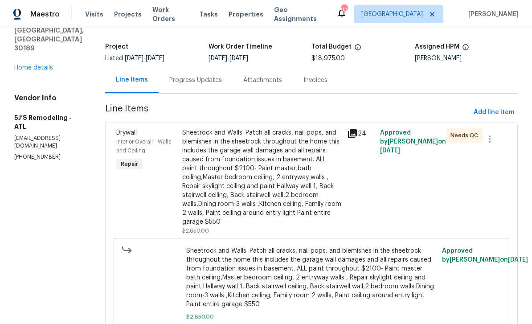
scroll to position [48, 0]
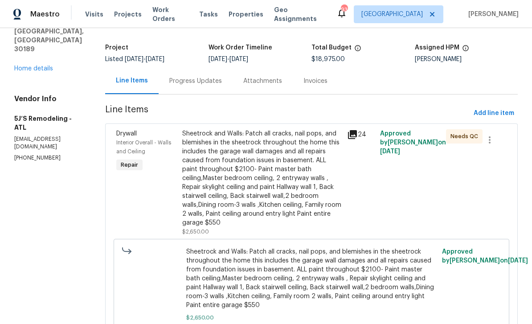
click at [192, 82] on div "Progress Updates" at bounding box center [195, 81] width 53 height 9
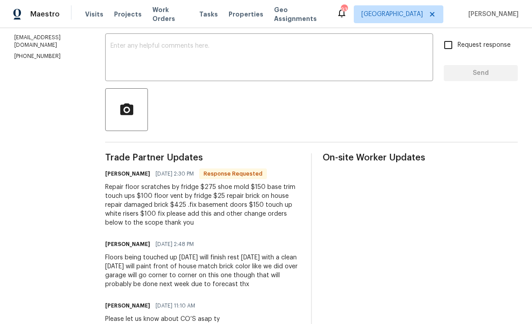
scroll to position [163, 0]
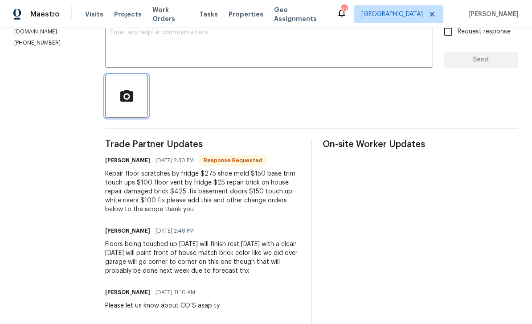
click at [127, 99] on icon "button" at bounding box center [127, 97] width 16 height 16
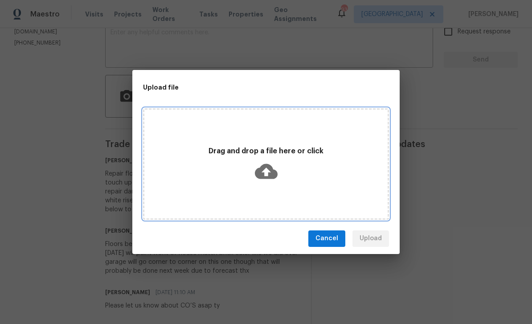
click at [352, 186] on div "Drag and drop a file here or click" at bounding box center [266, 163] width 246 height 111
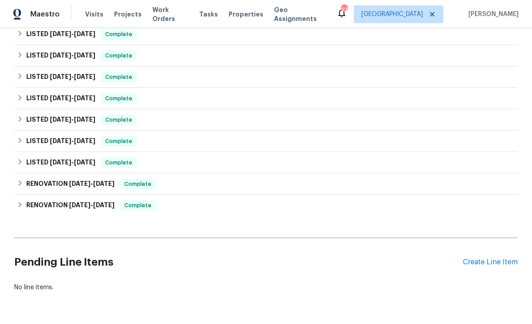
scroll to position [944, 0]
click at [483, 265] on div "Create Line Item" at bounding box center [490, 263] width 55 height 8
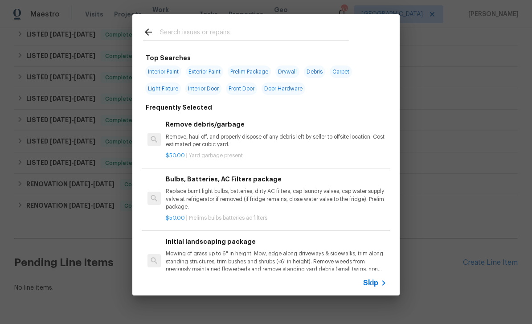
click at [176, 33] on input "text" at bounding box center [254, 33] width 189 height 13
type input "Hvac"
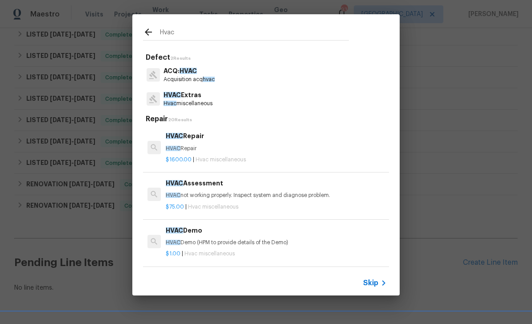
click at [182, 99] on p "HVAC Extras" at bounding box center [188, 94] width 49 height 9
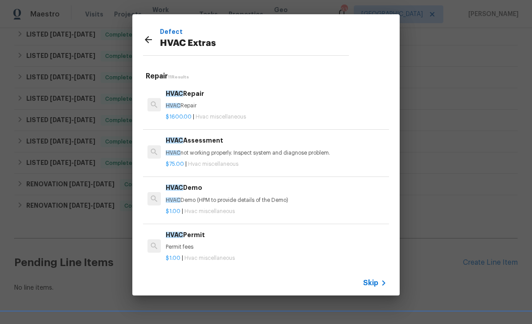
click at [197, 147] on div "HVAC Assessment HVAC not working properly. Inspect system and diagnose problem." at bounding box center [276, 146] width 221 height 21
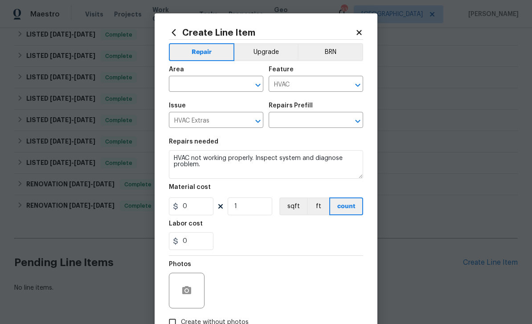
type input "HVAC Assessment $75.00"
type input "75"
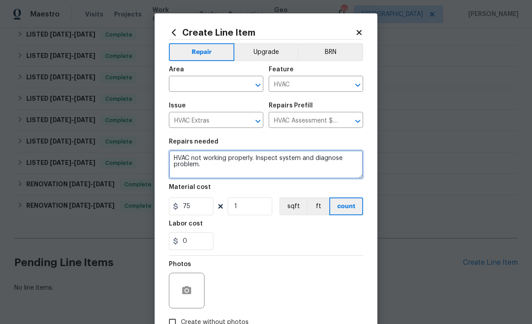
click at [172, 159] on textarea "HVAC not working properly. Inspect system and diagnose problem." at bounding box center [266, 164] width 194 height 29
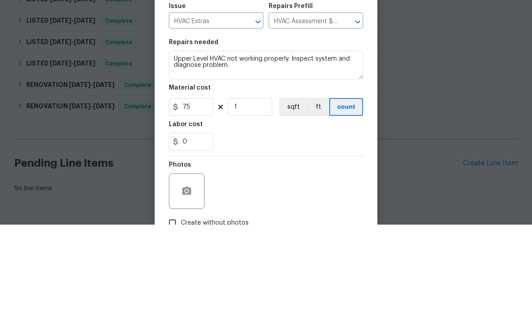
scroll to position [29, 0]
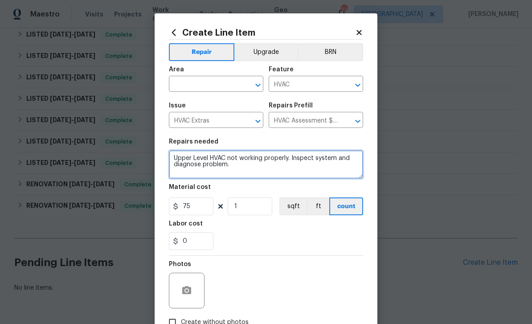
type textarea "Upper Level HVAC not working properly. Inspect system and diagnose problem."
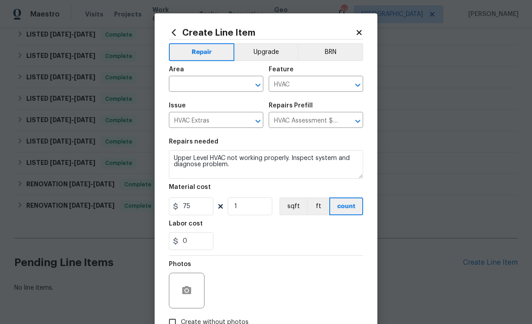
click at [188, 84] on input "text" at bounding box center [204, 85] width 70 height 14
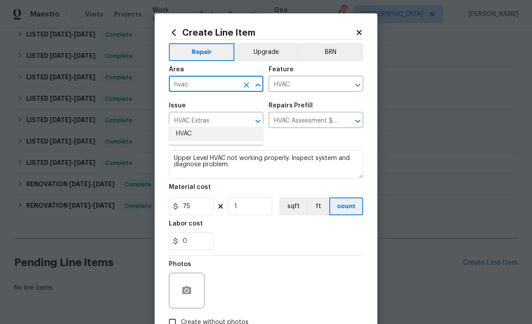
click at [185, 127] on li "HVAC" at bounding box center [216, 134] width 95 height 15
type input "HVAC"
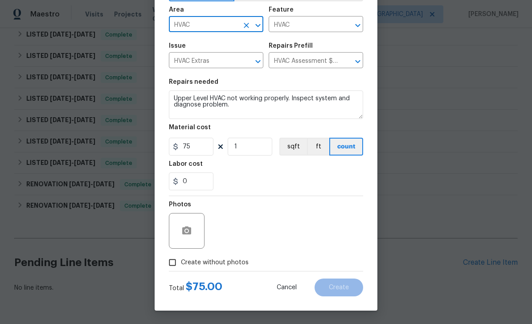
scroll to position [62, 0]
click at [183, 232] on icon "button" at bounding box center [186, 230] width 9 height 8
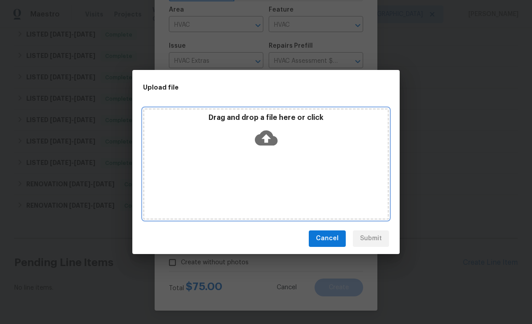
click at [367, 183] on div "Drag and drop a file here or click" at bounding box center [266, 163] width 246 height 111
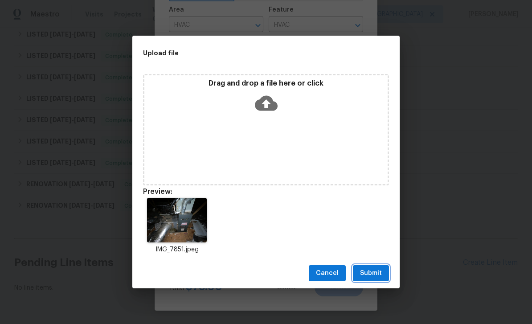
click at [375, 273] on span "Submit" at bounding box center [371, 273] width 22 height 11
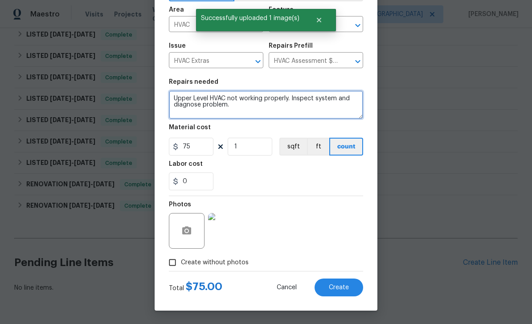
click at [252, 107] on textarea "Upper Level HVAC not working properly. Inspect system and diagnose problem." at bounding box center [266, 104] width 194 height 29
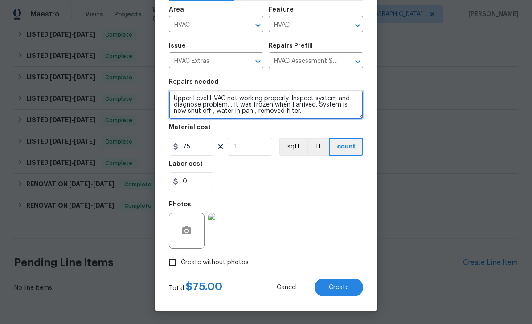
type textarea "Upper Level HVAC not working properly. Inspect system and diagnose problem. . I…"
click at [348, 286] on span "Create" at bounding box center [339, 287] width 20 height 7
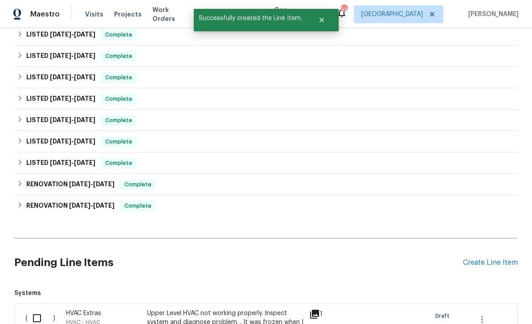
click at [34, 309] on input "checkbox" at bounding box center [40, 318] width 25 height 19
checkbox input "true"
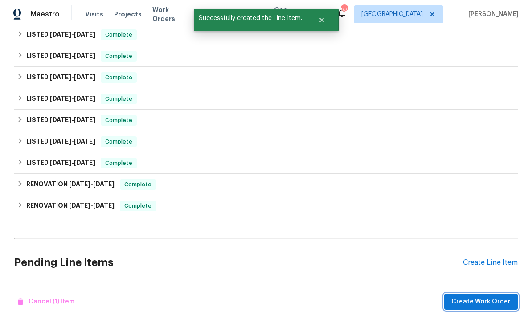
click at [479, 299] on span "Create Work Order" at bounding box center [481, 301] width 59 height 11
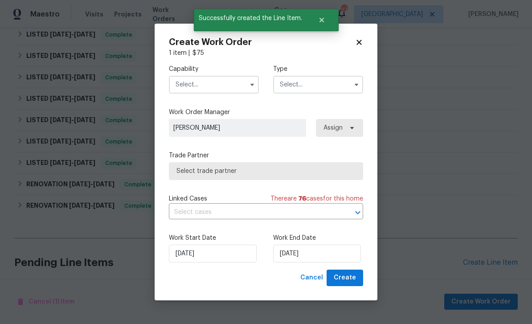
click at [186, 82] on input "text" at bounding box center [214, 85] width 90 height 18
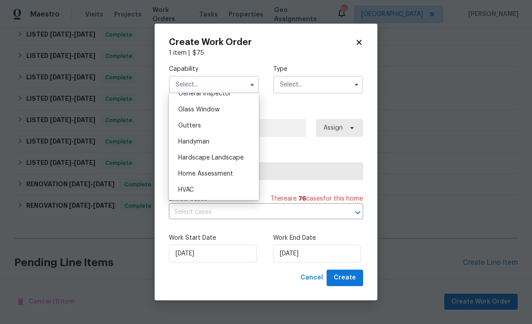
scroll to position [456, 0]
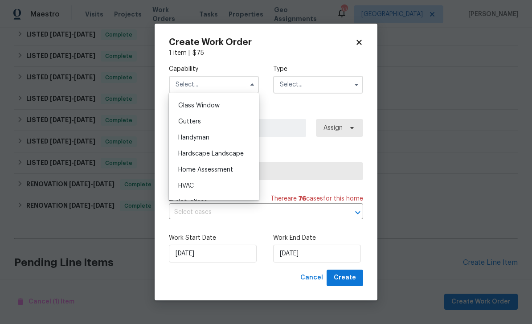
click at [184, 183] on span "HVAC" at bounding box center [186, 186] width 16 height 6
type input "HVAC"
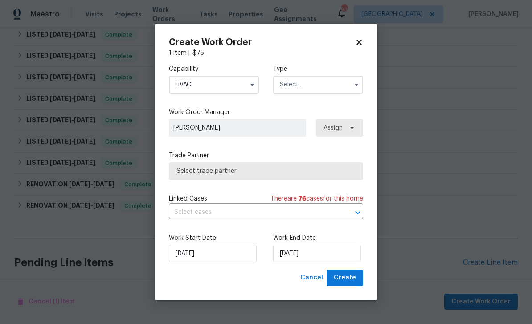
click at [336, 82] on input "text" at bounding box center [318, 85] width 90 height 18
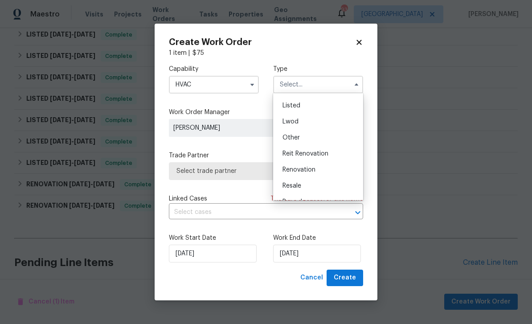
scroll to position [78, 0]
click at [337, 107] on div "Listed" at bounding box center [319, 105] width 86 height 16
type input "Listed"
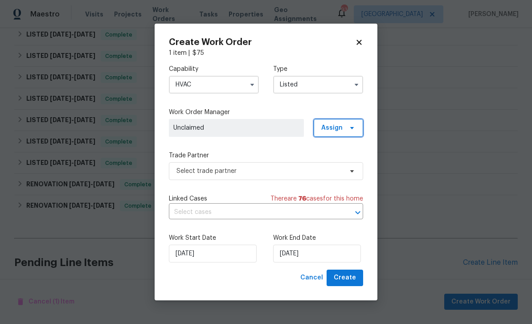
click at [342, 128] on span "Assign" at bounding box center [331, 127] width 21 height 9
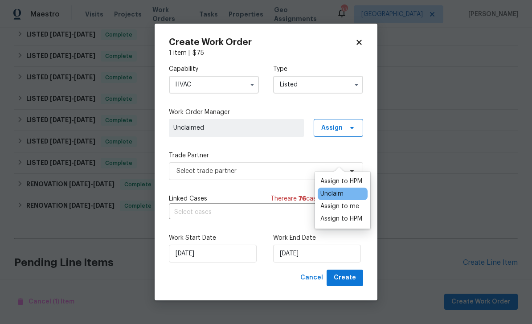
click at [350, 188] on div "Unclaim" at bounding box center [343, 194] width 50 height 12
click at [358, 202] on div "Assign to me" at bounding box center [340, 206] width 39 height 9
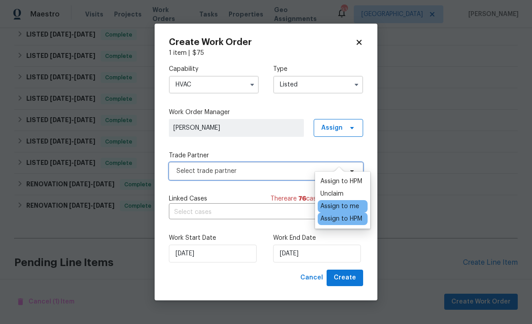
click at [275, 171] on span "Select trade partner" at bounding box center [260, 171] width 166 height 9
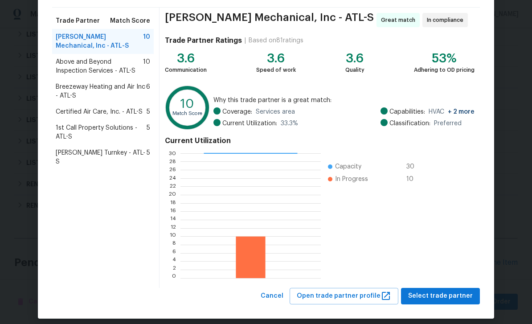
scroll to position [66, 0]
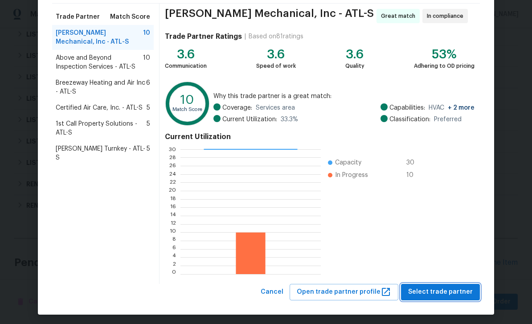
click at [451, 292] on span "Select trade partner" at bounding box center [440, 292] width 65 height 11
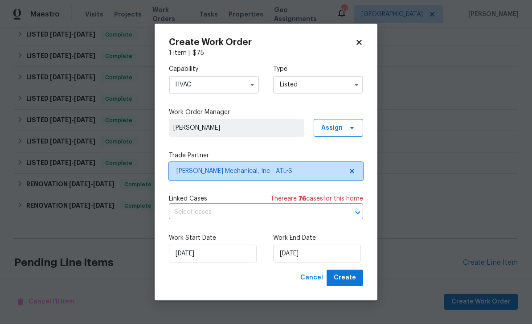
scroll to position [0, 0]
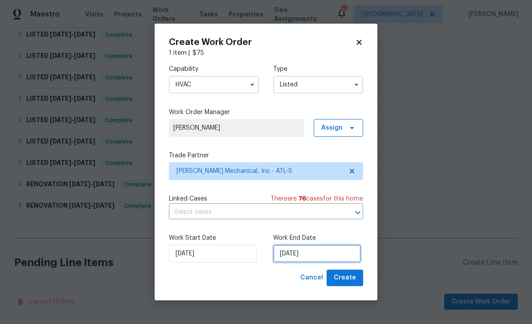
click at [343, 250] on input "[DATE]" at bounding box center [317, 254] width 88 height 18
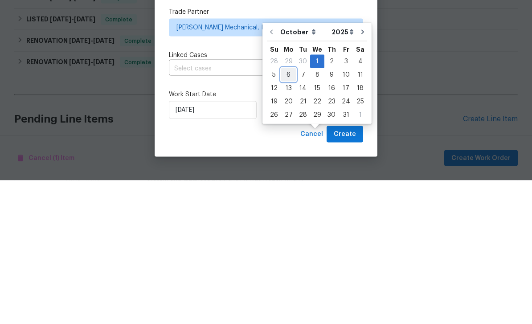
click at [292, 212] on div "6" at bounding box center [288, 218] width 15 height 12
type input "10/6/2025"
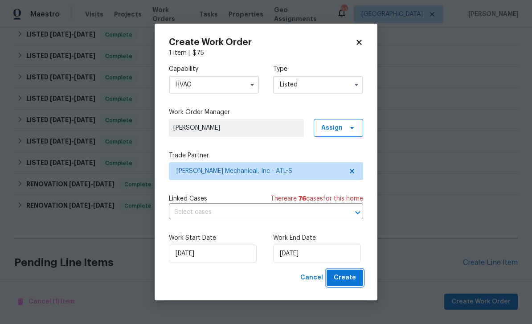
click at [347, 275] on span "Create" at bounding box center [345, 277] width 22 height 11
checkbox input "false"
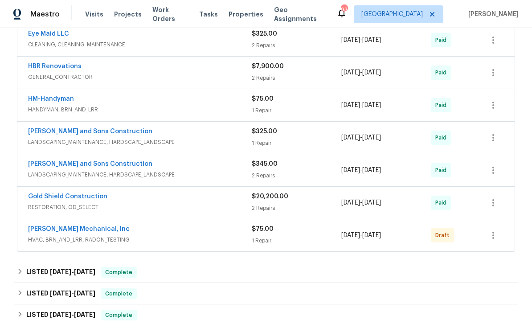
scroll to position [688, 0]
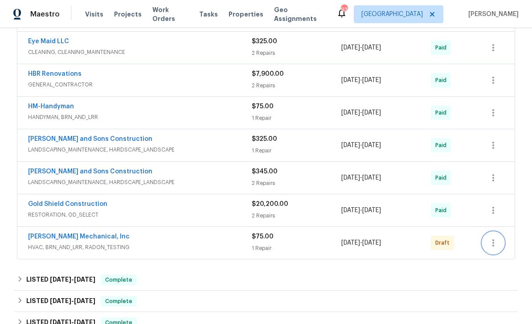
click at [495, 238] on icon "button" at bounding box center [493, 243] width 11 height 11
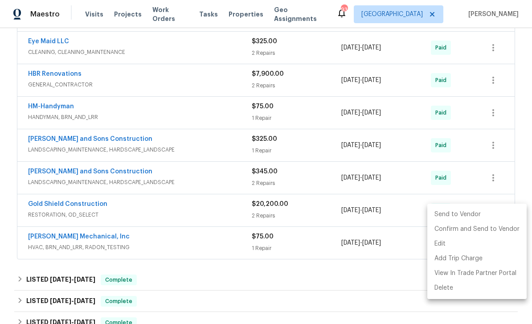
click at [482, 214] on li "Send to Vendor" at bounding box center [477, 214] width 99 height 15
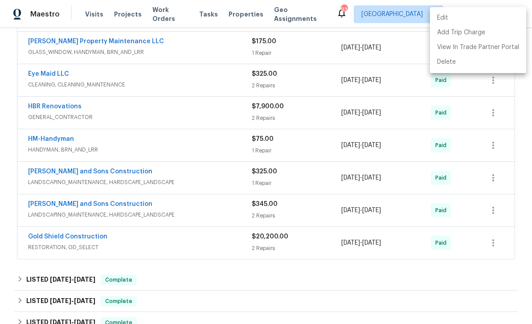
click at [473, 240] on div at bounding box center [266, 162] width 532 height 324
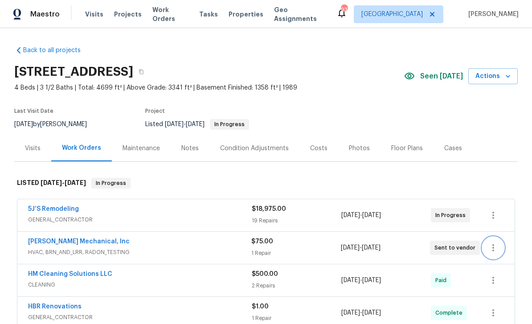
scroll to position [0, 0]
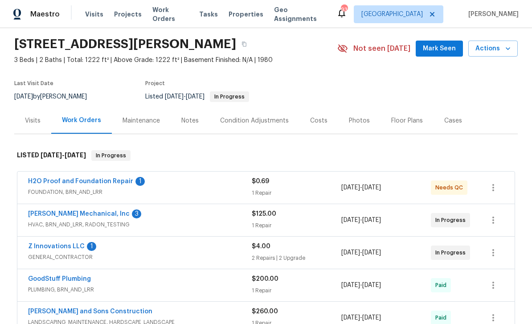
scroll to position [29, 0]
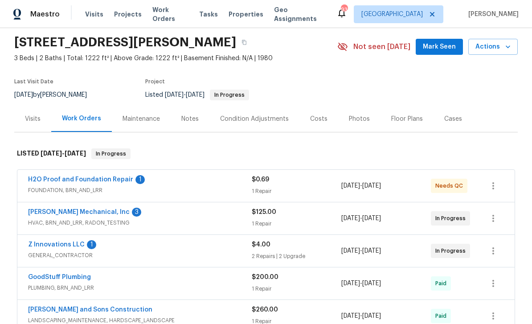
click at [56, 182] on link "H2O Proof and Foundation Repair" at bounding box center [80, 180] width 105 height 6
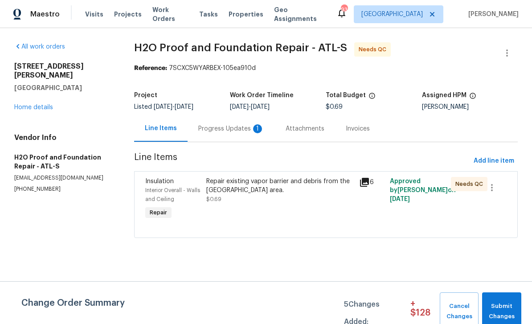
click at [220, 128] on div "Progress Updates 1" at bounding box center [231, 128] width 66 height 9
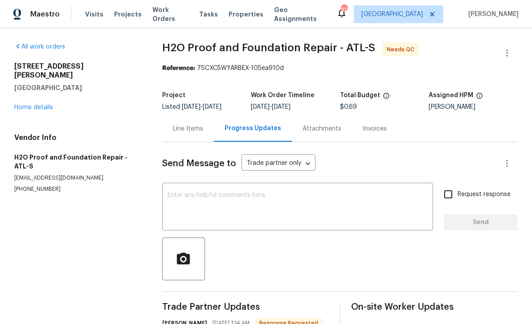
click at [189, 130] on div "Line Items" at bounding box center [188, 128] width 30 height 9
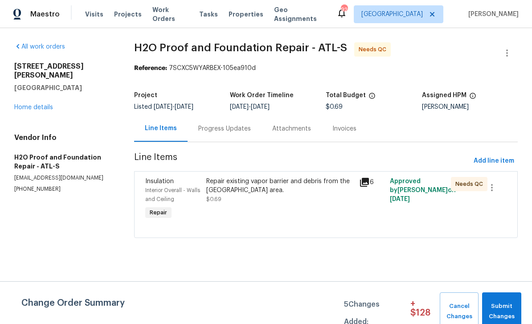
click at [165, 186] on div "Interior Overall - Walls and Ceiling" at bounding box center [173, 195] width 56 height 18
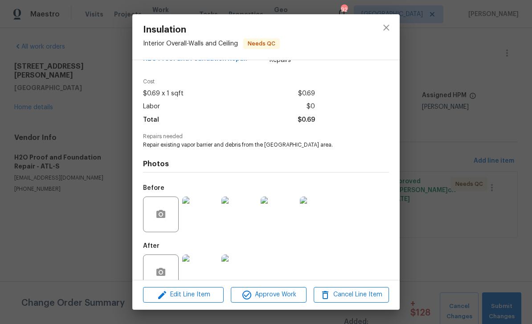
scroll to position [26, 0]
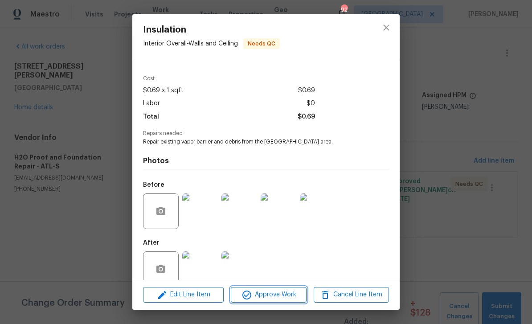
click at [292, 296] on span "Approve Work" at bounding box center [269, 294] width 70 height 11
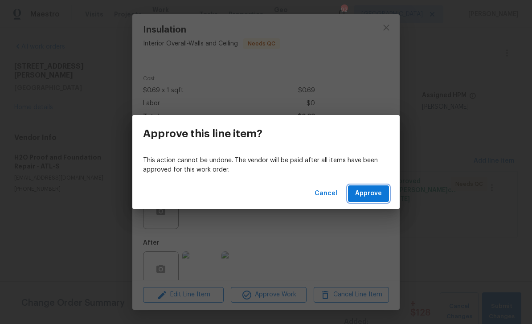
click at [374, 192] on span "Approve" at bounding box center [368, 193] width 27 height 11
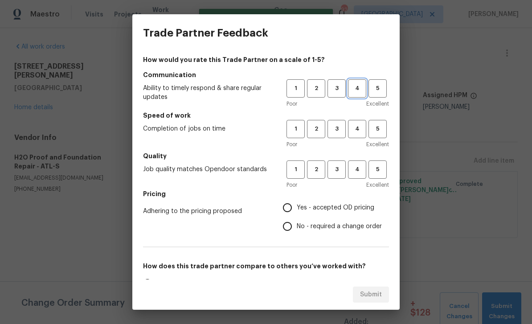
click at [356, 90] on span "4" at bounding box center [357, 88] width 16 height 10
click at [358, 131] on span "4" at bounding box center [357, 129] width 16 height 10
click at [361, 171] on span "4" at bounding box center [357, 170] width 16 height 10
click at [291, 209] on input "Yes - accepted OD pricing" at bounding box center [287, 207] width 19 height 19
radio input "true"
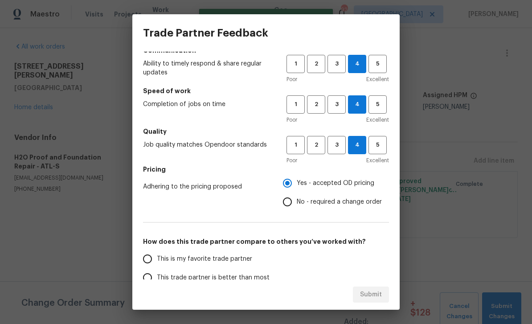
scroll to position [25, 0]
click at [146, 256] on input "This is my favorite trade partner" at bounding box center [147, 258] width 19 height 19
click at [385, 294] on button "Submit" at bounding box center [371, 295] width 36 height 16
radio input "true"
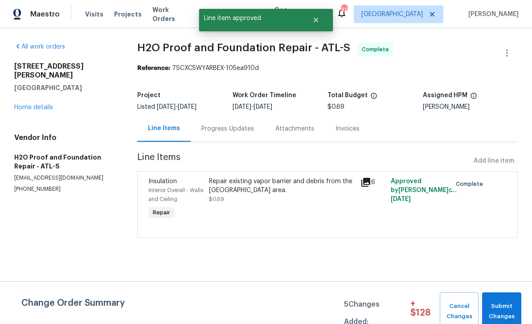
radio input "false"
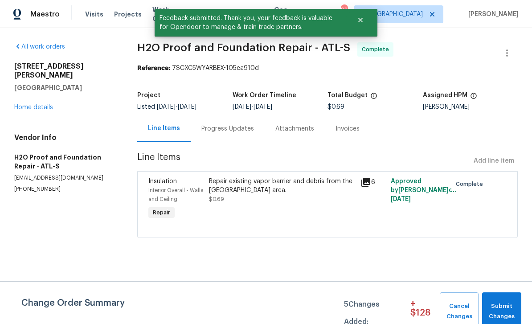
click at [34, 92] on div "[STREET_ADDRESS] Home details" at bounding box center [65, 87] width 102 height 50
click at [33, 104] on link "Home details" at bounding box center [33, 107] width 39 height 6
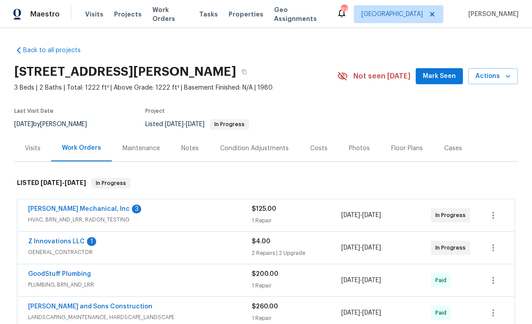
click at [49, 207] on link "[PERSON_NAME] Mechanical, Inc" at bounding box center [79, 209] width 102 height 6
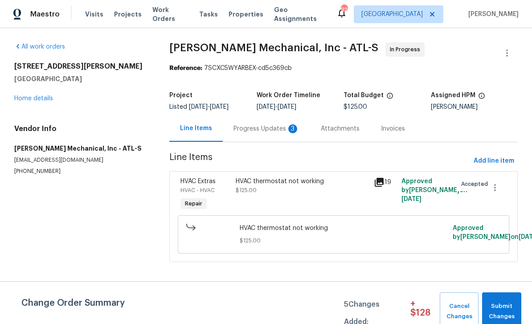
click at [240, 129] on div "Progress Updates 3" at bounding box center [267, 128] width 66 height 9
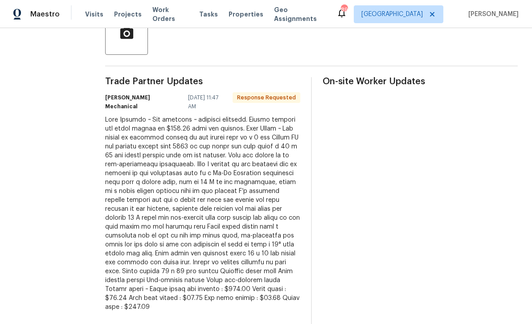
scroll to position [255, 0]
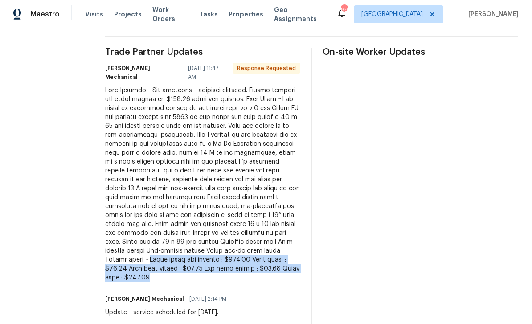
copy div "Basic clean and service : $250.00 Clear drain : $35.00 High volt repair : $90.0…"
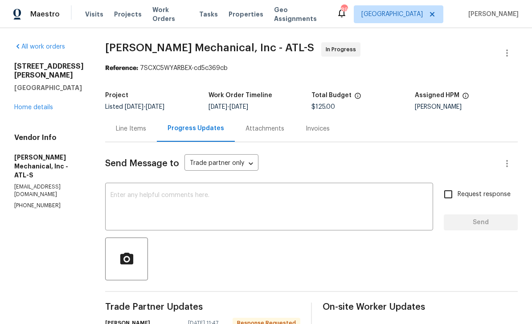
scroll to position [0, 0]
click at [145, 132] on div "Line Items" at bounding box center [131, 128] width 30 height 9
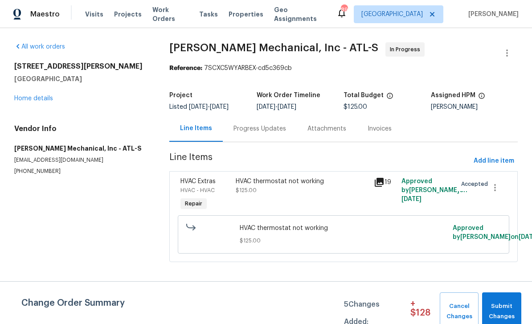
click at [192, 182] on span "HVAC Extras" at bounding box center [198, 181] width 35 height 6
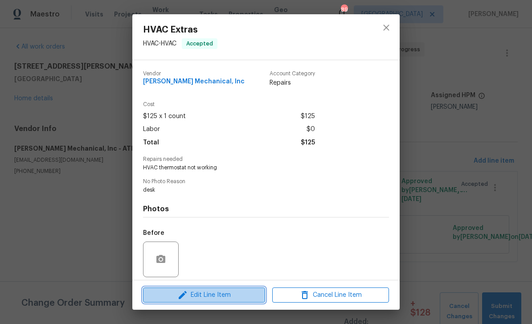
click at [188, 296] on icon "button" at bounding box center [182, 295] width 11 height 11
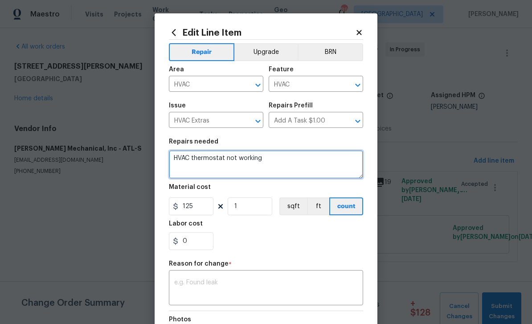
click at [277, 161] on textarea "HVAC thermostat not working" at bounding box center [266, 164] width 194 height 29
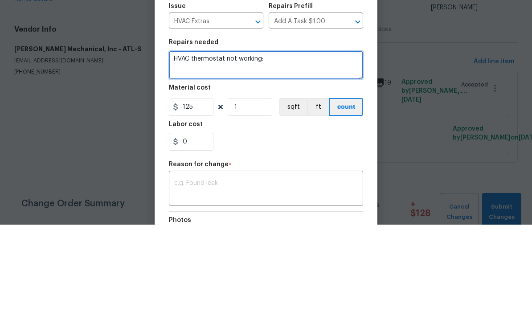
paste textarea "Basic clean and service : $250.00 Clear drain : $35.00 High volt repair : $90.0…"
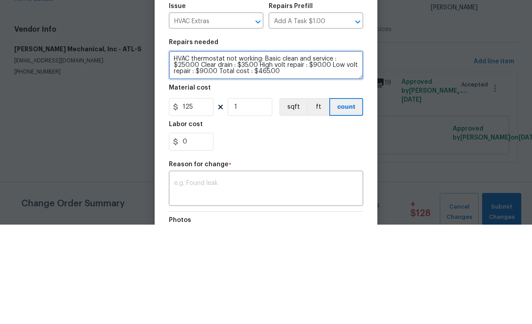
type textarea "HVAC thermostat not working: Basic clean and service : $250.00 Clear drain : $3…"
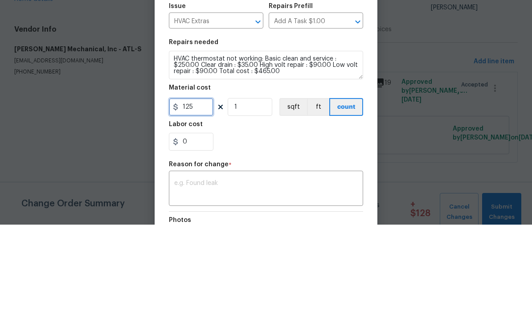
click at [203, 197] on input "125" at bounding box center [191, 206] width 45 height 18
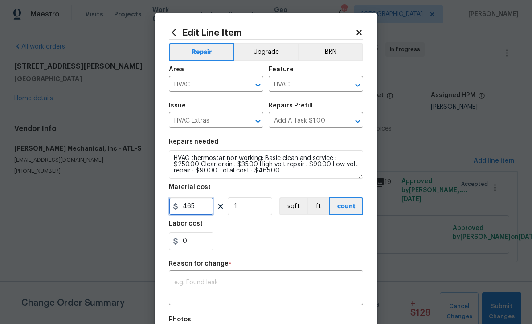
type input "465"
click at [323, 285] on textarea at bounding box center [266, 289] width 184 height 19
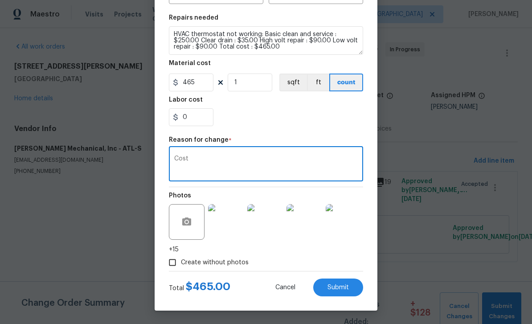
scroll to position [126, 0]
type textarea "Cost"
click at [343, 286] on span "Submit" at bounding box center [338, 287] width 21 height 7
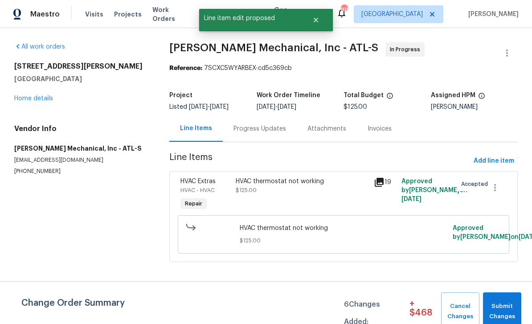
scroll to position [0, 0]
click at [508, 309] on span "Submit Changes" at bounding box center [502, 311] width 29 height 21
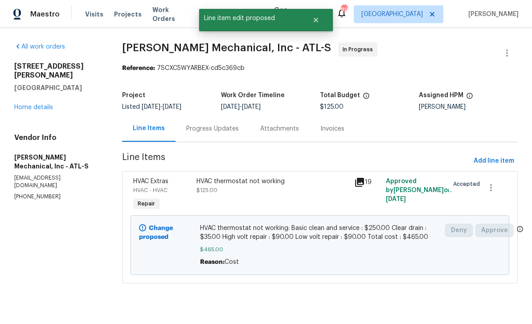
click at [29, 104] on link "Home details" at bounding box center [33, 107] width 39 height 6
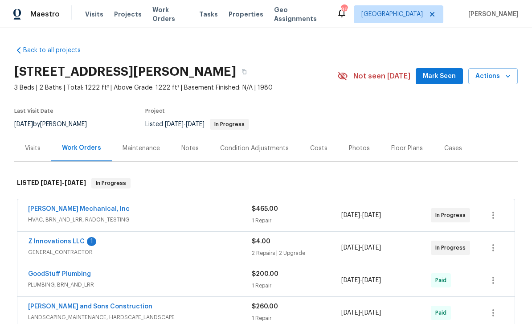
click at [45, 240] on link "Z Innovations LLC" at bounding box center [56, 242] width 57 height 6
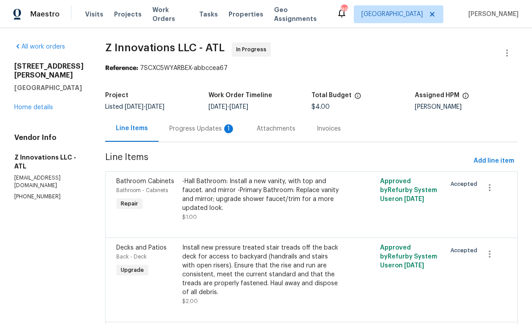
click at [201, 125] on div "Progress Updates 1" at bounding box center [202, 128] width 66 height 9
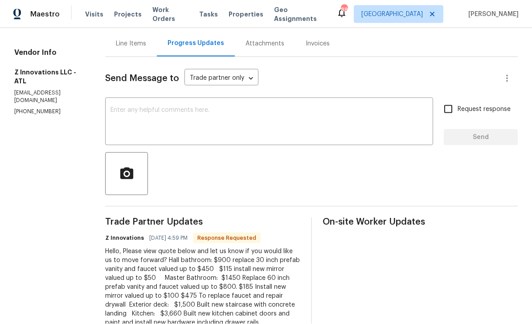
scroll to position [29, 0]
click at [123, 247] on div "Hello, Please view quote below and let us know if you would like us to move for…" at bounding box center [202, 287] width 195 height 80
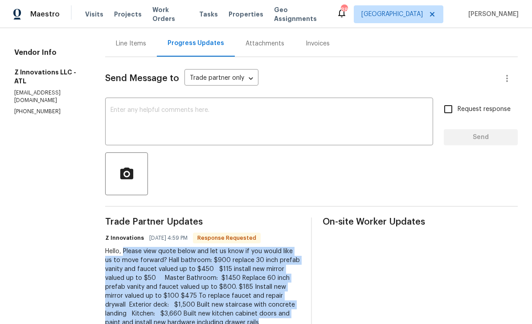
copy div "Please view quote below and let us know if you would like us to move forward? H…"
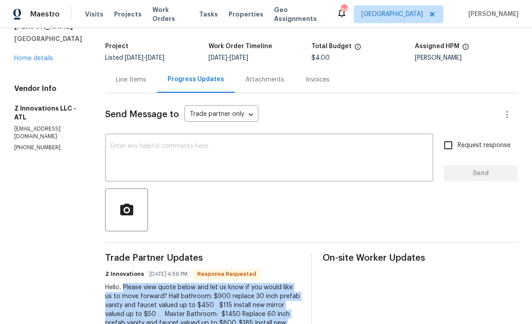
scroll to position [49, 0]
click at [29, 56] on link "Home details" at bounding box center [33, 59] width 39 height 6
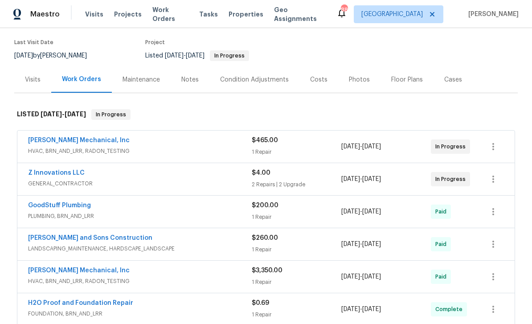
scroll to position [74, 0]
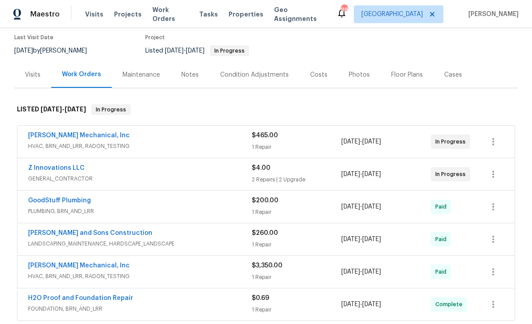
click at [48, 166] on link "Z Innovations LLC" at bounding box center [56, 168] width 57 height 6
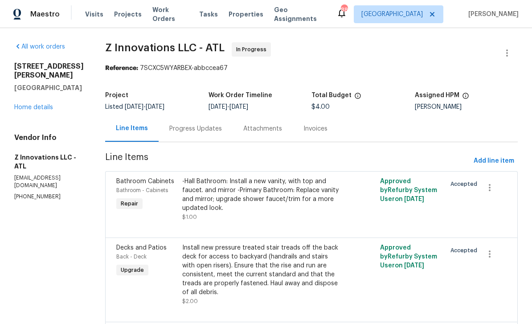
click at [186, 131] on div "Progress Updates" at bounding box center [195, 128] width 53 height 9
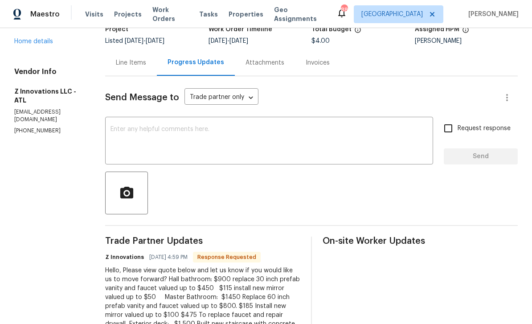
scroll to position [63, 0]
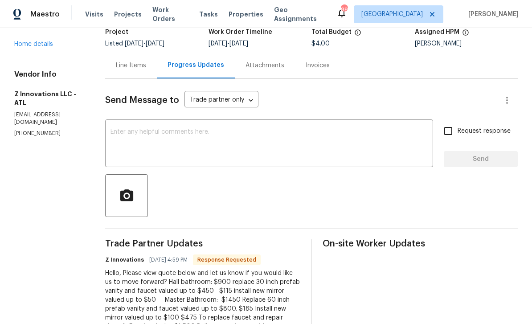
click at [113, 129] on textarea at bounding box center [269, 144] width 317 height 31
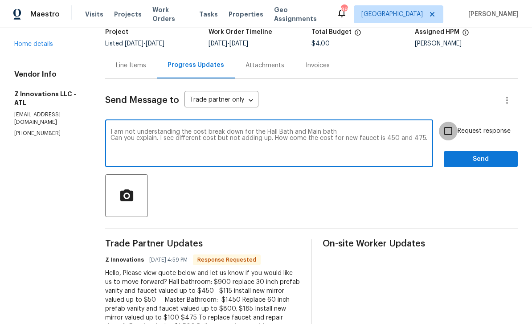
type textarea "I am not understanding the cost break down for the Hall Bath and Main bath Can …"
click at [454, 122] on input "Request response" at bounding box center [448, 131] width 19 height 19
checkbox input "true"
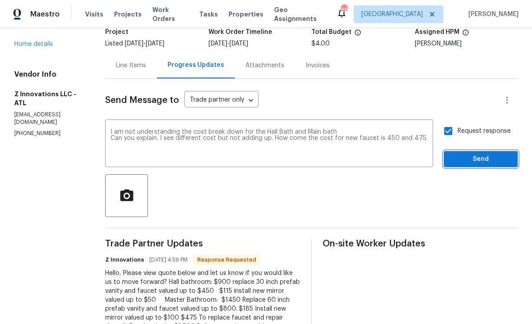
click at [482, 154] on span "Send" at bounding box center [481, 159] width 60 height 11
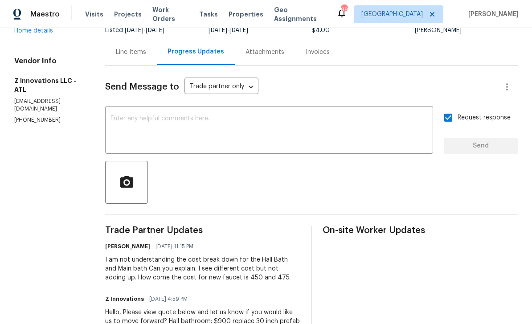
scroll to position [57, 0]
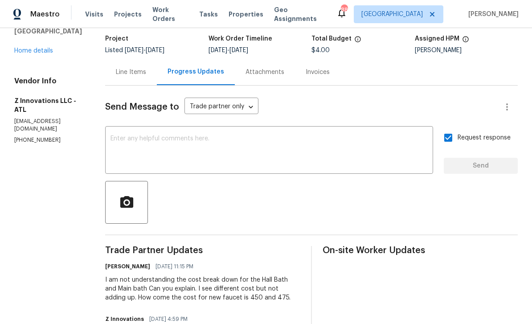
click at [31, 49] on link "Home details" at bounding box center [33, 51] width 39 height 6
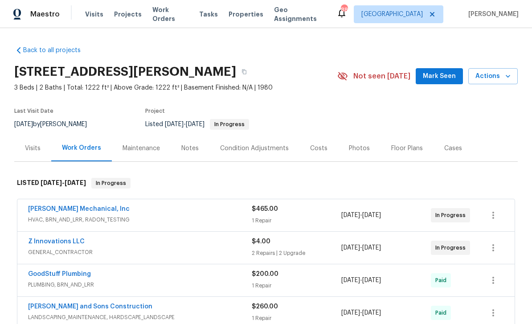
click at [41, 239] on link "Z Innovations LLC" at bounding box center [56, 242] width 57 height 6
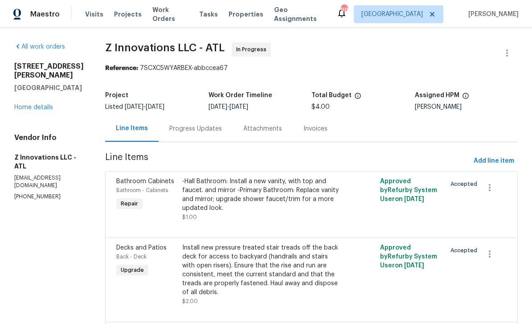
click at [185, 128] on div "Progress Updates" at bounding box center [195, 128] width 53 height 9
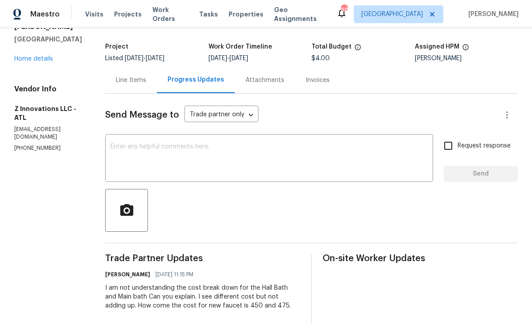
scroll to position [49, 0]
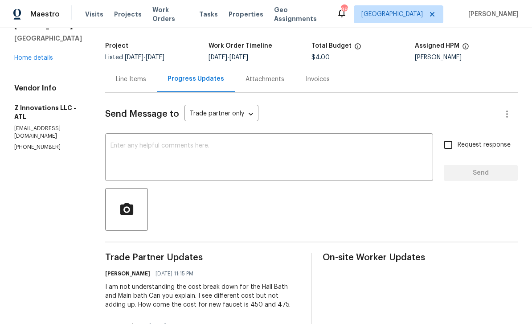
click at [119, 148] on textarea at bounding box center [269, 158] width 317 height 31
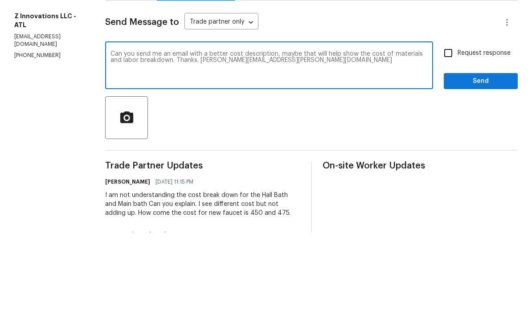
type textarea "Can you send me an email with a better cost description, maybe that will help s…"
click at [450, 136] on input "Request response" at bounding box center [448, 145] width 19 height 19
checkbox input "true"
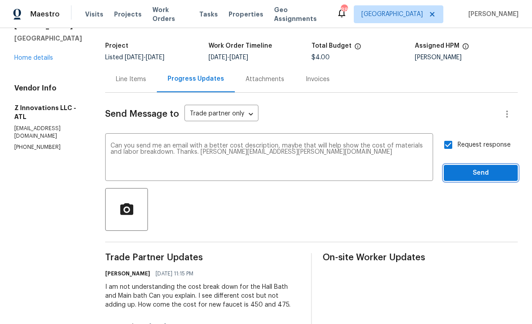
click at [482, 168] on span "Send" at bounding box center [481, 173] width 60 height 11
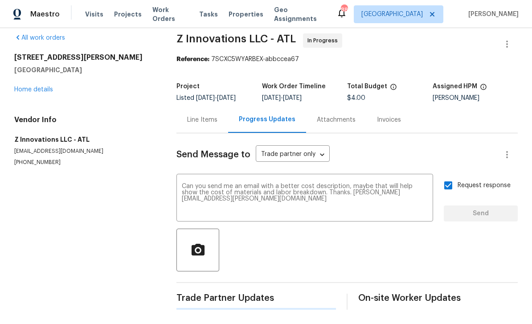
scroll to position [0, 0]
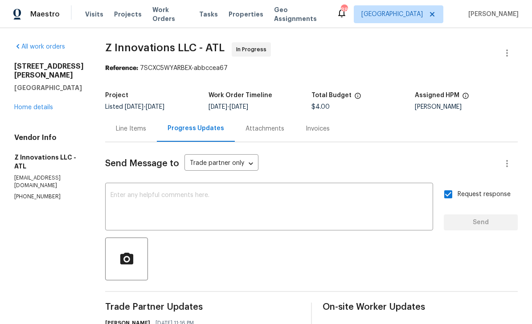
click at [33, 109] on link "Home details" at bounding box center [33, 107] width 39 height 6
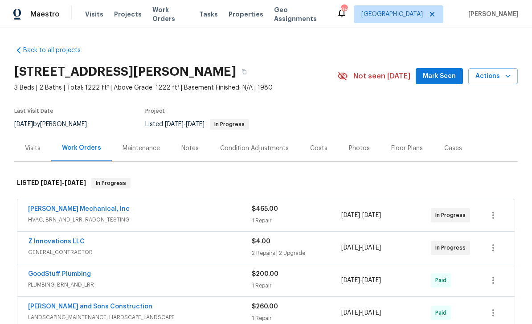
click at [443, 73] on button "Mark Seen" at bounding box center [439, 76] width 47 height 16
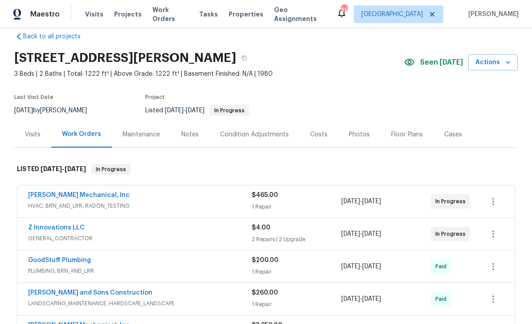
scroll to position [12, 0]
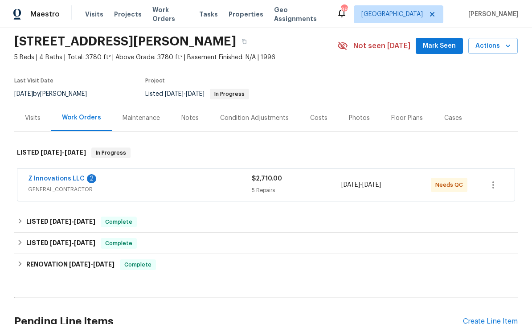
scroll to position [32, 0]
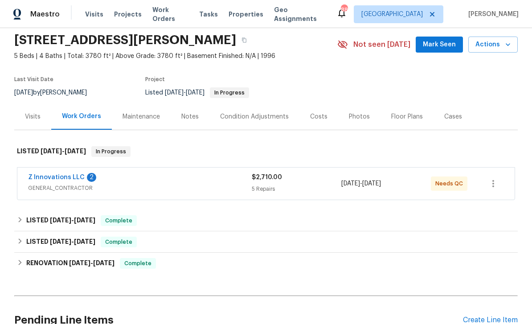
click at [55, 177] on link "Z Innovations LLC" at bounding box center [56, 177] width 57 height 6
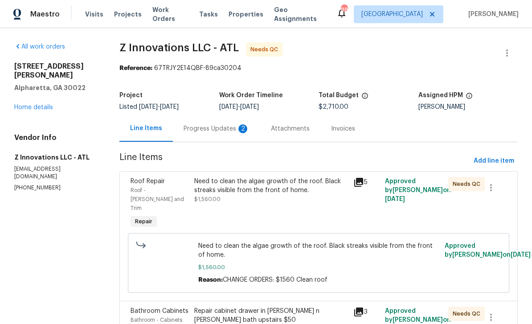
click at [208, 128] on div "Progress Updates 2" at bounding box center [217, 128] width 66 height 9
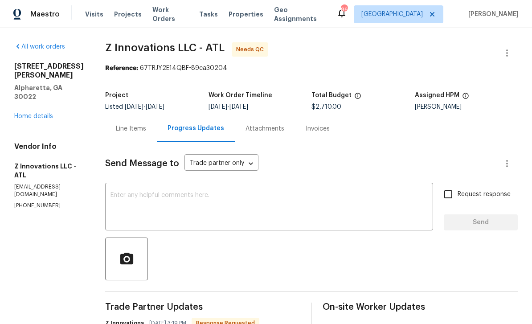
click at [123, 129] on div "Line Items" at bounding box center [131, 128] width 30 height 9
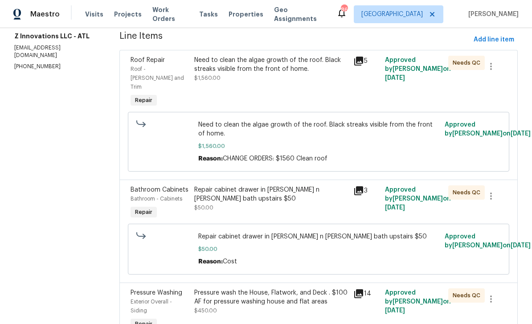
scroll to position [114, 0]
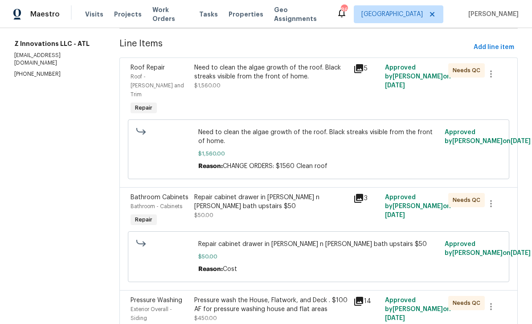
click at [153, 74] on span "Roof - [PERSON_NAME] and Trim" at bounding box center [157, 85] width 53 height 23
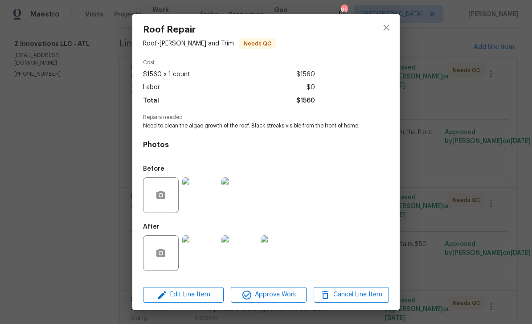
scroll to position [44, 0]
click at [204, 259] on img at bounding box center [200, 253] width 36 height 36
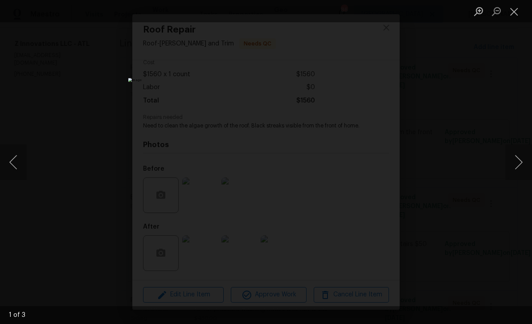
click at [514, 168] on button "Next image" at bounding box center [519, 162] width 27 height 36
click at [516, 168] on button "Next image" at bounding box center [519, 162] width 27 height 36
click at [514, 16] on button "Close lightbox" at bounding box center [515, 12] width 18 height 16
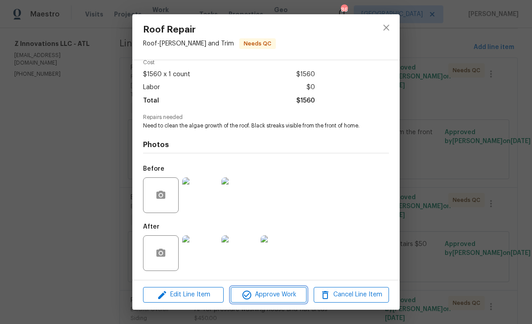
click at [286, 291] on span "Approve Work" at bounding box center [269, 294] width 70 height 11
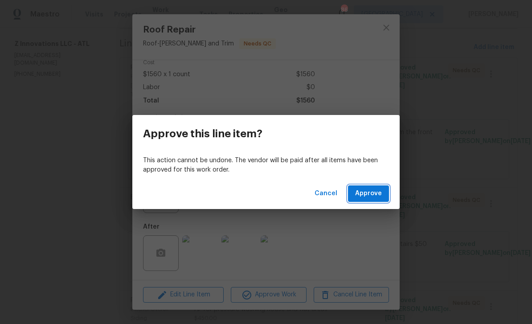
click at [378, 193] on span "Approve" at bounding box center [368, 193] width 27 height 11
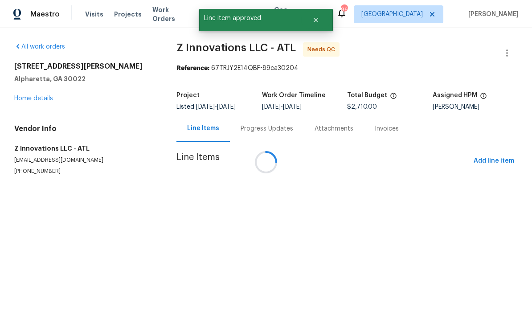
scroll to position [0, 0]
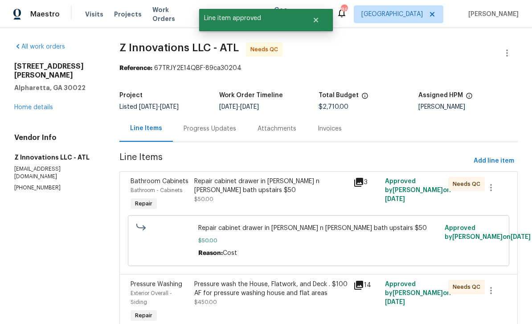
click at [157, 184] on span "Bathroom Cabinets" at bounding box center [160, 181] width 58 height 6
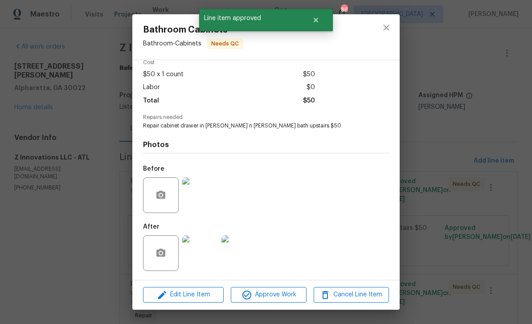
scroll to position [44, 0]
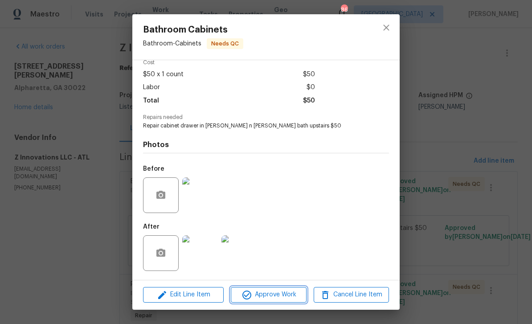
click at [288, 294] on span "Approve Work" at bounding box center [269, 294] width 70 height 11
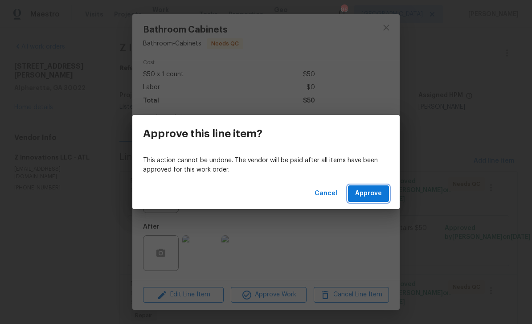
click at [378, 191] on span "Approve" at bounding box center [368, 193] width 27 height 11
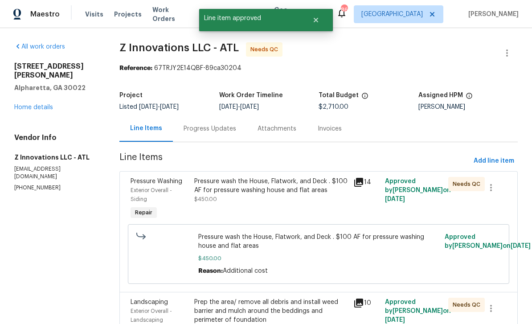
click at [148, 184] on span "Pressure Washing" at bounding box center [157, 181] width 52 height 6
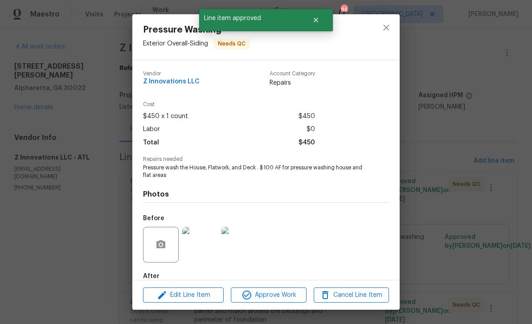
click at [201, 252] on img at bounding box center [200, 245] width 36 height 36
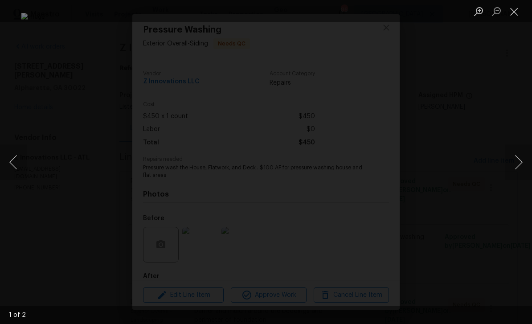
click at [516, 13] on button "Close lightbox" at bounding box center [515, 12] width 18 height 16
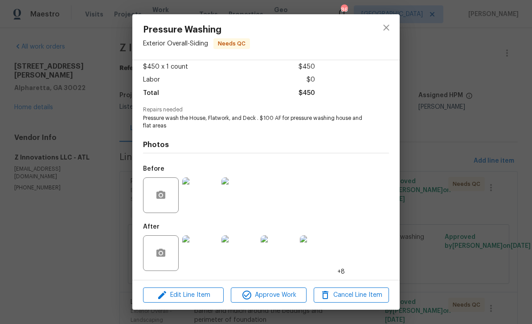
scroll to position [51, 0]
click at [206, 256] on img at bounding box center [200, 253] width 36 height 36
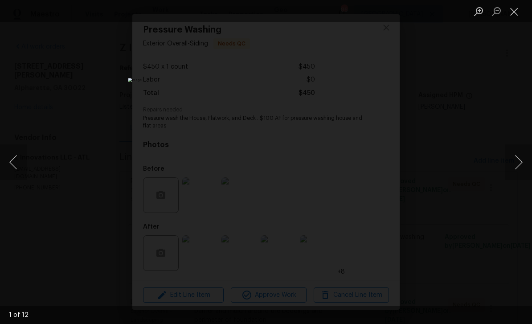
click at [511, 166] on button "Next image" at bounding box center [519, 162] width 27 height 36
click at [513, 164] on button "Next image" at bounding box center [519, 162] width 27 height 36
click at [513, 162] on button "Next image" at bounding box center [519, 162] width 27 height 36
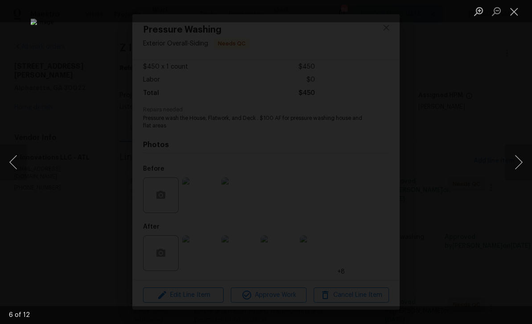
click at [513, 161] on button "Next image" at bounding box center [519, 162] width 27 height 36
click at [514, 160] on button "Next image" at bounding box center [519, 162] width 27 height 36
click at [515, 159] on button "Next image" at bounding box center [519, 162] width 27 height 36
click at [516, 157] on button "Next image" at bounding box center [519, 162] width 27 height 36
click at [514, 159] on button "Next image" at bounding box center [519, 162] width 27 height 36
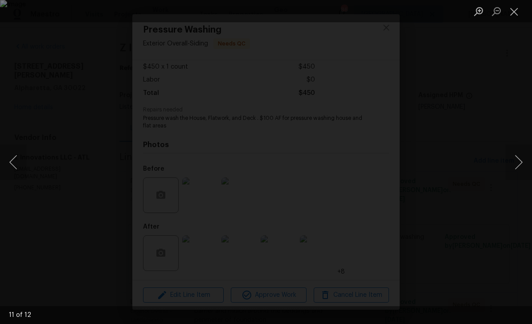
click at [519, 157] on button "Next image" at bounding box center [519, 162] width 27 height 36
click at [517, 158] on button "Next image" at bounding box center [519, 162] width 27 height 36
click at [518, 158] on button "Next image" at bounding box center [519, 162] width 27 height 36
click at [515, 16] on button "Close lightbox" at bounding box center [515, 12] width 18 height 16
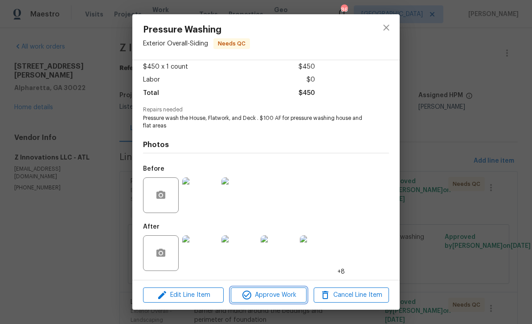
click at [288, 297] on span "Approve Work" at bounding box center [269, 295] width 70 height 11
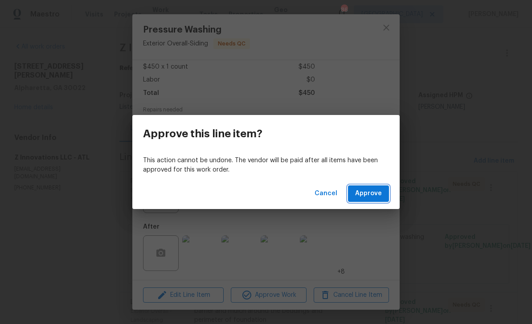
click at [375, 195] on span "Approve" at bounding box center [368, 193] width 27 height 11
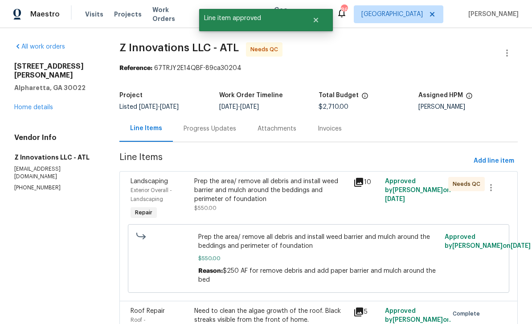
click at [144, 188] on span "Exterior Overall - Landscaping" at bounding box center [151, 195] width 41 height 14
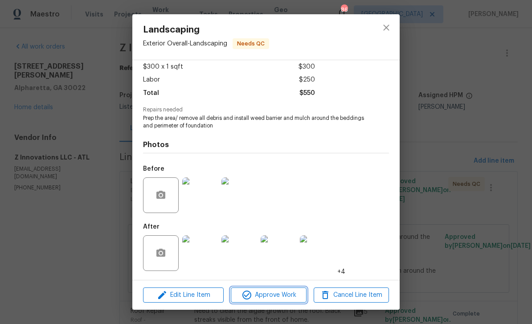
click at [286, 299] on span "Approve Work" at bounding box center [269, 295] width 70 height 11
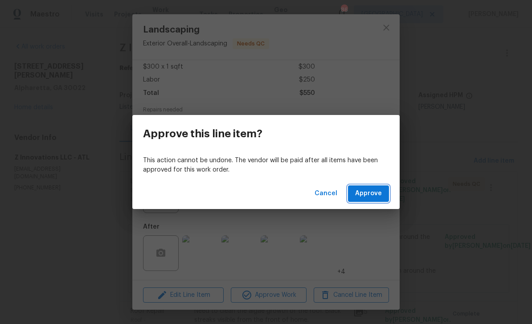
click at [380, 196] on span "Approve" at bounding box center [368, 193] width 27 height 11
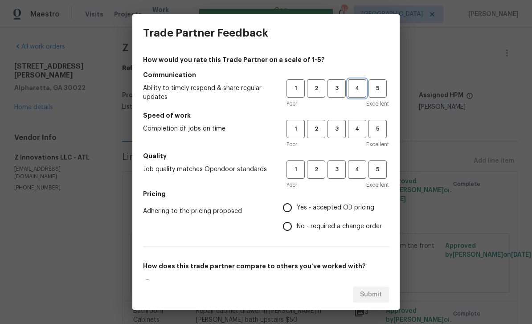
click at [359, 91] on span "4" at bounding box center [357, 88] width 16 height 10
click at [355, 127] on span "4" at bounding box center [357, 129] width 16 height 10
click at [362, 172] on span "4" at bounding box center [357, 170] width 16 height 10
click at [295, 207] on input "Yes - accepted OD pricing" at bounding box center [287, 207] width 19 height 19
radio input "true"
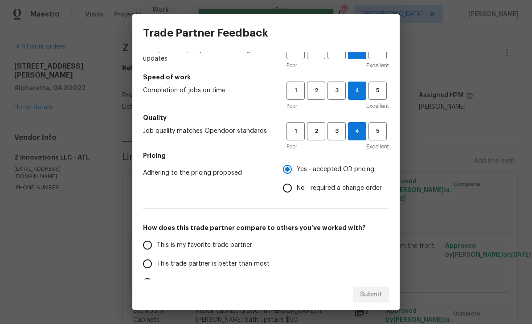
scroll to position [40, 0]
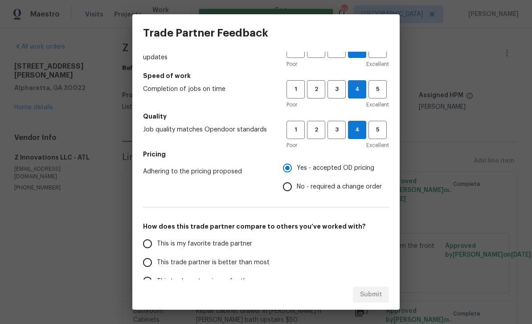
click at [152, 245] on input "This is my favorite trade partner" at bounding box center [147, 243] width 19 height 19
radio input "false"
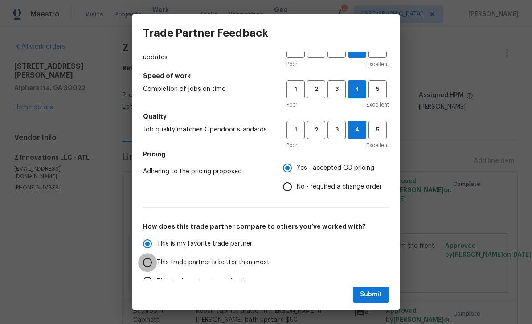
click at [148, 263] on input "This trade partner is better than most" at bounding box center [147, 262] width 19 height 19
click at [378, 295] on span "Submit" at bounding box center [371, 294] width 22 height 11
radio input "true"
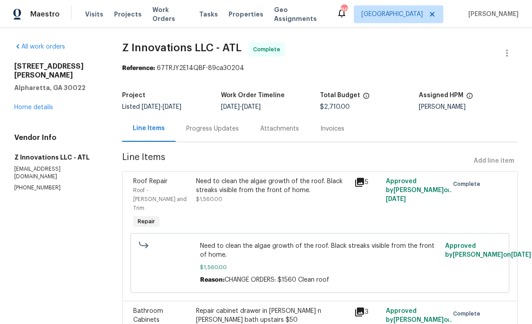
radio input "false"
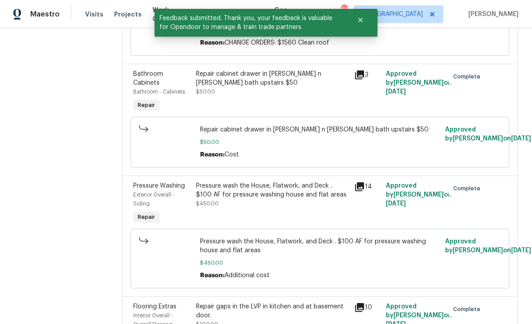
scroll to position [241, 0]
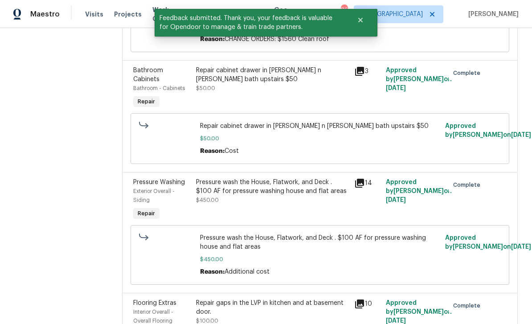
click at [152, 187] on div "Exterior Overall - Siding" at bounding box center [162, 196] width 58 height 18
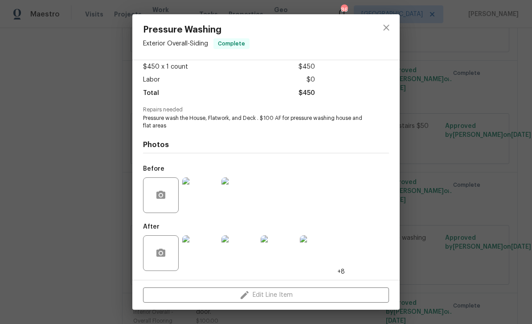
scroll to position [51, 0]
click at [200, 255] on img at bounding box center [200, 253] width 36 height 36
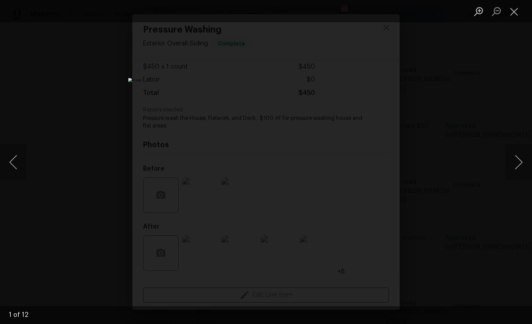
click at [517, 166] on button "Next image" at bounding box center [519, 162] width 27 height 36
click at [518, 165] on button "Next image" at bounding box center [519, 162] width 27 height 36
click at [517, 165] on button "Next image" at bounding box center [519, 162] width 27 height 36
click at [515, 11] on button "Close lightbox" at bounding box center [515, 12] width 18 height 16
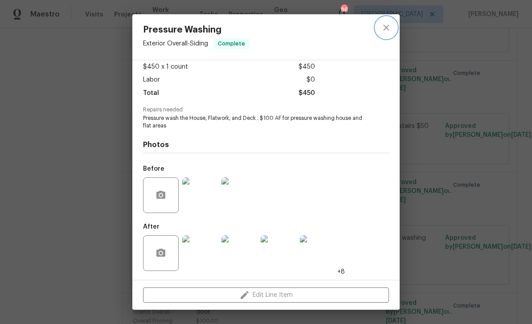
click at [391, 30] on icon "close" at bounding box center [386, 27] width 11 height 11
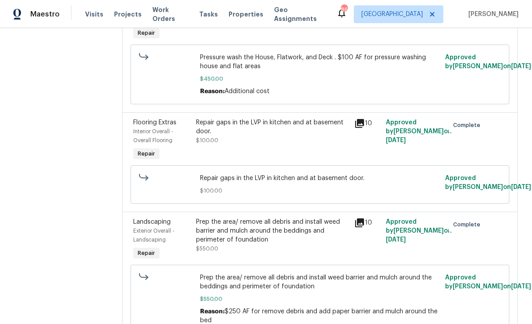
scroll to position [421, 0]
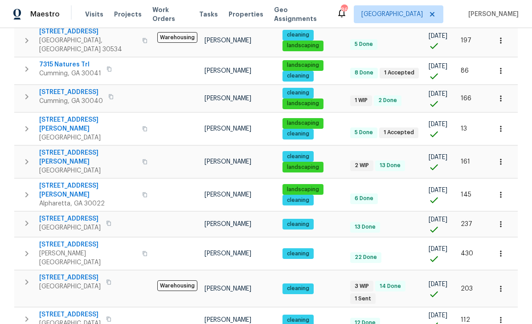
scroll to position [29, 0]
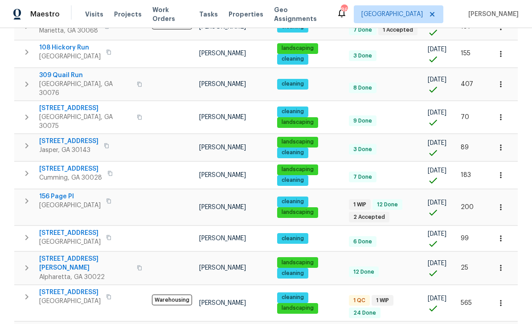
scroll to position [195, 0]
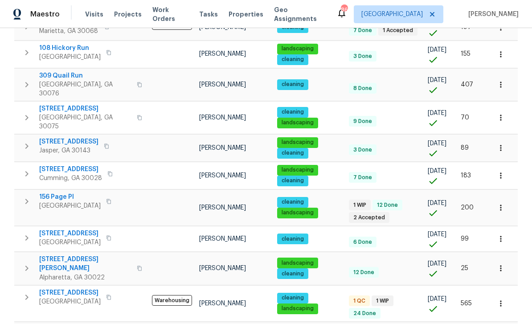
click at [60, 288] on span "[STREET_ADDRESS]" at bounding box center [70, 292] width 62 height 9
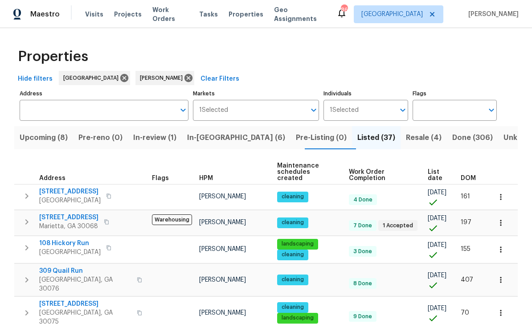
scroll to position [0, 0]
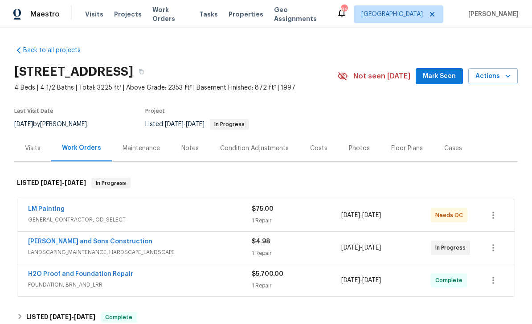
click at [41, 206] on link "LM Painting" at bounding box center [46, 209] width 37 height 6
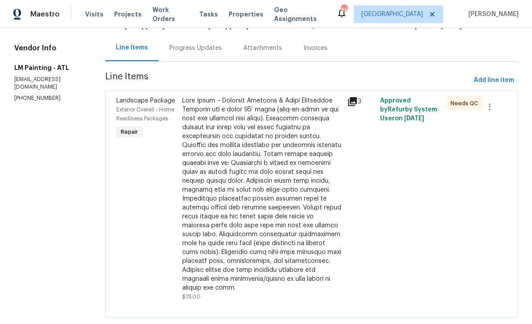
scroll to position [80, 0]
click at [357, 103] on icon at bounding box center [352, 102] width 9 height 9
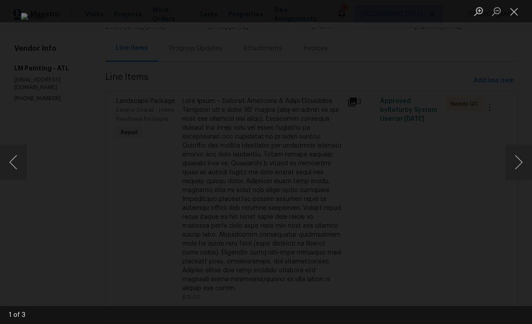
click at [515, 163] on button "Next image" at bounding box center [519, 162] width 27 height 36
click at [517, 161] on button "Next image" at bounding box center [519, 162] width 27 height 36
click at [514, 10] on button "Close lightbox" at bounding box center [515, 12] width 18 height 16
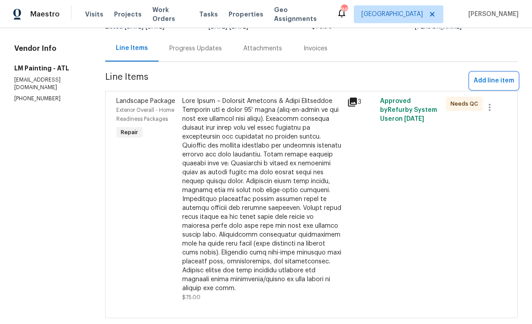
click at [487, 82] on span "Add line item" at bounding box center [494, 80] width 41 height 11
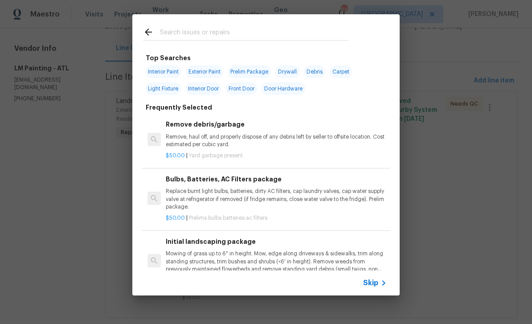
click at [175, 35] on input "text" at bounding box center [254, 33] width 189 height 13
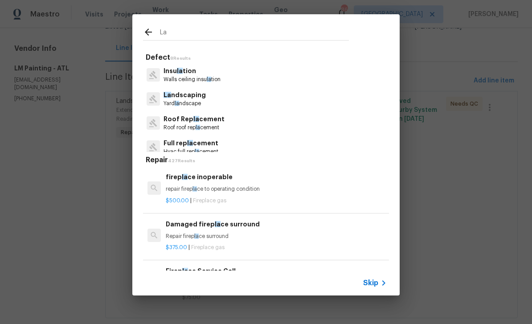
type input "L"
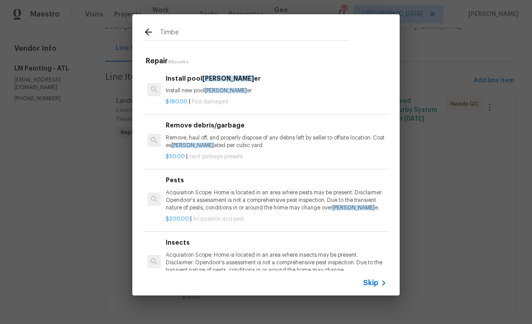
type input "Timber"
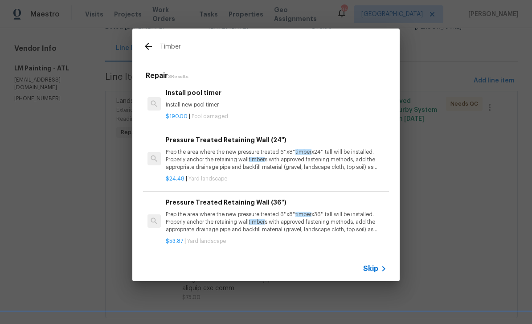
click at [344, 155] on p "Prep the area where the new pressure treated 6''x8'' timber x24'' tall will be …" at bounding box center [276, 159] width 221 height 23
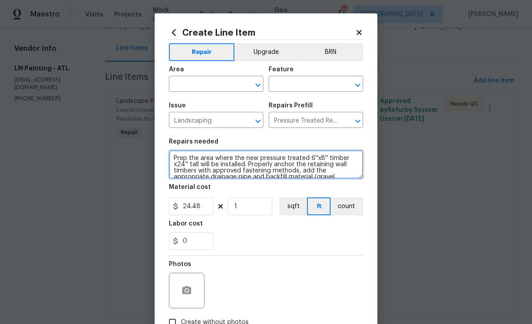
click at [175, 157] on textarea "Prep the area where the new pressure treated 6''x8'' timber x24'' tall will be …" at bounding box center [266, 164] width 194 height 29
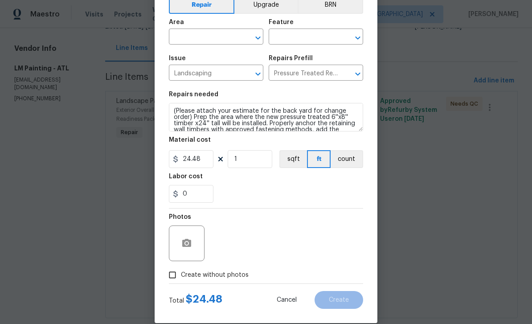
scroll to position [53, 0]
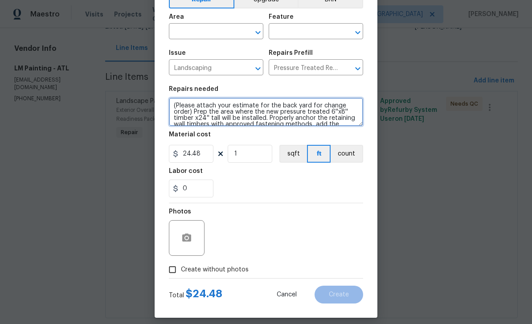
type textarea "(Please attach your estimate for the back yard for change order) Prep the area …"
click at [172, 273] on input "Create without photos" at bounding box center [172, 269] width 17 height 17
checkbox input "true"
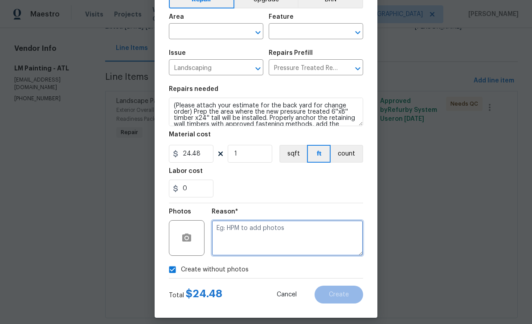
click at [337, 238] on textarea at bounding box center [288, 238] width 152 height 36
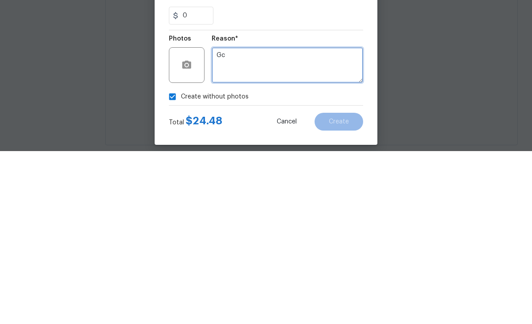
type textarea "Gc"
click at [370, 98] on div "Create Line Item Repair Upgrade BRN Area ​ Feature ​ Issue Landscaping ​ Repair…" at bounding box center [266, 139] width 223 height 357
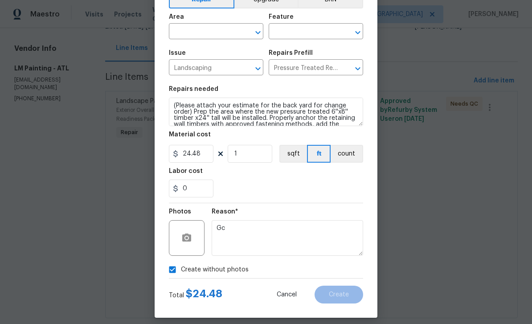
click at [189, 32] on input "text" at bounding box center [204, 32] width 70 height 14
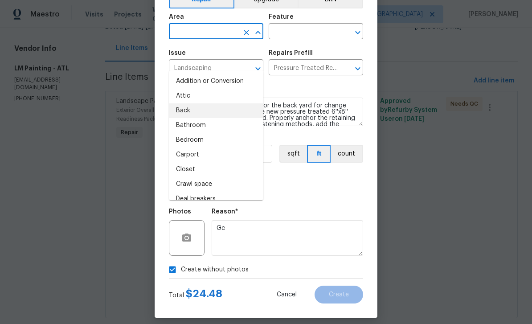
click at [182, 103] on li "Back" at bounding box center [216, 110] width 95 height 15
type input "Back"
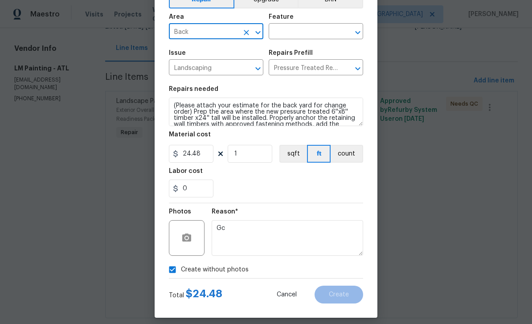
click at [328, 30] on input "text" at bounding box center [304, 32] width 70 height 14
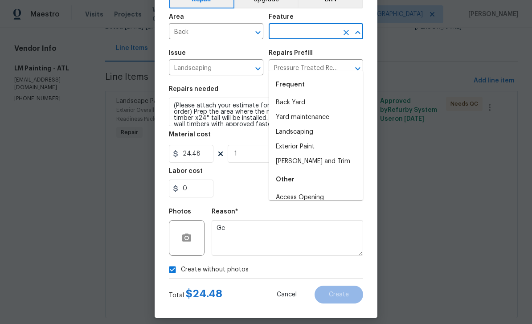
click at [302, 95] on li "Back Yard" at bounding box center [316, 102] width 95 height 15
type input "Back Yard"
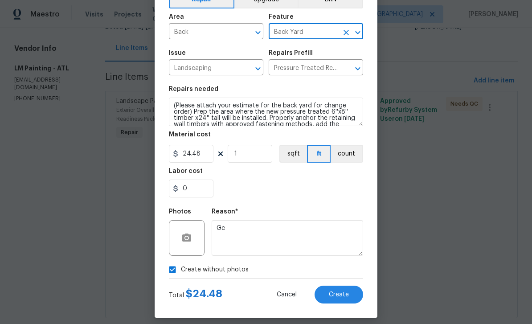
click at [347, 297] on span "Create" at bounding box center [339, 295] width 20 height 7
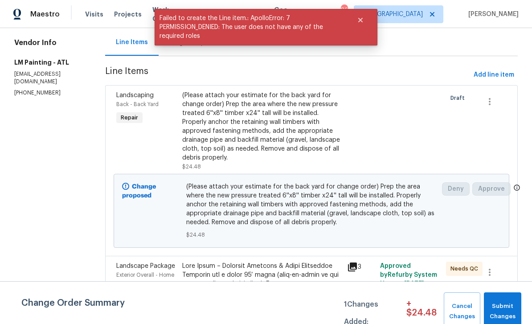
scroll to position [89, 0]
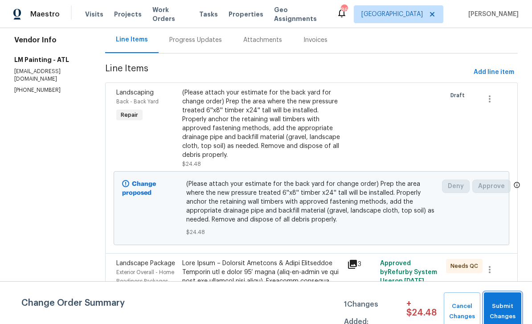
click at [504, 309] on span "Submit Changes" at bounding box center [503, 311] width 29 height 21
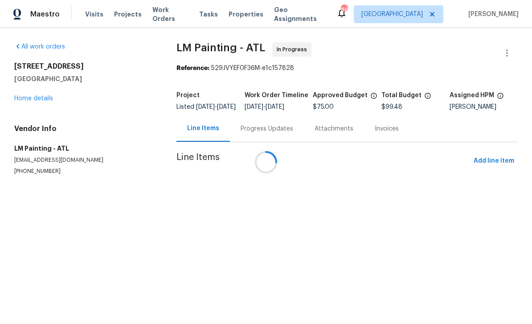
scroll to position [0, 0]
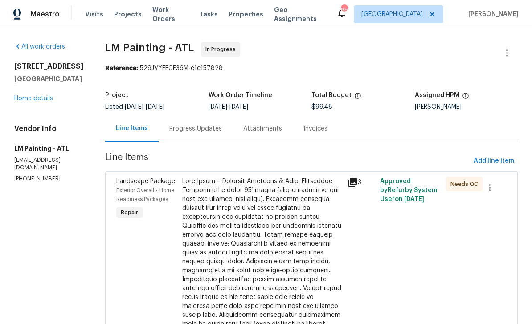
click at [36, 100] on link "Home details" at bounding box center [33, 98] width 39 height 6
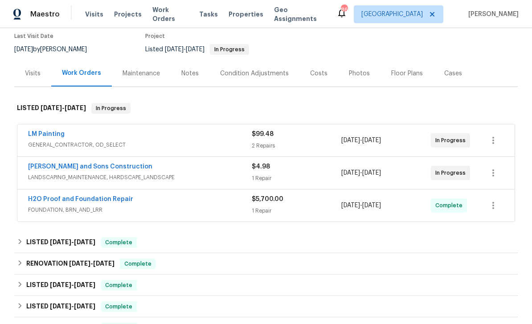
scroll to position [69, 0]
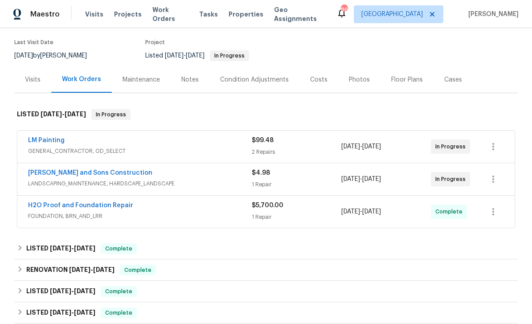
click at [52, 173] on link "[PERSON_NAME] and Sons Construction" at bounding box center [90, 173] width 124 height 6
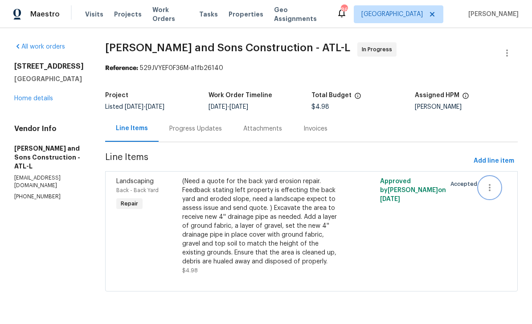
click at [493, 189] on icon "button" at bounding box center [490, 187] width 11 height 11
click at [500, 189] on li "Cancel" at bounding box center [494, 188] width 34 height 15
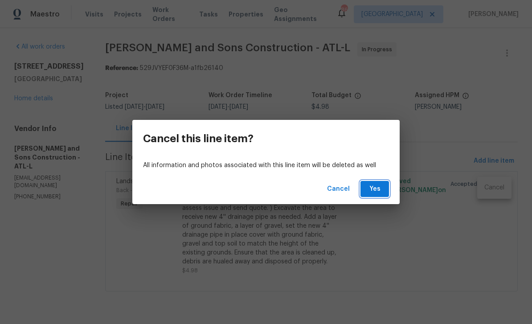
click at [380, 193] on span "Yes" at bounding box center [375, 189] width 14 height 11
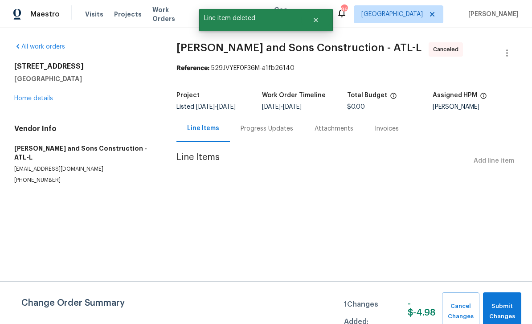
click at [32, 99] on link "Home details" at bounding box center [33, 98] width 39 height 6
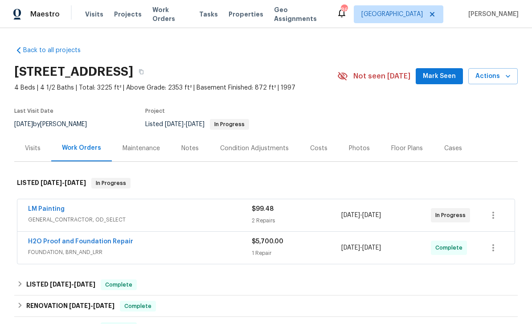
click at [441, 77] on span "Mark Seen" at bounding box center [439, 76] width 33 height 11
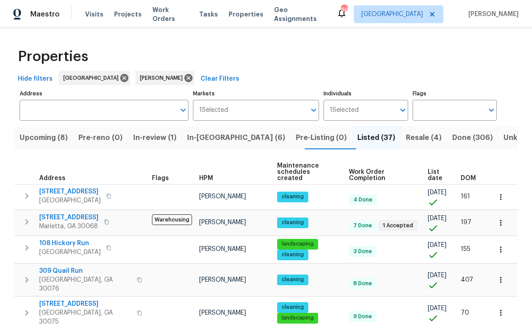
click at [208, 138] on span "In-[GEOGRAPHIC_DATA] (6)" at bounding box center [236, 138] width 98 height 12
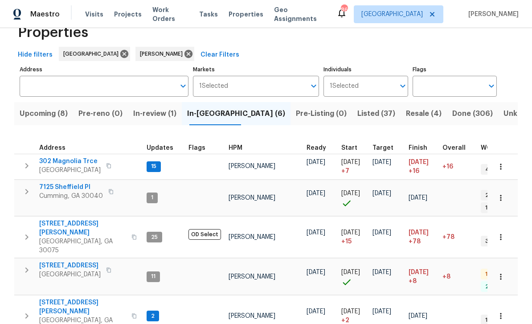
scroll to position [24, 0]
click at [53, 299] on span "[STREET_ADDRESS][PERSON_NAME]" at bounding box center [82, 308] width 87 height 18
click at [57, 262] on span "[STREET_ADDRESS]" at bounding box center [70, 266] width 62 height 9
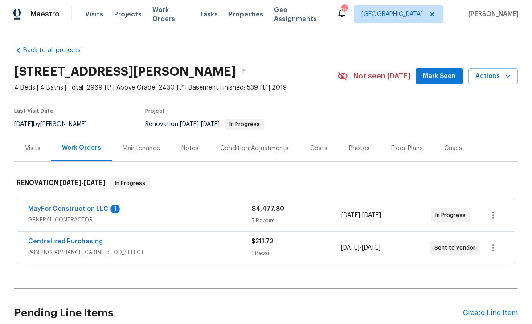
click at [51, 211] on link "MayFor Construction LLC" at bounding box center [68, 209] width 80 height 6
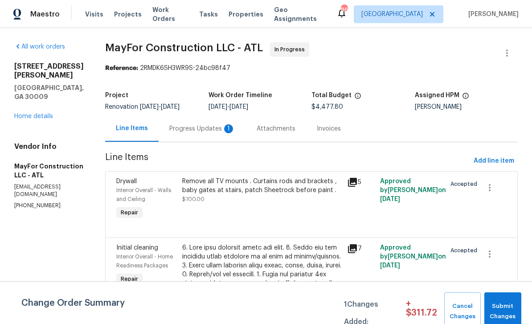
click at [202, 128] on div "Progress Updates 1" at bounding box center [202, 128] width 66 height 9
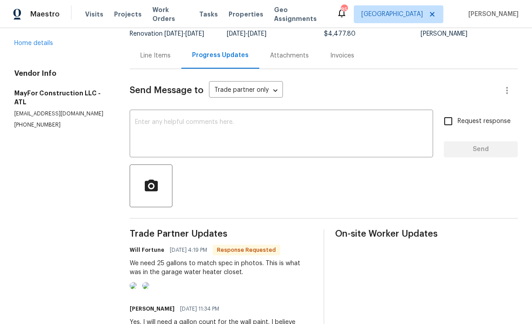
scroll to position [73, 0]
click at [147, 127] on textarea at bounding box center [281, 134] width 293 height 31
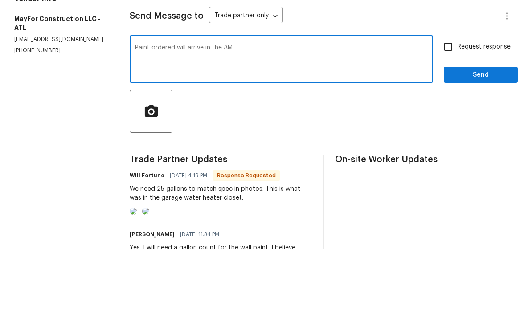
click at [319, 119] on textarea "Paint ordered will arrive in the AM" at bounding box center [281, 134] width 293 height 31
type textarea "Paint ordered will arrive in the AM ."
click at [452, 112] on input "Request response" at bounding box center [448, 121] width 19 height 19
checkbox input "true"
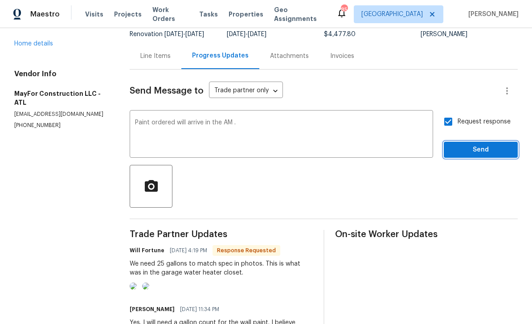
click at [477, 144] on span "Send" at bounding box center [481, 149] width 60 height 11
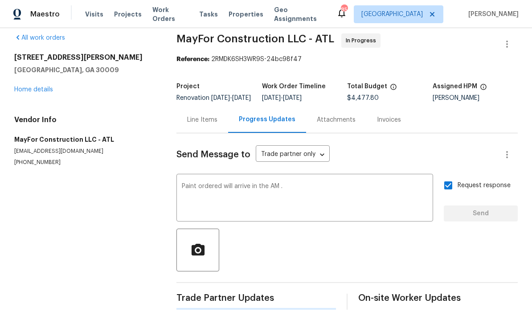
scroll to position [0, 0]
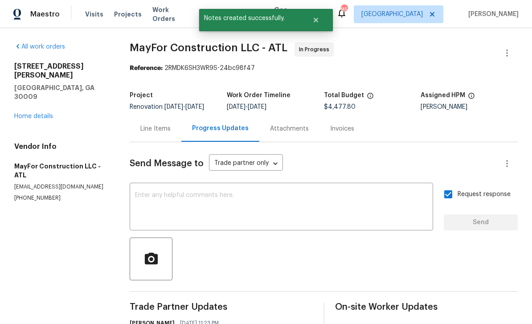
click at [32, 113] on link "Home details" at bounding box center [33, 116] width 39 height 6
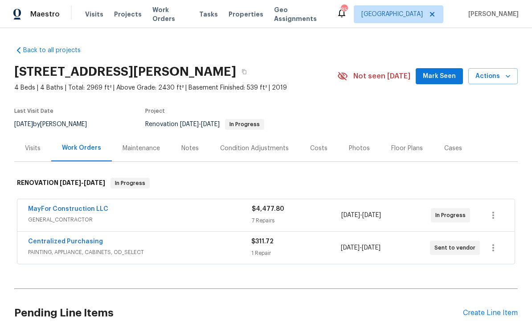
click at [446, 71] on span "Mark Seen" at bounding box center [439, 76] width 33 height 11
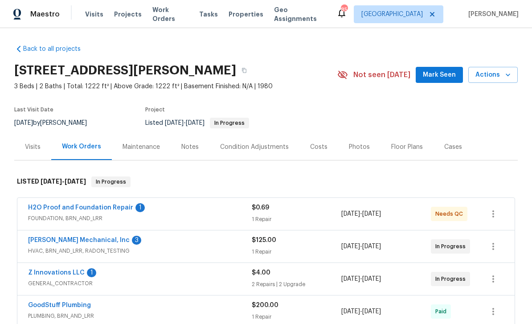
scroll to position [1, 0]
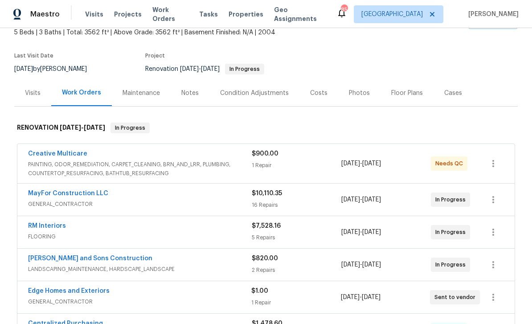
scroll to position [44, 0]
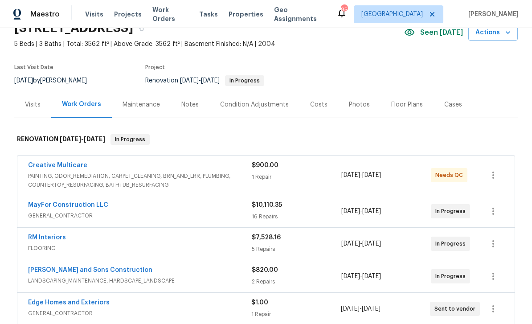
click at [53, 164] on link "Creative Multicare" at bounding box center [57, 165] width 59 height 6
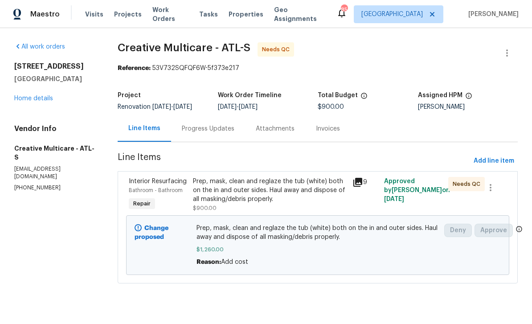
scroll to position [0, 0]
click at [33, 99] on link "Home details" at bounding box center [33, 98] width 39 height 6
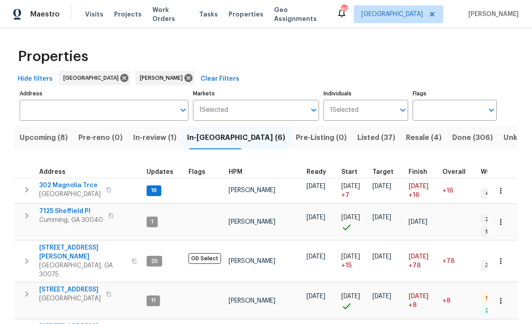
scroll to position [24, 0]
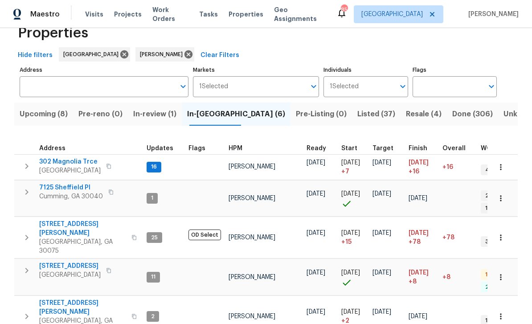
click at [358, 108] on span "Listed (37)" at bounding box center [377, 114] width 38 height 12
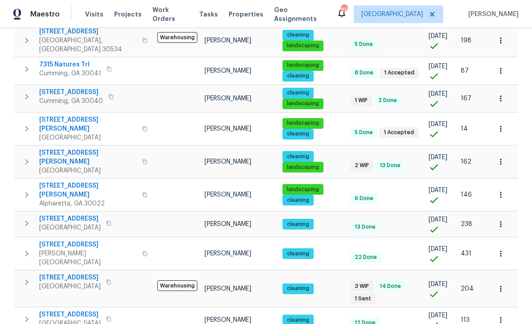
scroll to position [29, 0]
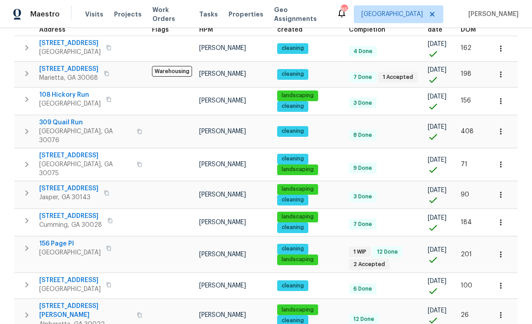
scroll to position [150, 0]
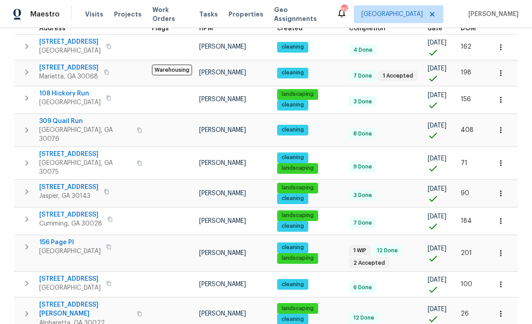
click at [60, 150] on span "[STREET_ADDRESS]" at bounding box center [85, 154] width 92 height 9
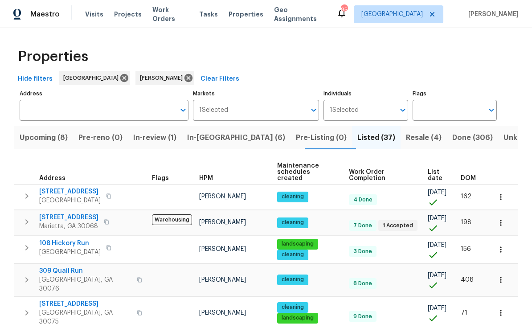
scroll to position [0, 0]
click at [215, 139] on span "In-[GEOGRAPHIC_DATA] (6)" at bounding box center [236, 138] width 98 height 12
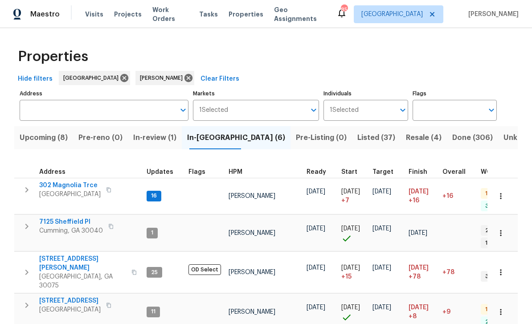
click at [59, 185] on span "302 Magnolia Trce" at bounding box center [70, 185] width 62 height 9
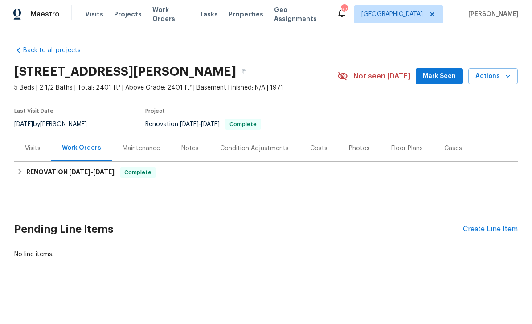
click at [136, 147] on div "Maintenance" at bounding box center [141, 148] width 37 height 9
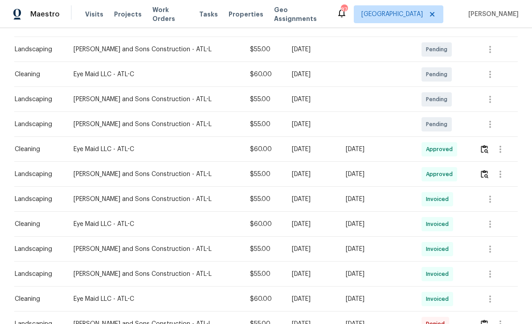
scroll to position [159, 0]
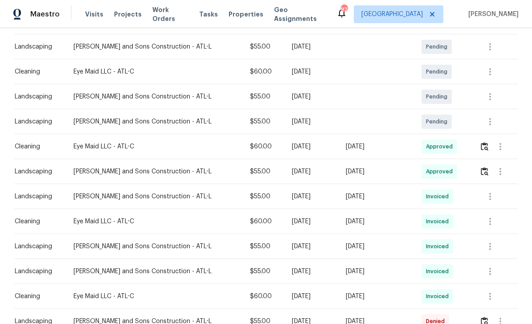
click at [445, 171] on span "Approved" at bounding box center [441, 171] width 30 height 9
click at [502, 174] on icon "button" at bounding box center [500, 171] width 11 height 11
click at [494, 188] on li "View details" at bounding box center [494, 186] width 62 height 15
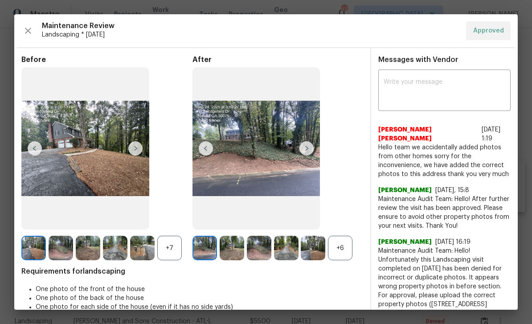
click at [309, 156] on img at bounding box center [307, 148] width 14 height 14
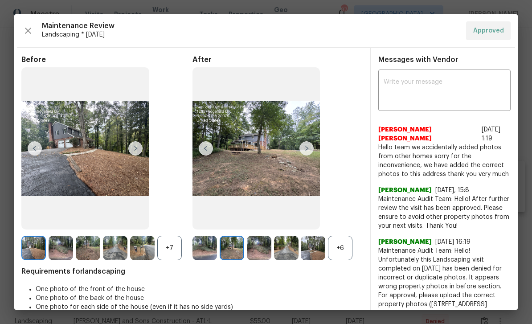
click at [304, 156] on img at bounding box center [307, 148] width 14 height 14
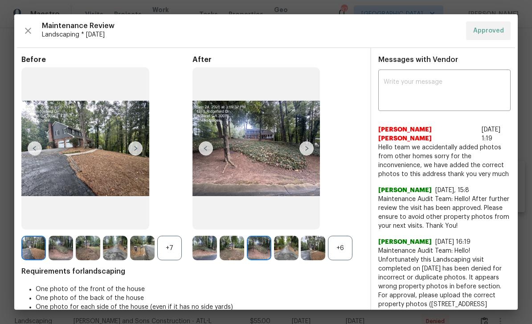
click at [312, 152] on img at bounding box center [307, 148] width 14 height 14
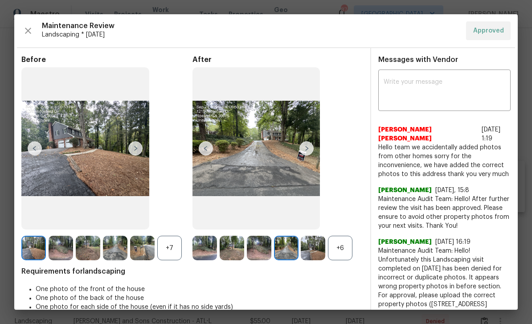
click at [309, 155] on img at bounding box center [307, 148] width 14 height 14
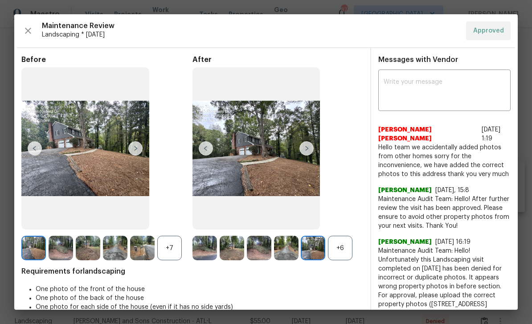
click at [274, 168] on img at bounding box center [257, 148] width 128 height 162
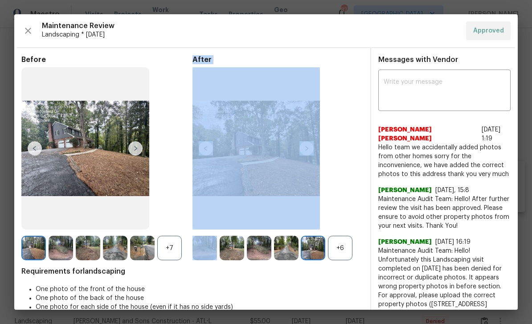
click at [280, 195] on img at bounding box center [257, 148] width 128 height 162
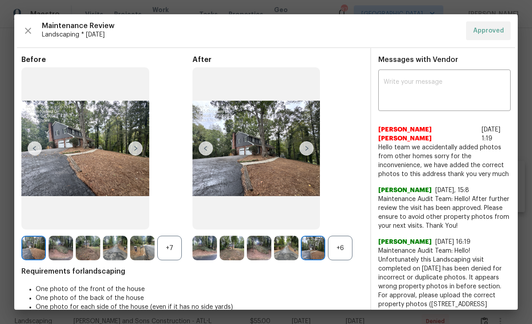
click at [290, 184] on img at bounding box center [257, 148] width 128 height 162
click at [313, 260] on img at bounding box center [313, 248] width 25 height 25
click at [28, 30] on icon "button" at bounding box center [28, 31] width 6 height 6
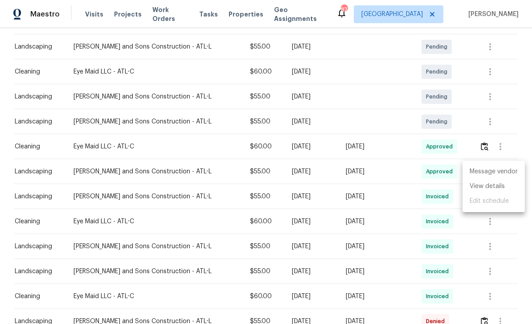
click at [432, 193] on div at bounding box center [266, 162] width 532 height 324
click at [502, 143] on icon "button" at bounding box center [500, 146] width 11 height 11
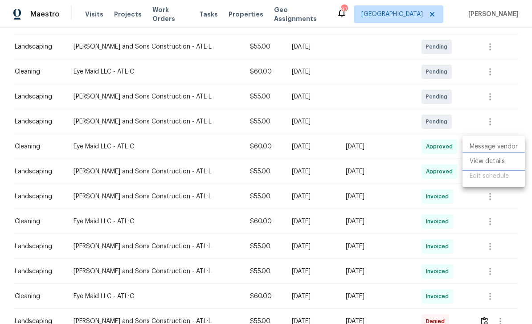
click at [495, 164] on li "View details" at bounding box center [494, 161] width 62 height 15
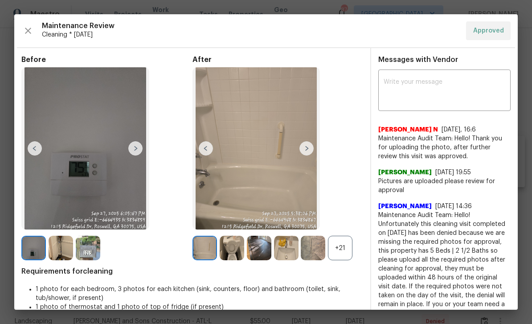
click at [308, 156] on img at bounding box center [307, 148] width 14 height 14
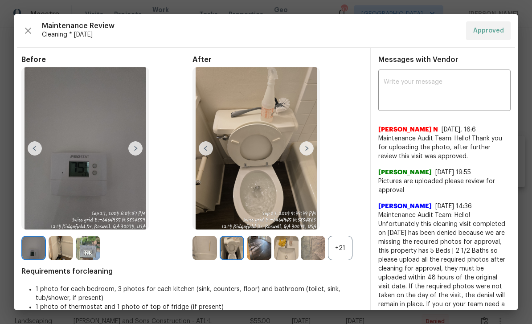
click at [310, 156] on img at bounding box center [307, 148] width 14 height 14
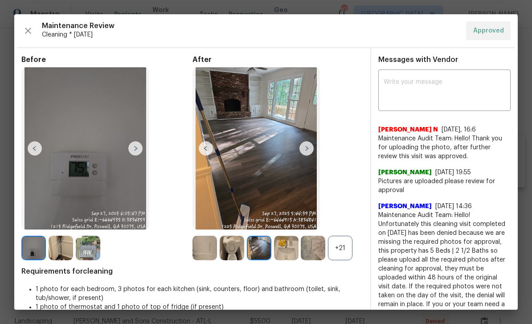
click at [310, 155] on img at bounding box center [307, 148] width 14 height 14
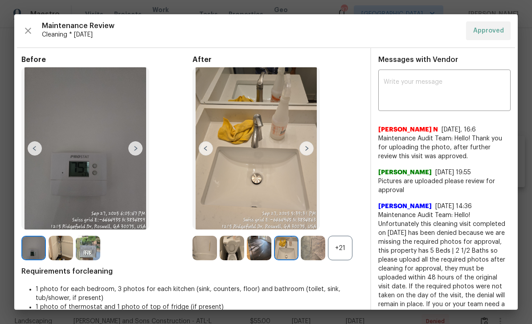
click at [308, 154] on img at bounding box center [307, 148] width 14 height 14
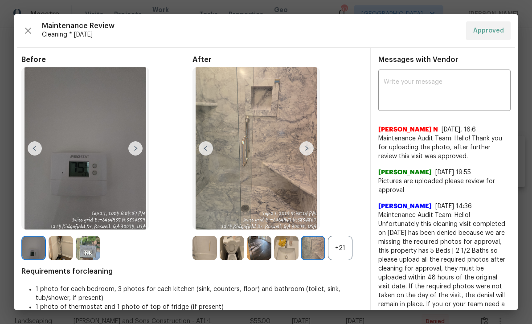
click at [308, 153] on img at bounding box center [307, 148] width 14 height 14
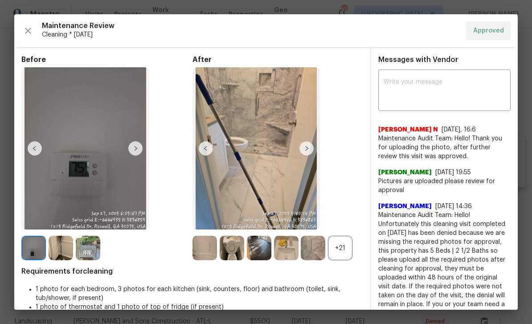
click at [308, 153] on img at bounding box center [307, 148] width 14 height 14
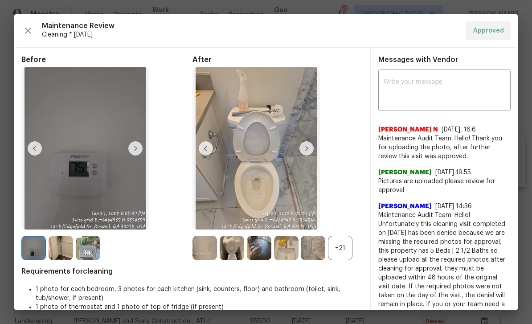
click at [313, 155] on img at bounding box center [307, 148] width 14 height 14
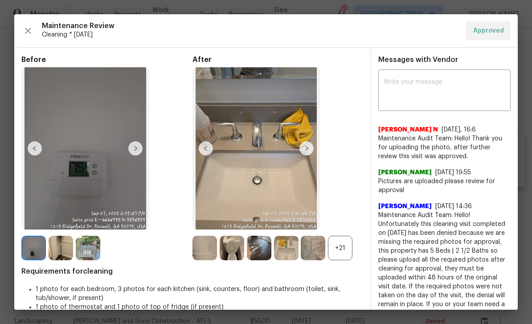
click at [312, 156] on img at bounding box center [307, 148] width 14 height 14
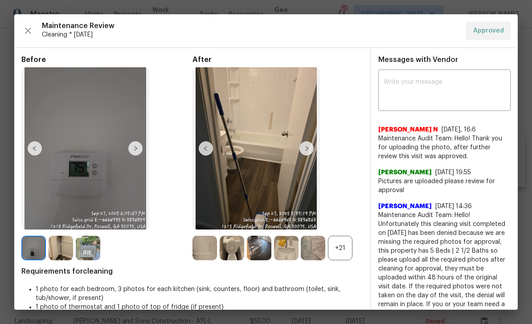
click at [312, 156] on img at bounding box center [307, 148] width 14 height 14
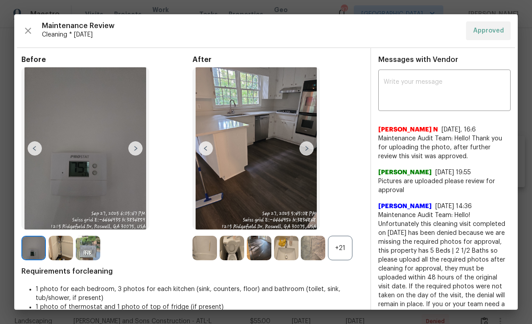
click at [312, 154] on img at bounding box center [307, 148] width 14 height 14
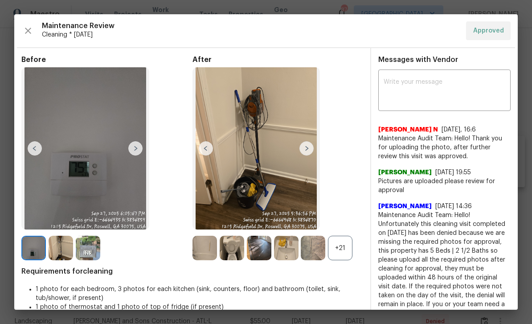
click at [309, 155] on img at bounding box center [307, 148] width 14 height 14
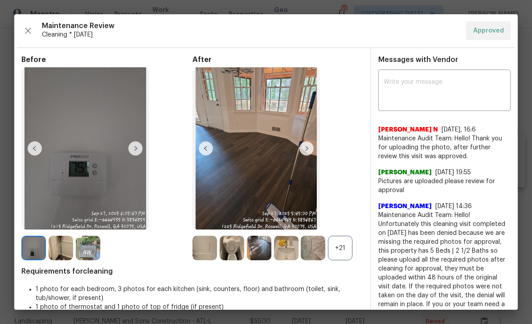
click at [311, 155] on img at bounding box center [307, 148] width 14 height 14
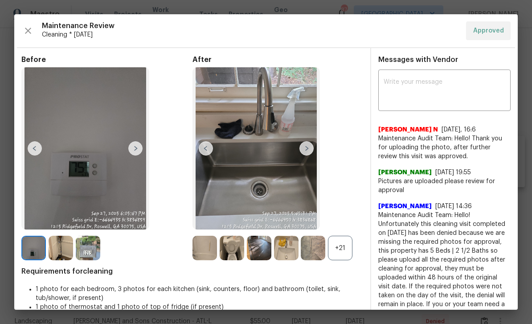
click at [309, 156] on img at bounding box center [307, 148] width 14 height 14
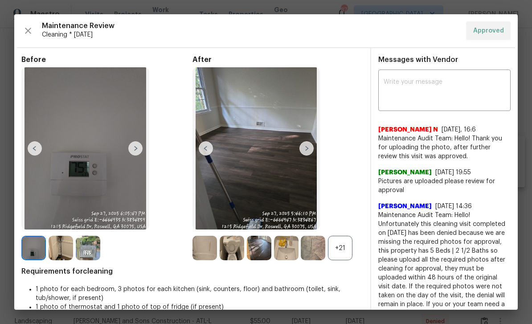
click at [308, 156] on img at bounding box center [307, 148] width 14 height 14
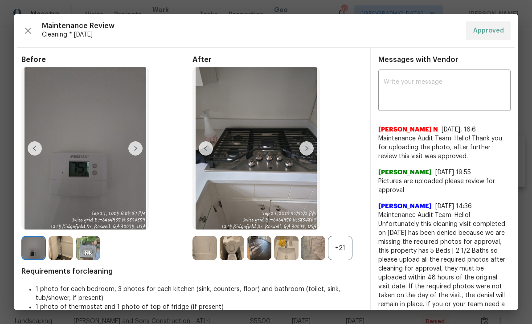
click at [310, 155] on img at bounding box center [307, 148] width 14 height 14
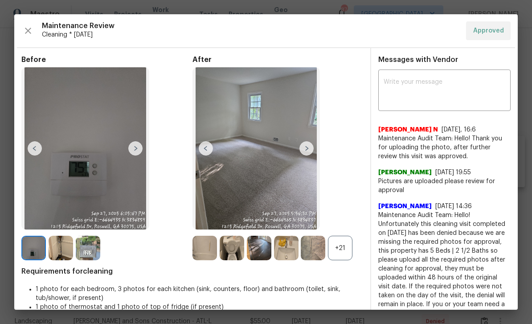
click at [310, 155] on img at bounding box center [307, 148] width 14 height 14
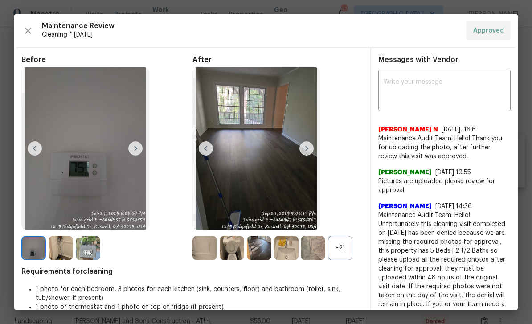
click at [310, 156] on img at bounding box center [307, 148] width 14 height 14
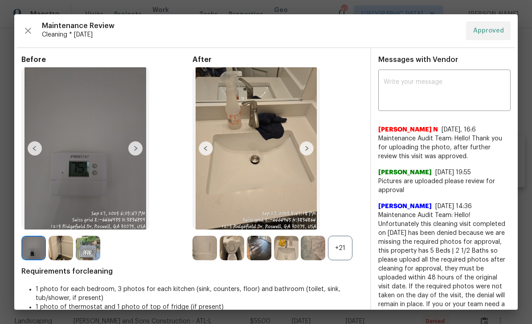
click at [306, 156] on img at bounding box center [307, 148] width 14 height 14
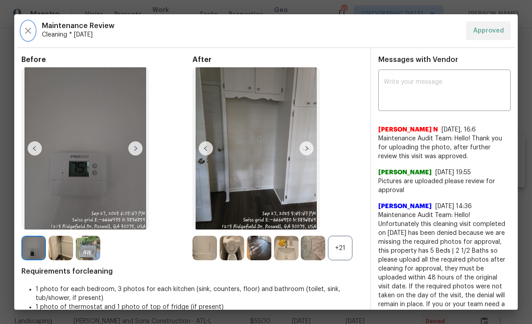
click at [26, 29] on icon "button" at bounding box center [28, 31] width 6 height 6
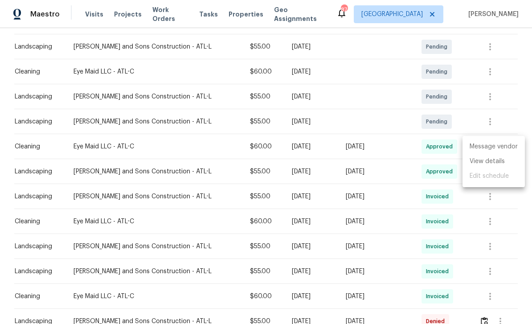
click at [482, 214] on div at bounding box center [266, 162] width 532 height 324
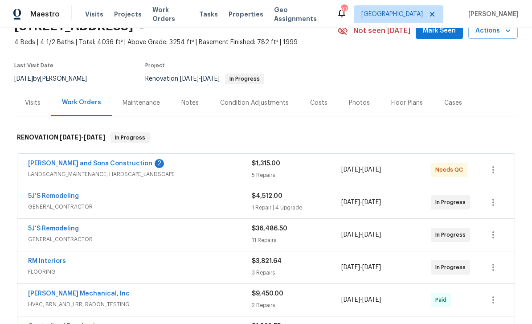
scroll to position [50, 0]
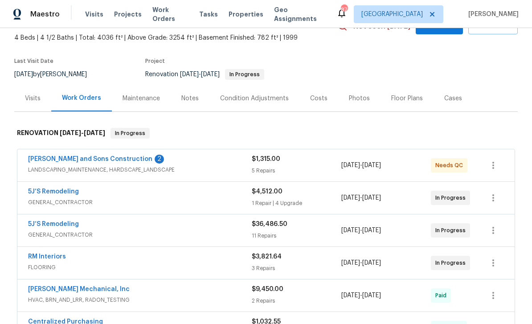
click at [57, 161] on link "[PERSON_NAME] and Sons Construction" at bounding box center [90, 159] width 124 height 6
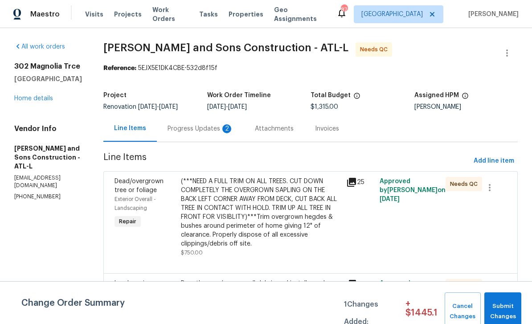
click at [185, 127] on div "Progress Updates 2" at bounding box center [201, 128] width 66 height 9
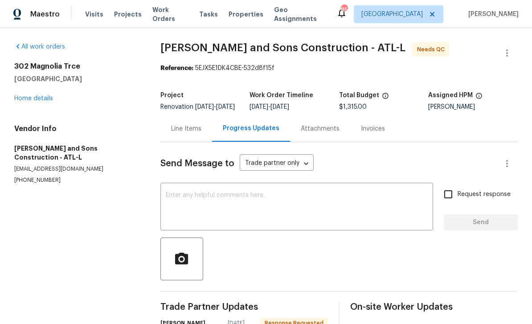
click at [182, 124] on div "Line Items" at bounding box center [186, 128] width 30 height 9
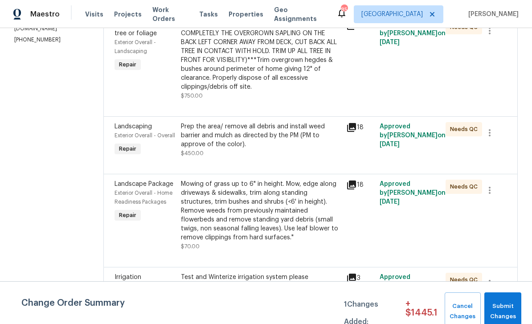
scroll to position [156, 0]
click at [115, 282] on div "Exterior Overall - Landscaping" at bounding box center [145, 291] width 61 height 18
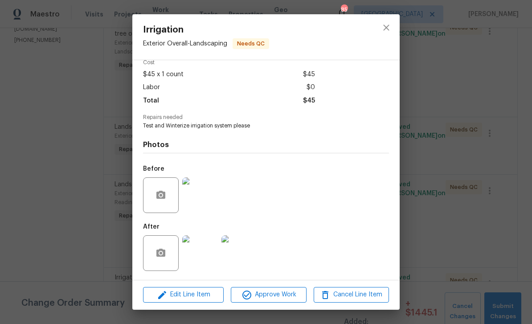
scroll to position [44, 0]
click at [202, 252] on img at bounding box center [200, 253] width 36 height 36
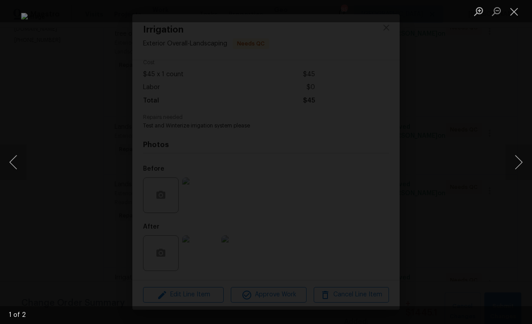
click at [517, 162] on button "Next image" at bounding box center [519, 162] width 27 height 36
click at [519, 163] on button "Next image" at bounding box center [519, 162] width 27 height 36
click at [515, 12] on button "Close lightbox" at bounding box center [515, 12] width 18 height 16
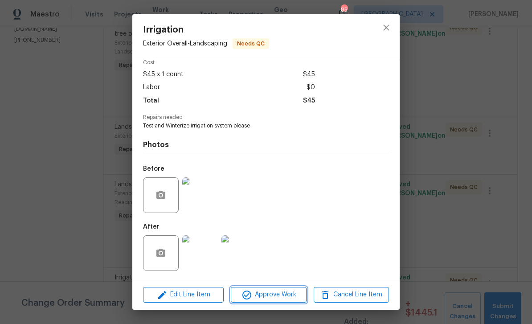
click at [286, 294] on span "Approve Work" at bounding box center [269, 294] width 70 height 11
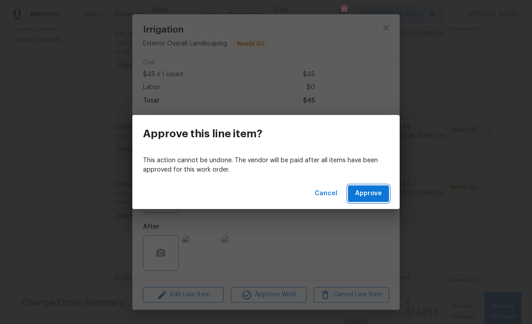
click at [373, 194] on span "Approve" at bounding box center [368, 193] width 27 height 11
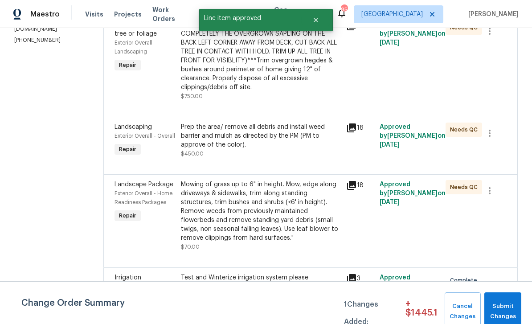
click at [124, 181] on span "Landscape Package" at bounding box center [144, 184] width 59 height 6
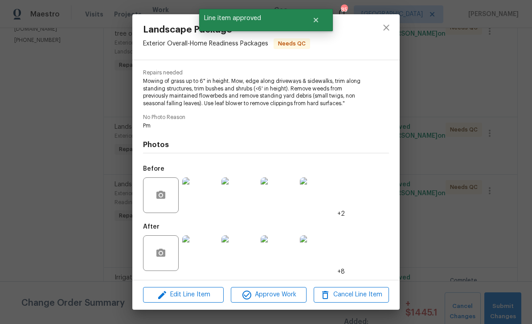
scroll to position [88, 0]
click at [202, 254] on img at bounding box center [200, 253] width 36 height 36
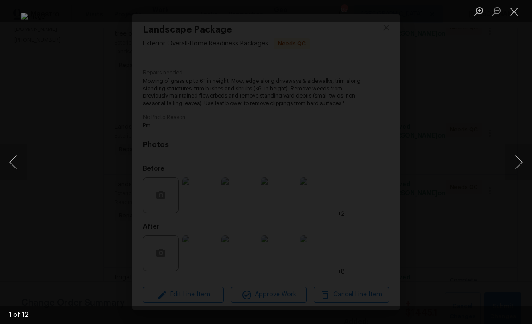
click at [516, 158] on button "Next image" at bounding box center [519, 162] width 27 height 36
click at [516, 162] on button "Next image" at bounding box center [519, 162] width 27 height 36
click at [519, 158] on button "Next image" at bounding box center [519, 162] width 27 height 36
click at [520, 158] on button "Next image" at bounding box center [519, 162] width 27 height 36
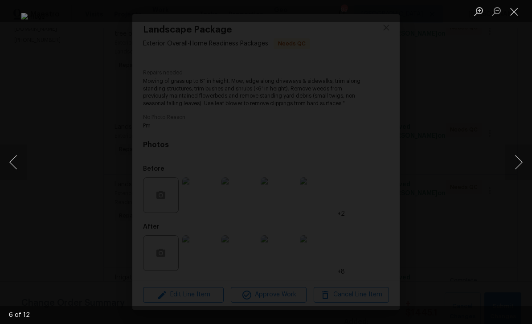
click at [519, 165] on button "Next image" at bounding box center [519, 162] width 27 height 36
click at [520, 163] on button "Next image" at bounding box center [519, 162] width 27 height 36
click at [520, 160] on button "Next image" at bounding box center [519, 162] width 27 height 36
click at [517, 163] on button "Next image" at bounding box center [519, 162] width 27 height 36
click at [519, 163] on button "Next image" at bounding box center [519, 162] width 27 height 36
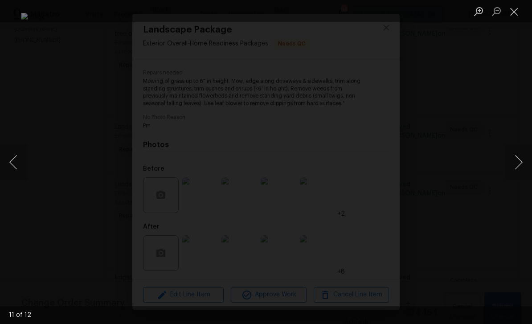
click at [514, 8] on button "Close lightbox" at bounding box center [515, 12] width 18 height 16
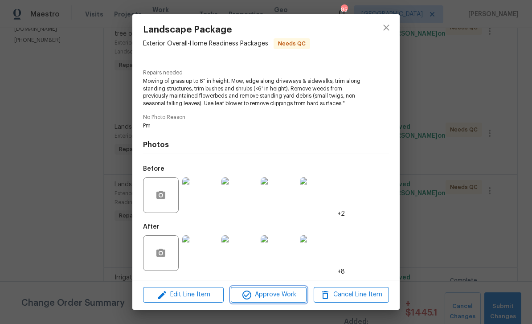
click at [284, 293] on span "Approve Work" at bounding box center [269, 294] width 70 height 11
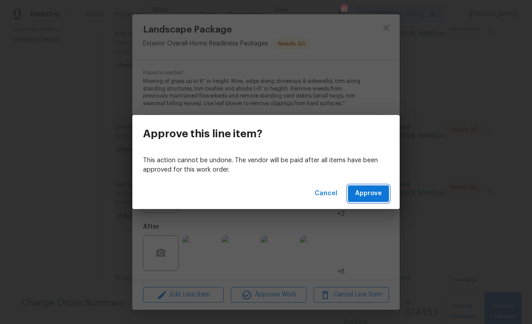
click at [375, 193] on span "Approve" at bounding box center [368, 193] width 27 height 11
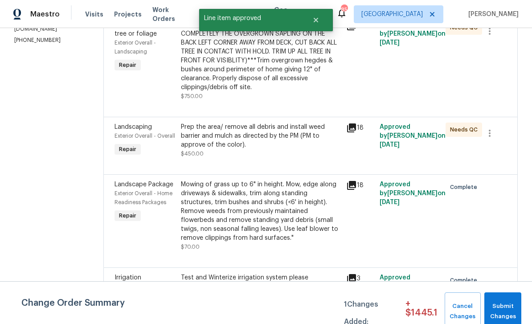
click at [118, 124] on span "Landscaping" at bounding box center [133, 127] width 37 height 6
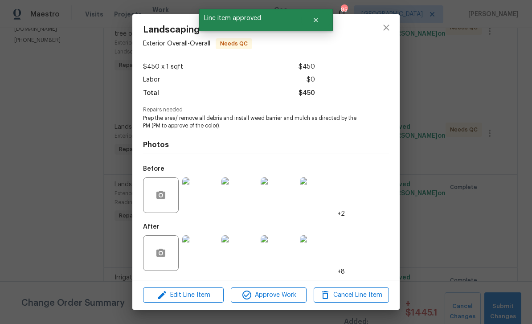
scroll to position [51, 0]
click at [205, 200] on img at bounding box center [200, 195] width 36 height 36
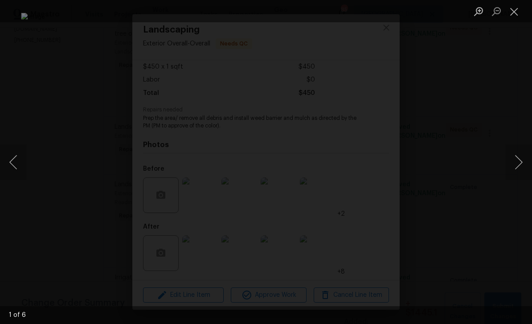
click at [513, 16] on button "Close lightbox" at bounding box center [515, 12] width 18 height 16
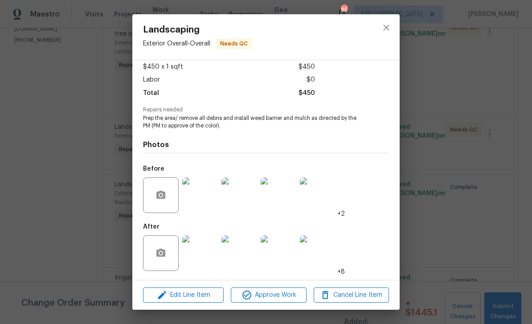
click at [201, 256] on img at bounding box center [200, 253] width 36 height 36
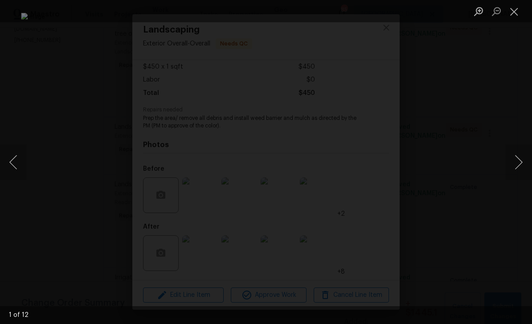
click at [517, 158] on button "Next image" at bounding box center [519, 162] width 27 height 36
click at [516, 162] on button "Next image" at bounding box center [519, 162] width 27 height 36
click at [517, 163] on button "Next image" at bounding box center [519, 162] width 27 height 36
click at [518, 163] on button "Next image" at bounding box center [519, 162] width 27 height 36
click at [519, 163] on button "Next image" at bounding box center [519, 162] width 27 height 36
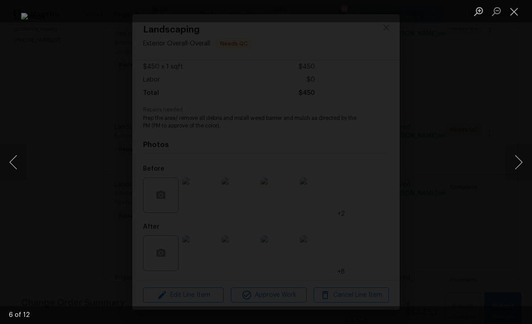
click at [517, 9] on button "Close lightbox" at bounding box center [515, 12] width 18 height 16
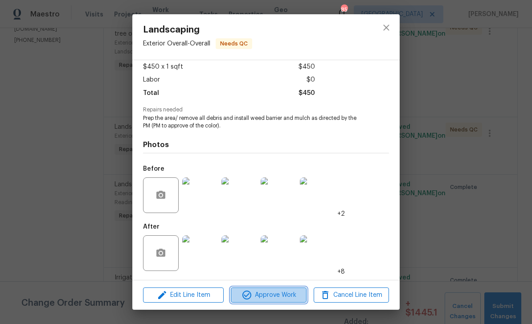
click at [284, 294] on span "Approve Work" at bounding box center [269, 295] width 70 height 11
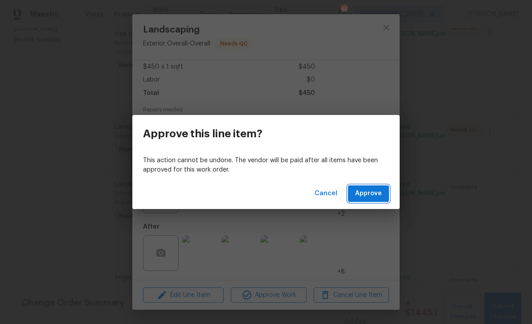
click at [376, 193] on span "Approve" at bounding box center [368, 193] width 27 height 11
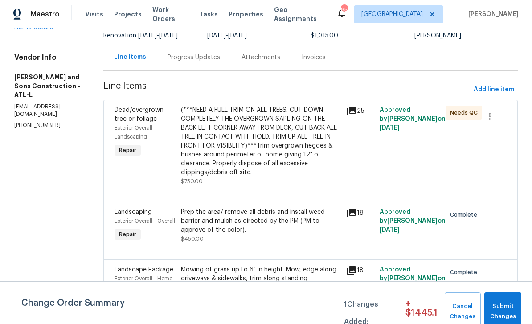
scroll to position [70, 0]
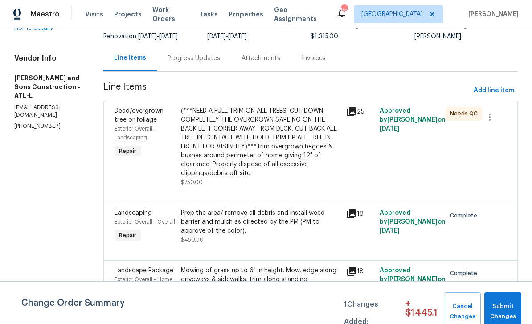
click at [115, 108] on span "Dead/overgrown tree or foliage" at bounding box center [139, 115] width 49 height 15
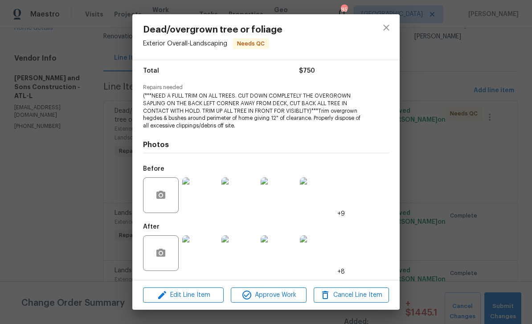
scroll to position [72, 0]
click at [202, 254] on img at bounding box center [200, 253] width 36 height 36
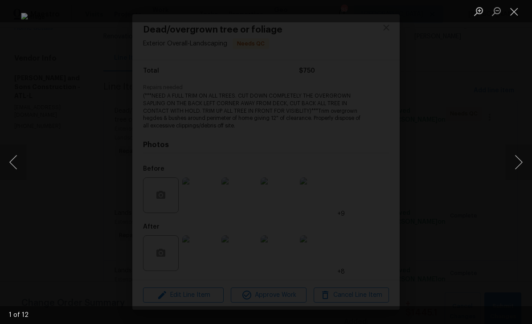
click at [513, 162] on button "Next image" at bounding box center [519, 162] width 27 height 36
click at [513, 164] on button "Next image" at bounding box center [519, 162] width 27 height 36
click at [514, 162] on button "Next image" at bounding box center [519, 162] width 27 height 36
click at [514, 163] on button "Next image" at bounding box center [519, 162] width 27 height 36
click at [516, 170] on button "Next image" at bounding box center [519, 162] width 27 height 36
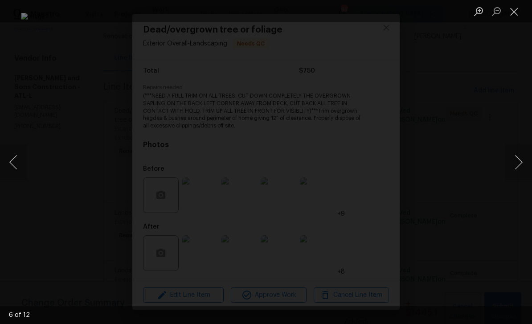
click at [516, 169] on button "Next image" at bounding box center [519, 162] width 27 height 36
click at [513, 10] on button "Close lightbox" at bounding box center [515, 12] width 18 height 16
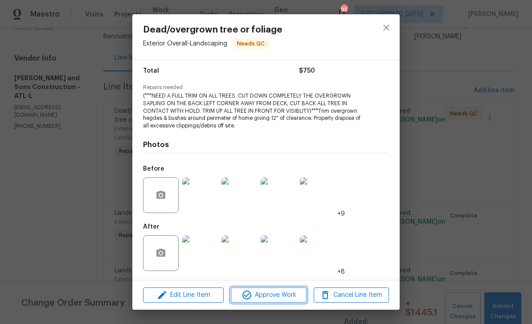
click at [286, 292] on span "Approve Work" at bounding box center [269, 295] width 70 height 11
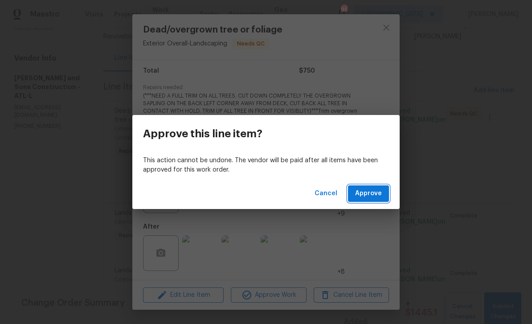
click at [380, 194] on span "Approve" at bounding box center [368, 193] width 27 height 11
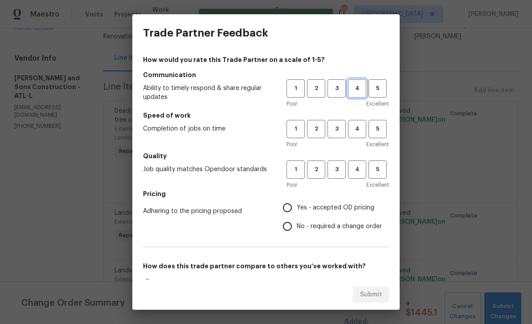
click at [357, 87] on span "4" at bounding box center [357, 88] width 16 height 10
click at [359, 128] on span "4" at bounding box center [357, 129] width 16 height 10
click at [366, 165] on button "4" at bounding box center [357, 169] width 18 height 18
click at [293, 210] on input "Yes - accepted OD pricing" at bounding box center [287, 207] width 19 height 19
radio input "true"
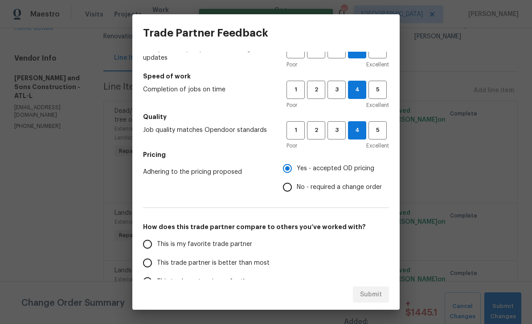
scroll to position [40, 0]
click at [151, 246] on input "This is my favorite trade partner" at bounding box center [147, 243] width 19 height 19
radio input "false"
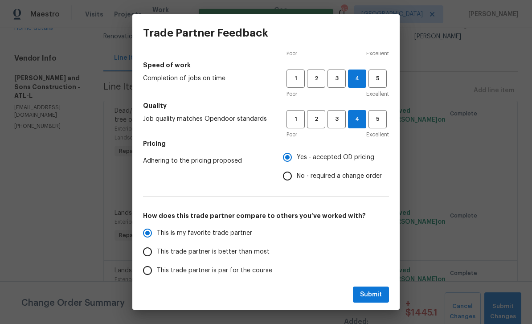
scroll to position [59, 0]
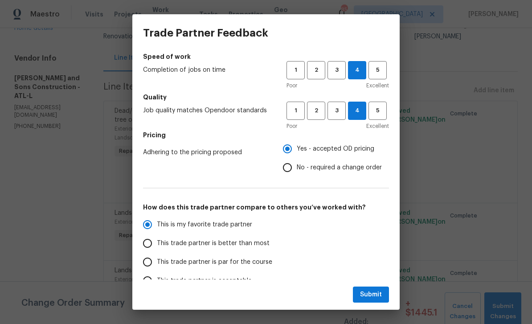
click at [149, 243] on input "This trade partner is better than most" at bounding box center [147, 243] width 19 height 19
radio input "false"
click at [152, 227] on input "This is my favorite trade partner" at bounding box center [147, 224] width 19 height 19
click at [374, 291] on span "Submit" at bounding box center [371, 294] width 22 height 11
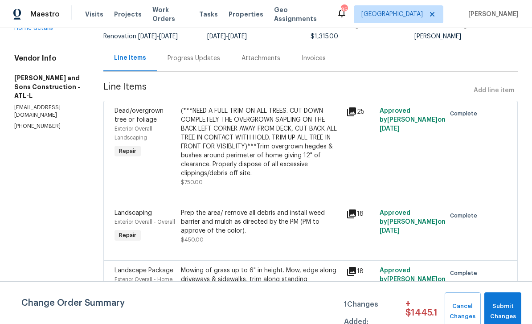
radio input "true"
radio input "false"
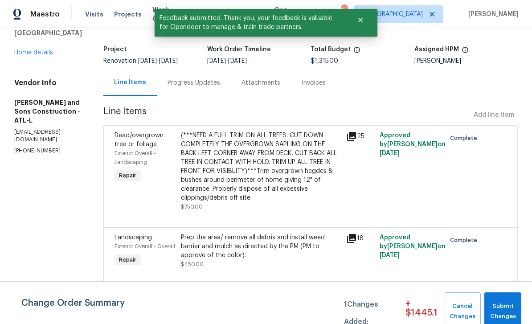
scroll to position [47, 0]
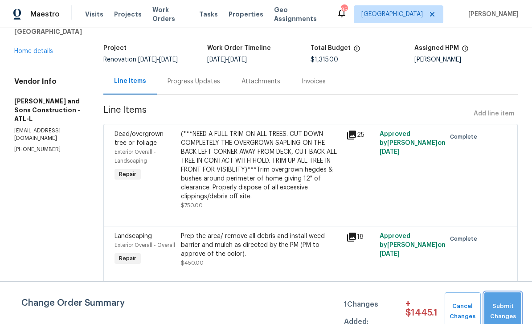
click at [504, 306] on span "Submit Changes" at bounding box center [503, 311] width 28 height 21
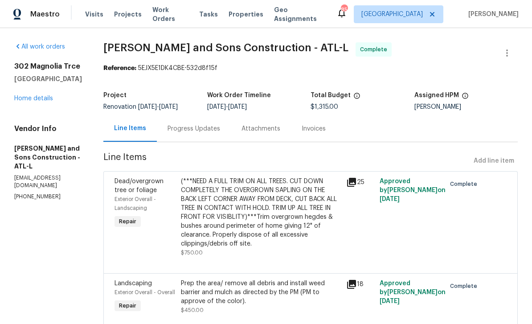
scroll to position [0, 0]
click at [32, 96] on link "Home details" at bounding box center [33, 98] width 39 height 6
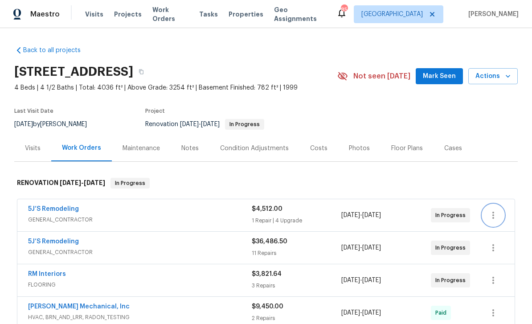
click at [498, 210] on icon "button" at bounding box center [493, 215] width 11 height 11
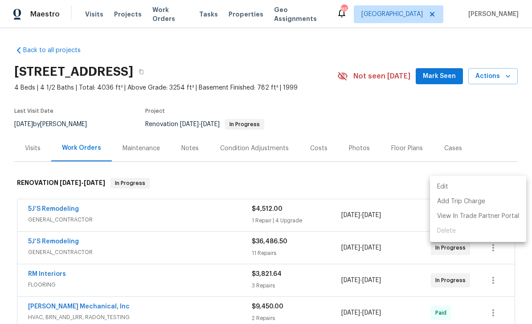
click at [462, 187] on li "Edit" at bounding box center [478, 187] width 96 height 15
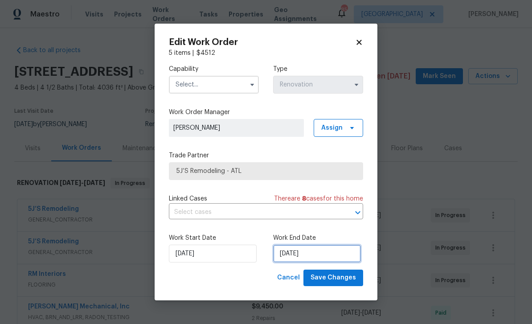
click at [337, 255] on input "[DATE]" at bounding box center [317, 254] width 88 height 18
select select "9"
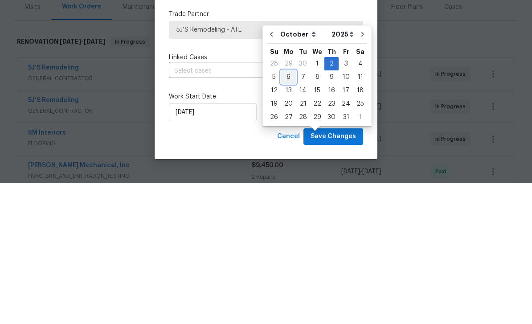
click at [290, 212] on div "6" at bounding box center [288, 218] width 15 height 12
type input "[DATE]"
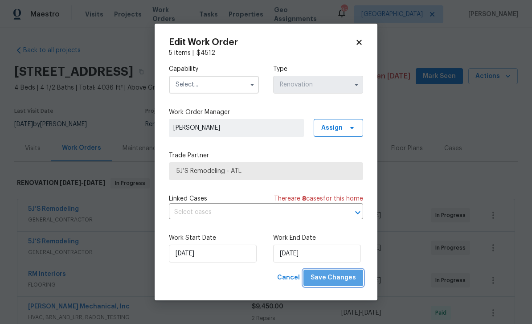
click at [346, 277] on span "Save Changes" at bounding box center [333, 277] width 45 height 11
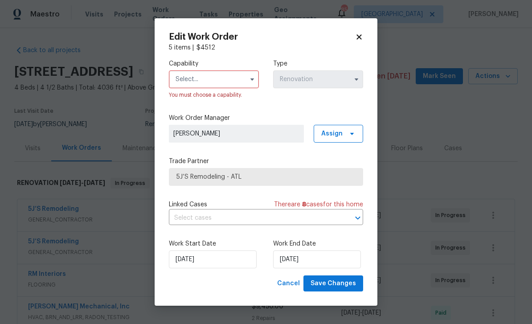
click at [193, 81] on input "text" at bounding box center [214, 79] width 90 height 18
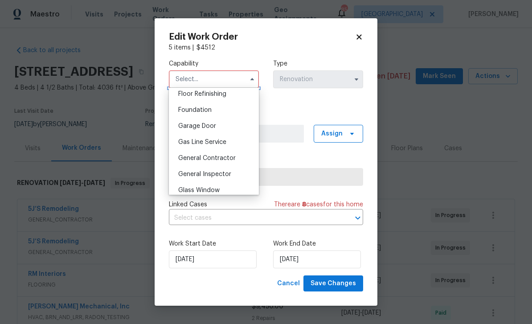
scroll to position [366, 0]
click at [190, 161] on div "General Contractor" at bounding box center [214, 158] width 86 height 16
type input "General Contractor"
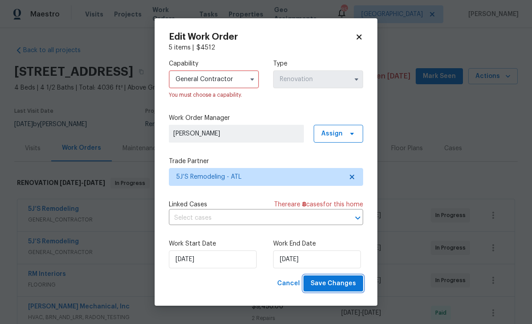
click at [351, 284] on span "Save Changes" at bounding box center [333, 283] width 45 height 11
